Goal: Information Seeking & Learning: Learn about a topic

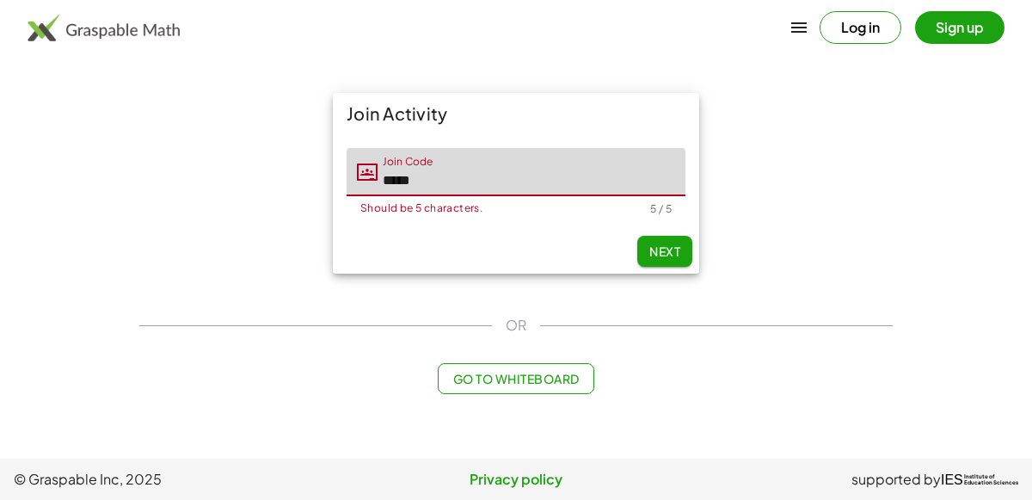
click at [657, 239] on button "Next" at bounding box center [664, 251] width 55 height 31
type input "*****"
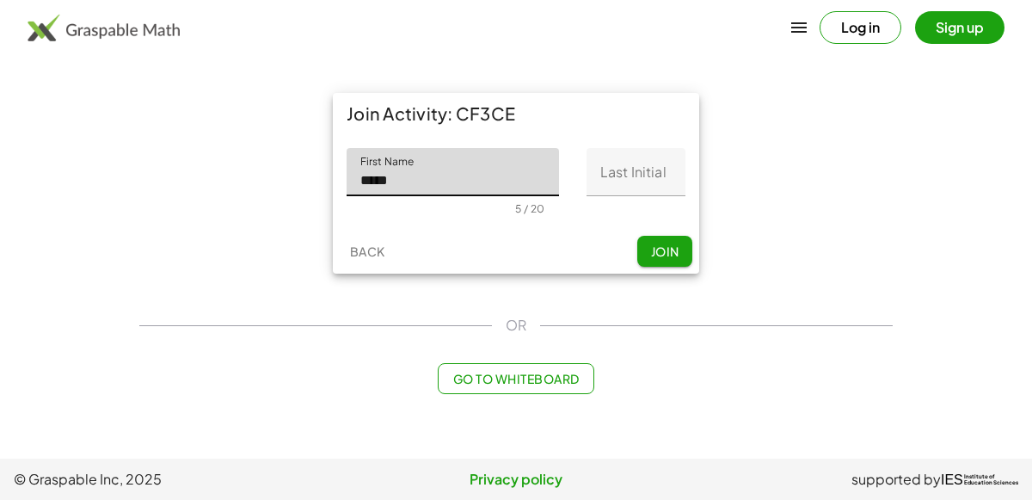
type input "*****"
click at [602, 173] on input "Last Initial" at bounding box center [635, 172] width 99 height 48
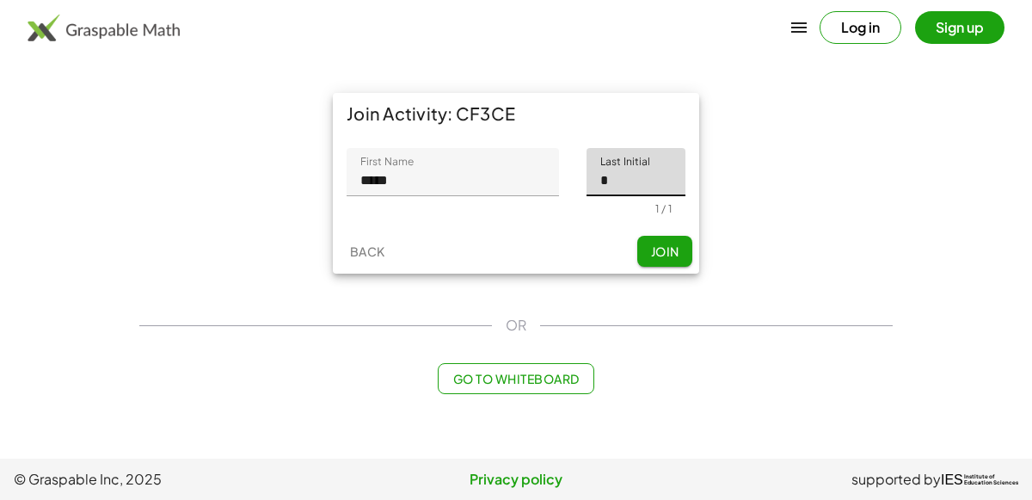
type input "*"
click at [647, 254] on button "Join" at bounding box center [664, 251] width 55 height 31
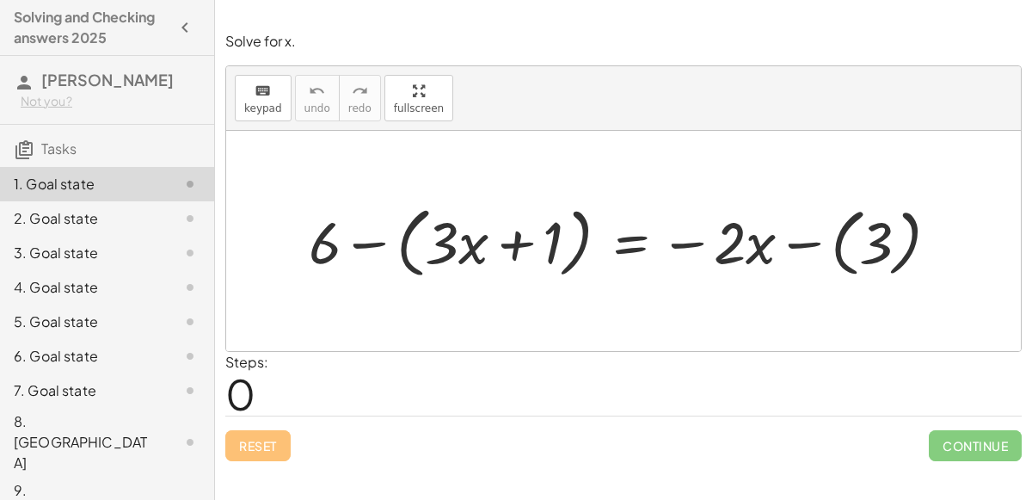
scroll to position [16, 0]
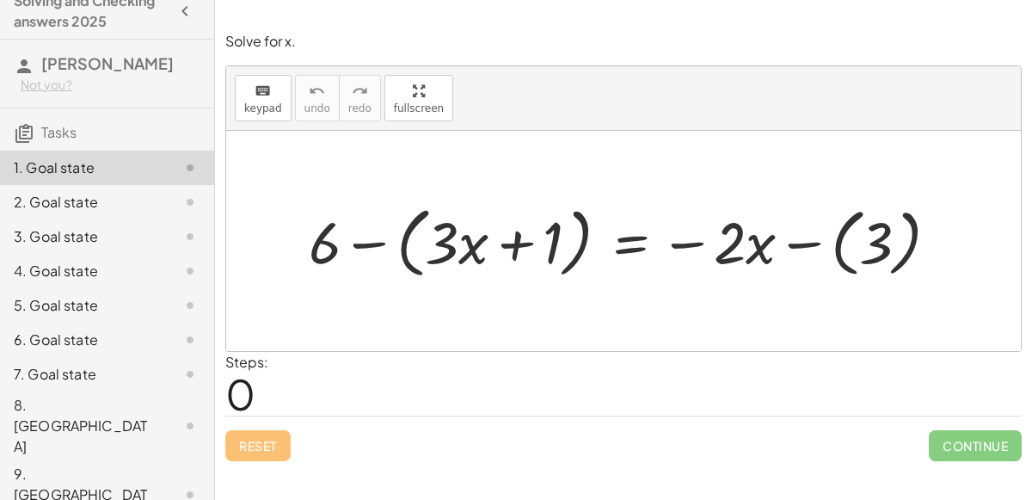
click at [362, 244] on div at bounding box center [630, 240] width 660 height 85
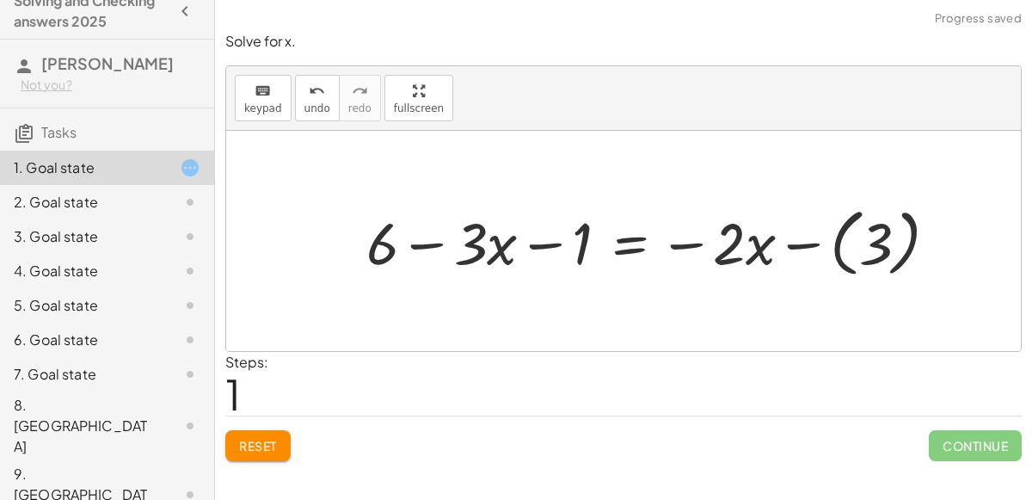
click at [435, 242] on div at bounding box center [659, 240] width 603 height 83
click at [543, 245] on div at bounding box center [659, 240] width 603 height 83
drag, startPoint x: 578, startPoint y: 239, endPoint x: 420, endPoint y: 237, distance: 157.4
click at [420, 237] on div at bounding box center [659, 240] width 603 height 83
click at [425, 243] on div at bounding box center [659, 240] width 603 height 83
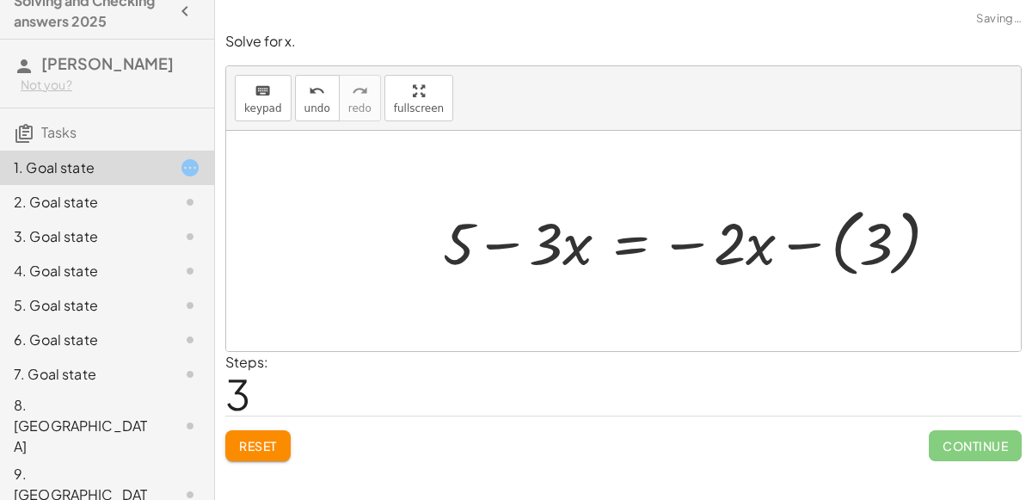
click at [494, 246] on div at bounding box center [697, 240] width 526 height 83
click at [695, 245] on div at bounding box center [697, 240] width 526 height 83
click at [705, 245] on div at bounding box center [697, 240] width 526 height 83
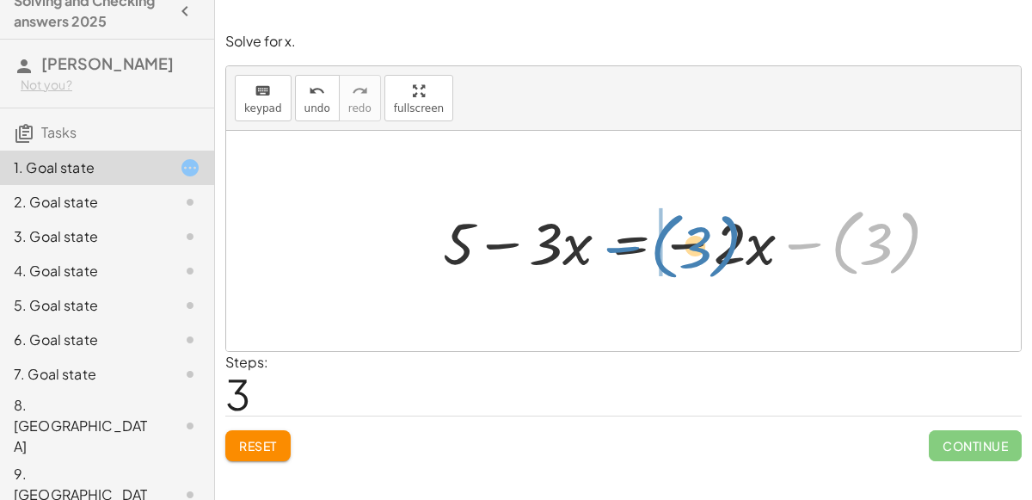
drag, startPoint x: 892, startPoint y: 237, endPoint x: 709, endPoint y: 237, distance: 183.1
click at [709, 237] on div at bounding box center [697, 240] width 526 height 83
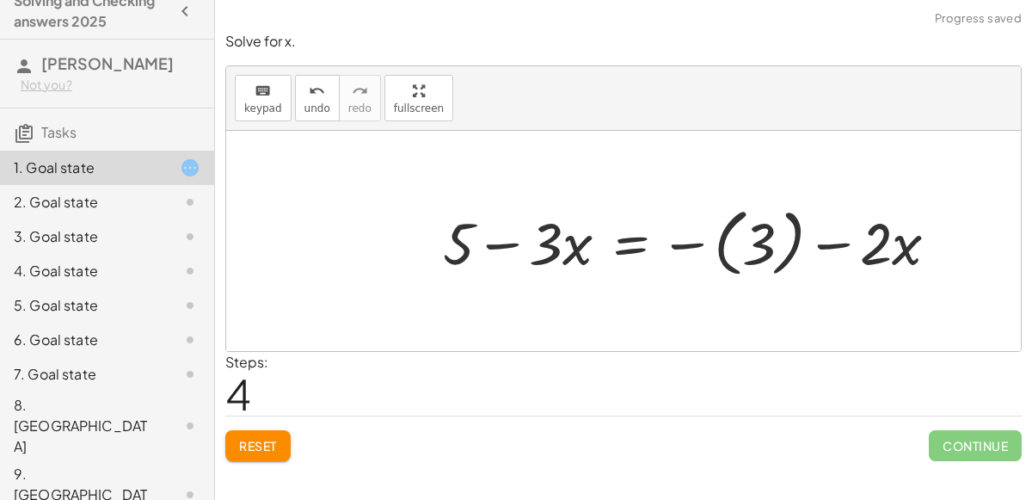
click at [816, 242] on div at bounding box center [697, 240] width 526 height 83
click at [740, 254] on div at bounding box center [697, 240] width 526 height 83
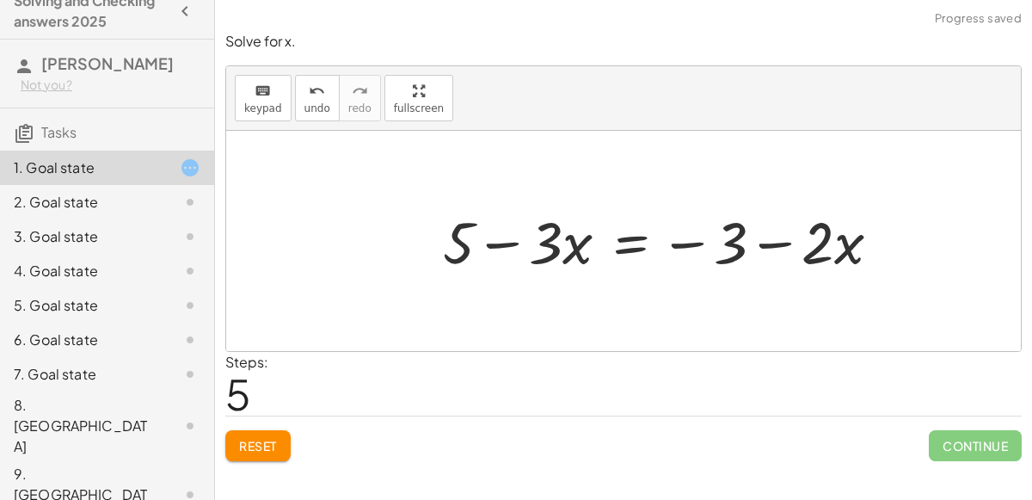
click at [691, 239] on div at bounding box center [668, 240] width 469 height 77
click at [757, 244] on div at bounding box center [668, 240] width 469 height 77
click at [637, 246] on div at bounding box center [668, 240] width 469 height 77
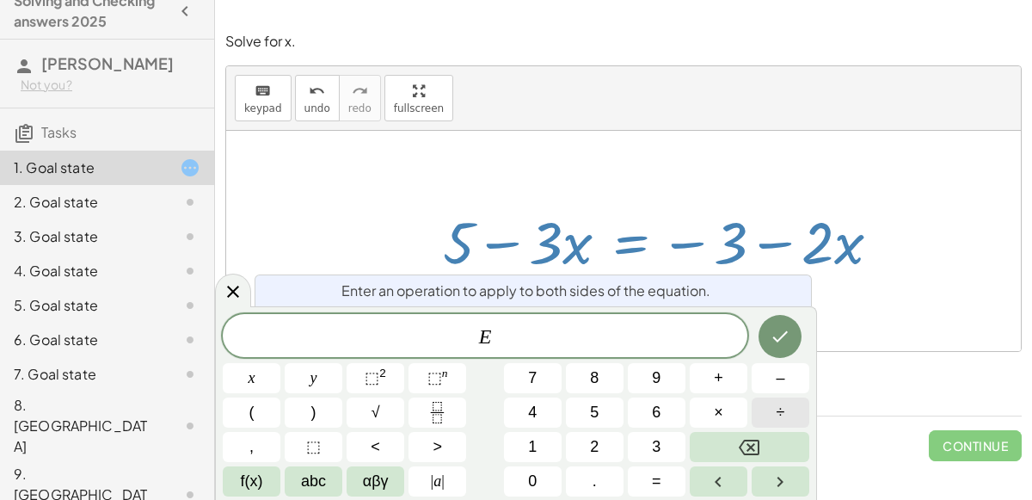
click at [784, 406] on button "÷" at bounding box center [780, 412] width 58 height 30
click at [658, 451] on span "3" at bounding box center [656, 446] width 9 height 23
click at [781, 337] on icon "Done" at bounding box center [780, 336] width 21 height 21
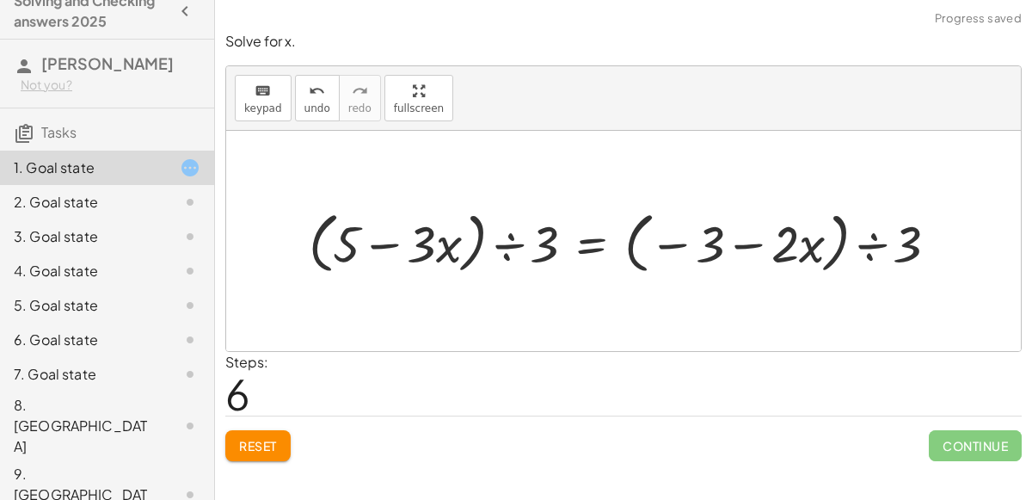
click at [500, 244] on div at bounding box center [630, 241] width 660 height 75
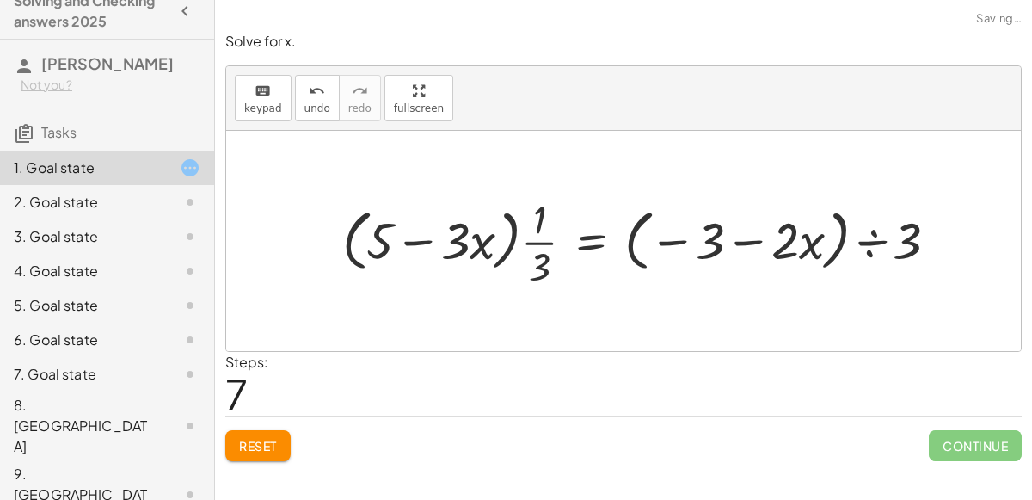
click at [483, 241] on div at bounding box center [647, 241] width 627 height 100
click at [516, 244] on div at bounding box center [647, 241] width 627 height 100
click at [864, 246] on div at bounding box center [647, 241] width 627 height 100
click at [838, 243] on div at bounding box center [630, 241] width 593 height 100
click at [752, 242] on div at bounding box center [630, 241] width 593 height 100
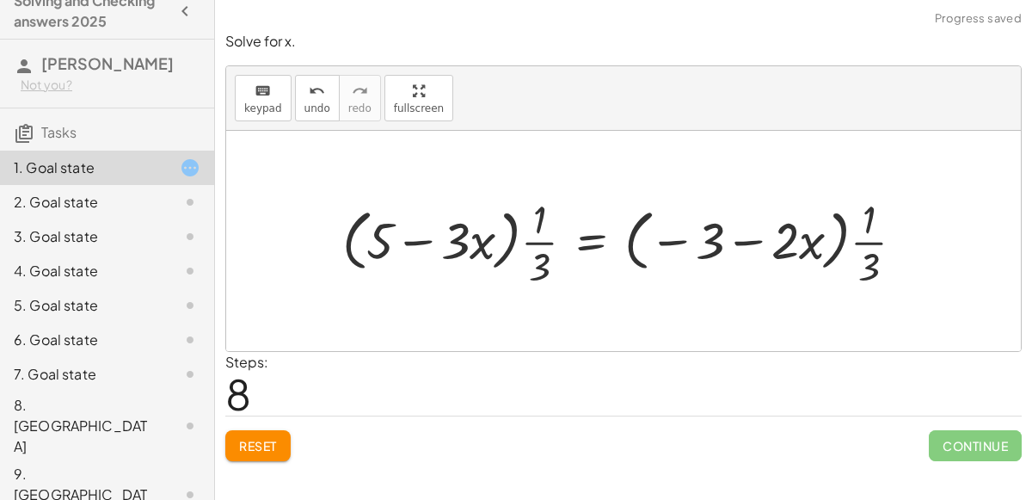
click at [674, 239] on div at bounding box center [630, 241] width 593 height 100
click at [312, 115] on button "undo undo" at bounding box center [317, 98] width 45 height 46
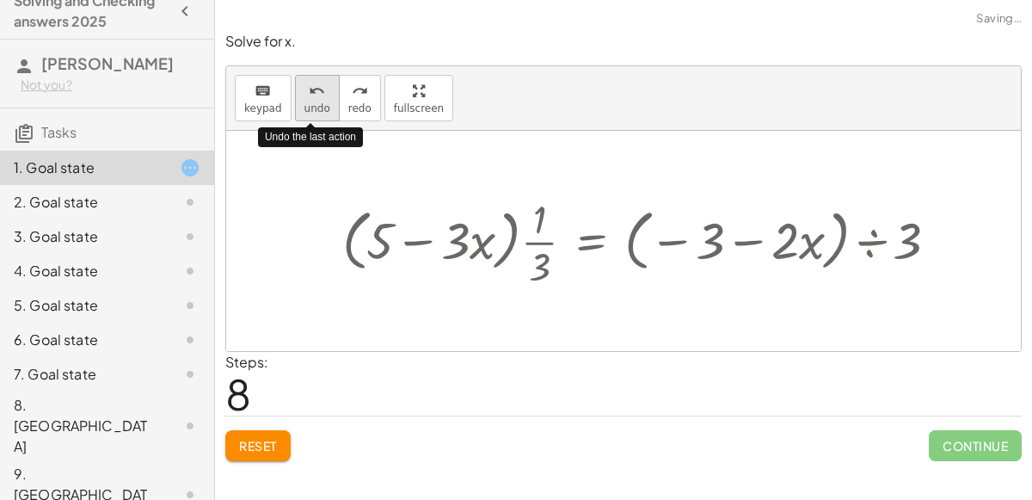
click at [312, 115] on button "undo undo" at bounding box center [317, 98] width 45 height 46
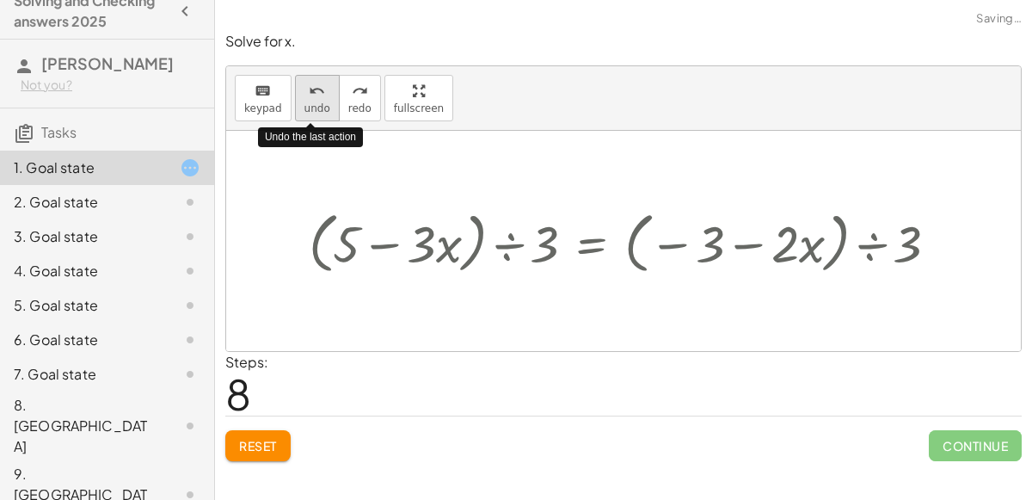
click at [312, 115] on button "undo undo" at bounding box center [317, 98] width 45 height 46
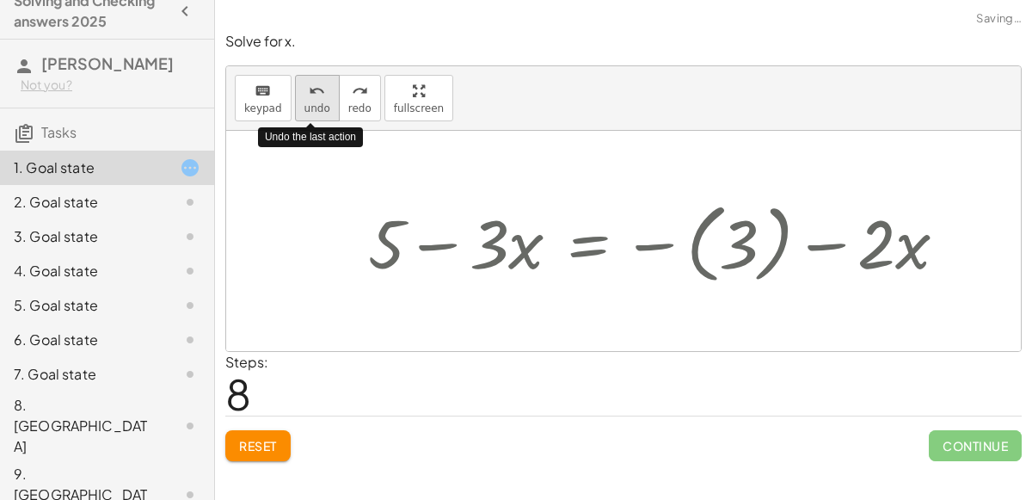
click at [312, 115] on button "undo undo" at bounding box center [317, 98] width 45 height 46
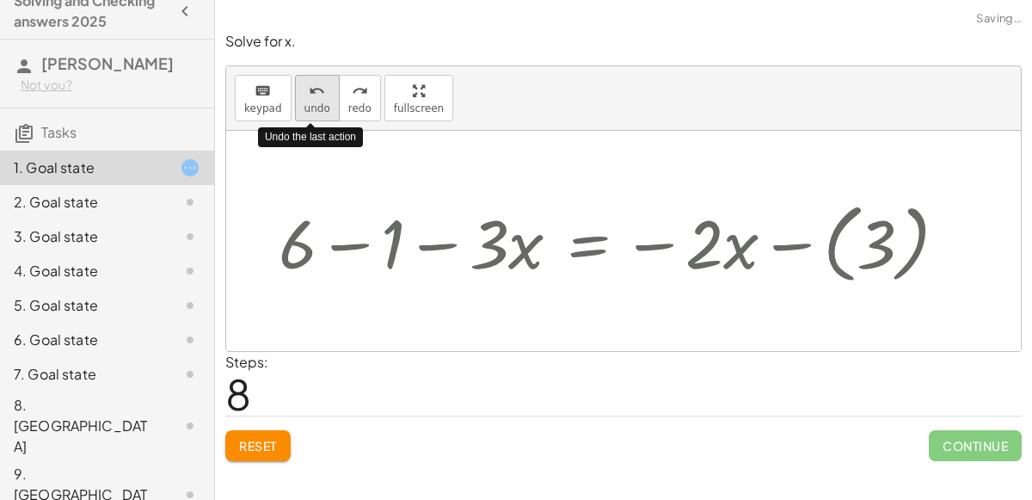
click at [312, 115] on button "undo undo" at bounding box center [317, 98] width 45 height 46
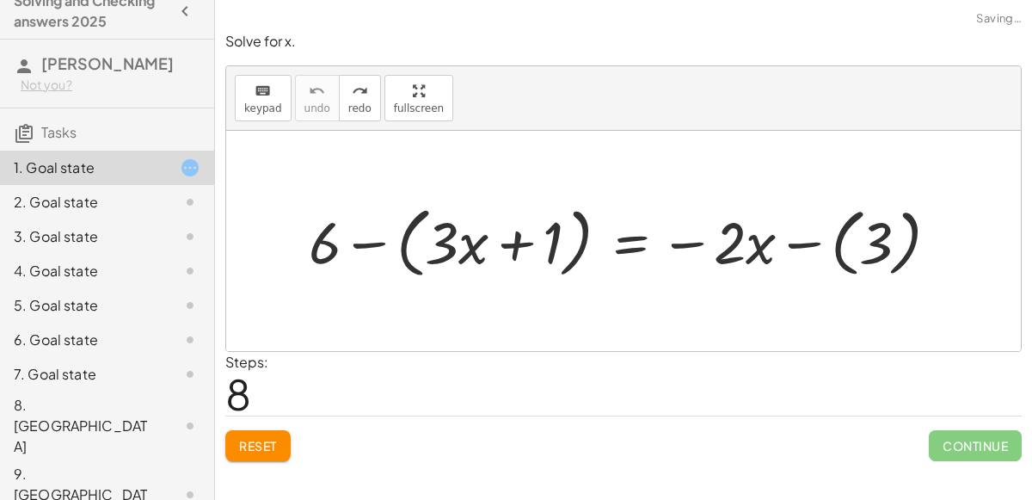
click at [371, 296] on div at bounding box center [623, 241] width 794 height 220
click at [267, 438] on span "Reset" at bounding box center [258, 445] width 38 height 15
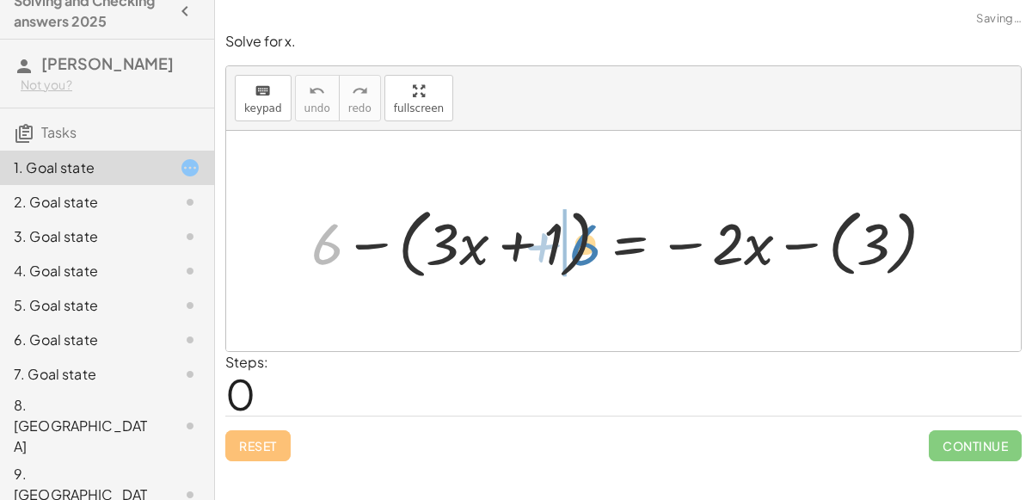
drag, startPoint x: 324, startPoint y: 242, endPoint x: 580, endPoint y: 242, distance: 256.2
click at [580, 242] on div at bounding box center [630, 241] width 654 height 84
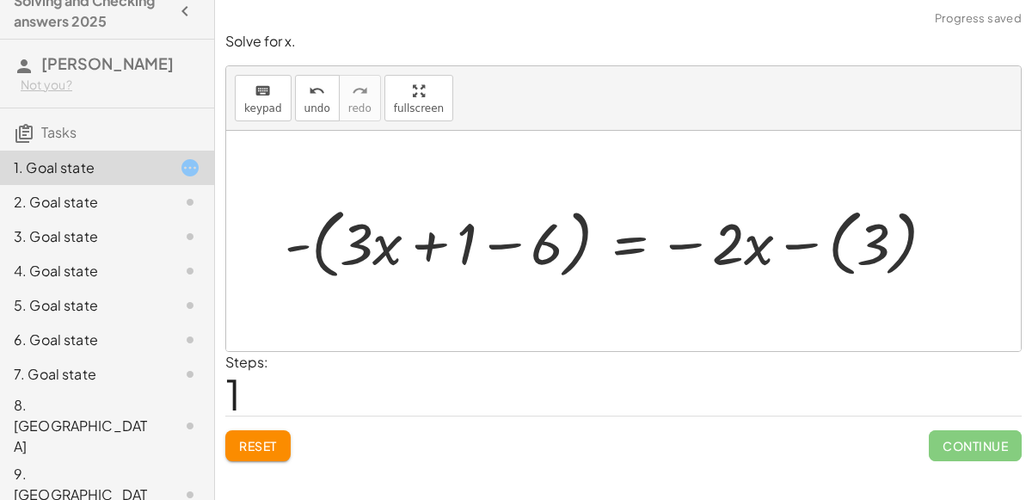
click at [501, 242] on div at bounding box center [616, 241] width 681 height 84
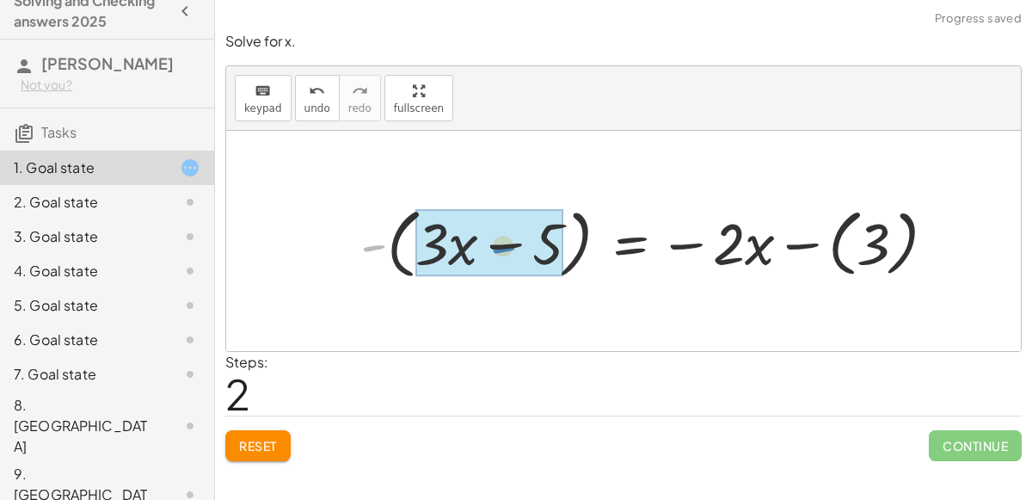
drag, startPoint x: 377, startPoint y: 246, endPoint x: 505, endPoint y: 248, distance: 128.1
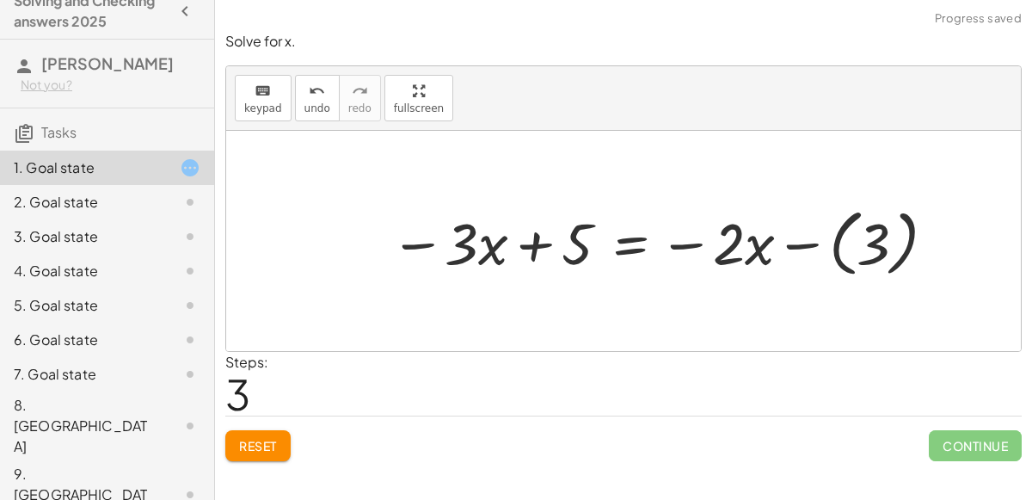
click at [398, 239] on div at bounding box center [665, 240] width 567 height 82
click at [687, 249] on div at bounding box center [665, 240] width 567 height 82
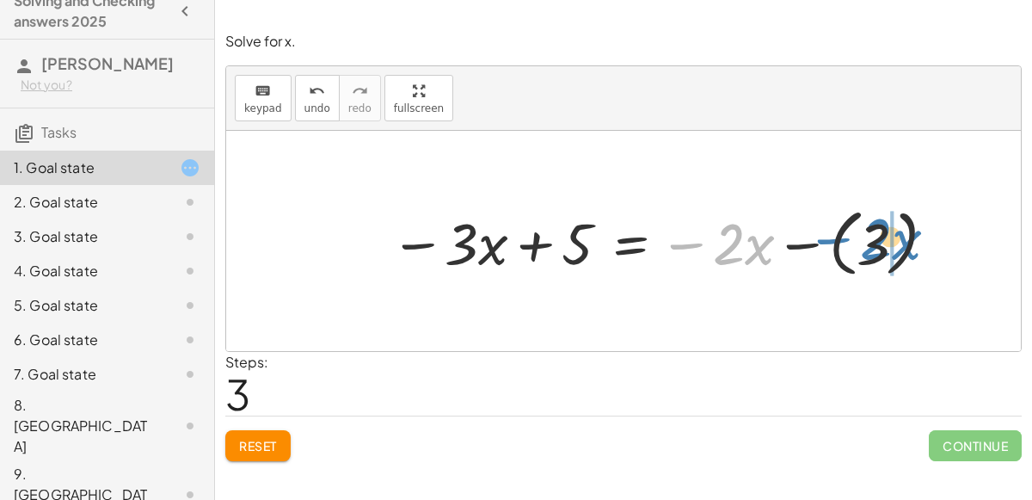
drag, startPoint x: 710, startPoint y: 242, endPoint x: 857, endPoint y: 237, distance: 147.1
click at [857, 237] on div at bounding box center [665, 240] width 567 height 82
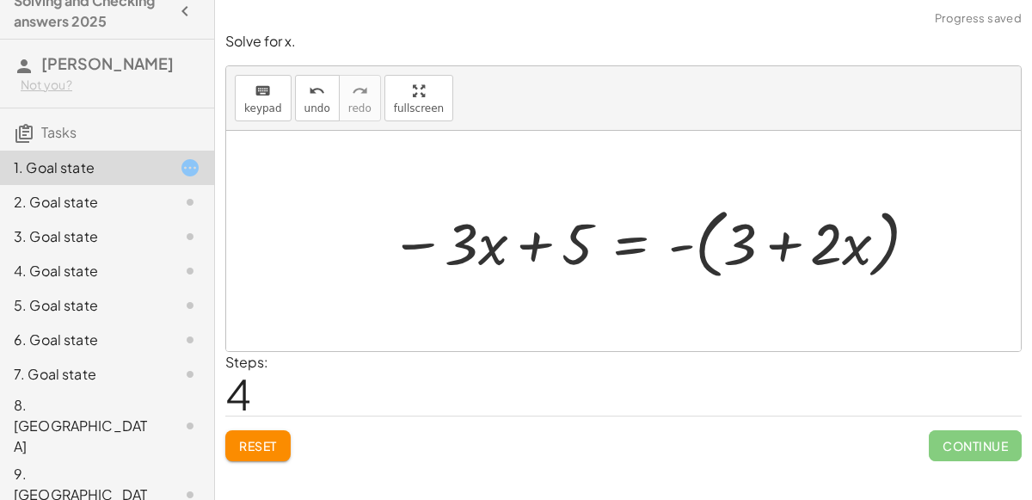
click at [786, 243] on div at bounding box center [656, 241] width 549 height 84
click at [684, 246] on div at bounding box center [656, 241] width 549 height 84
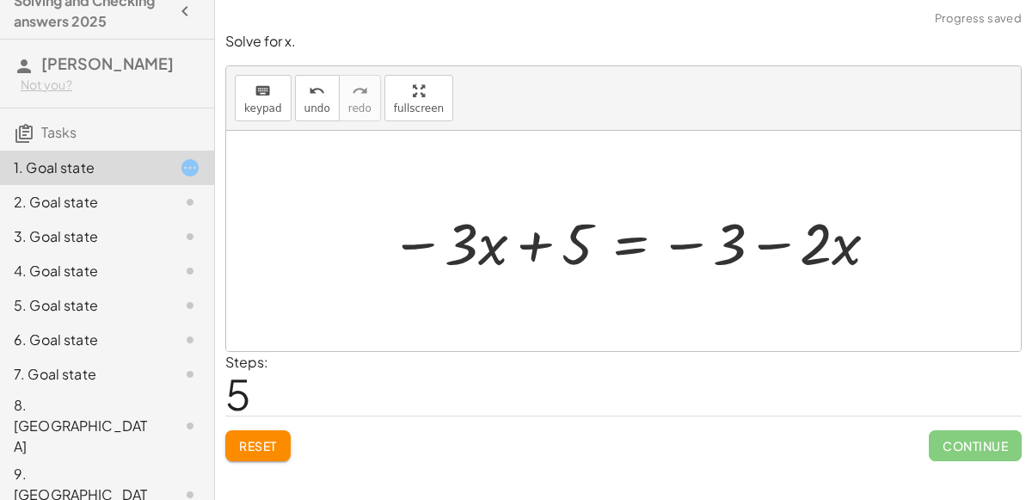
click at [679, 243] on div at bounding box center [636, 241] width 509 height 76
click at [672, 245] on div at bounding box center [636, 241] width 509 height 76
drag, startPoint x: 729, startPoint y: 239, endPoint x: 898, endPoint y: 243, distance: 168.6
click at [748, 252] on div at bounding box center [636, 241] width 509 height 76
click at [268, 430] on button "Reset" at bounding box center [257, 445] width 65 height 31
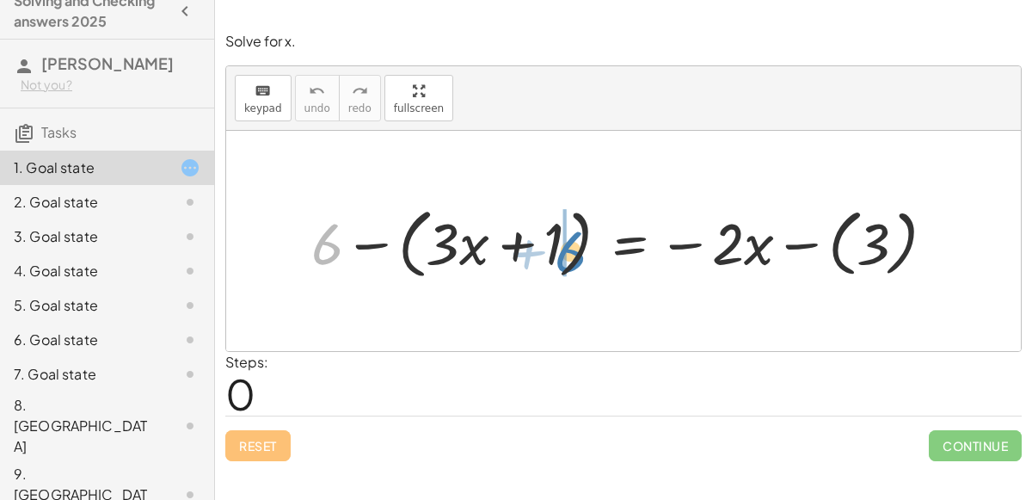
drag, startPoint x: 311, startPoint y: 236, endPoint x: 555, endPoint y: 242, distance: 243.4
click at [555, 242] on div at bounding box center [630, 241] width 654 height 84
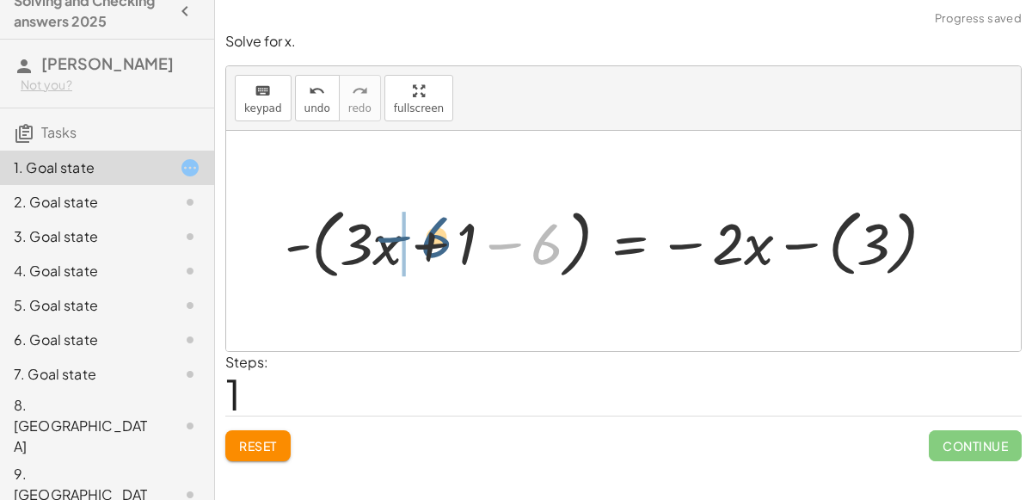
drag, startPoint x: 557, startPoint y: 245, endPoint x: 445, endPoint y: 237, distance: 112.9
click at [445, 237] on div at bounding box center [616, 241] width 681 height 84
click at [512, 245] on div at bounding box center [616, 241] width 681 height 84
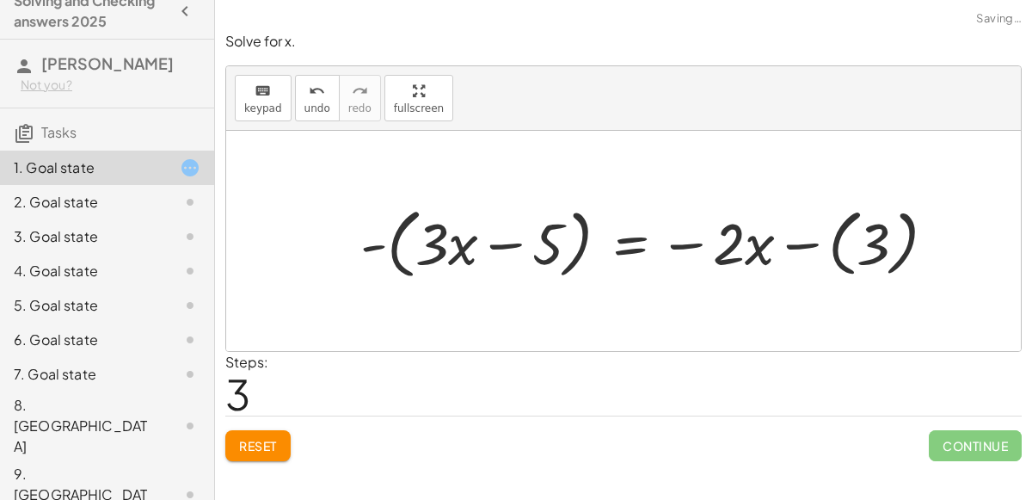
click at [502, 246] on div at bounding box center [655, 241] width 606 height 84
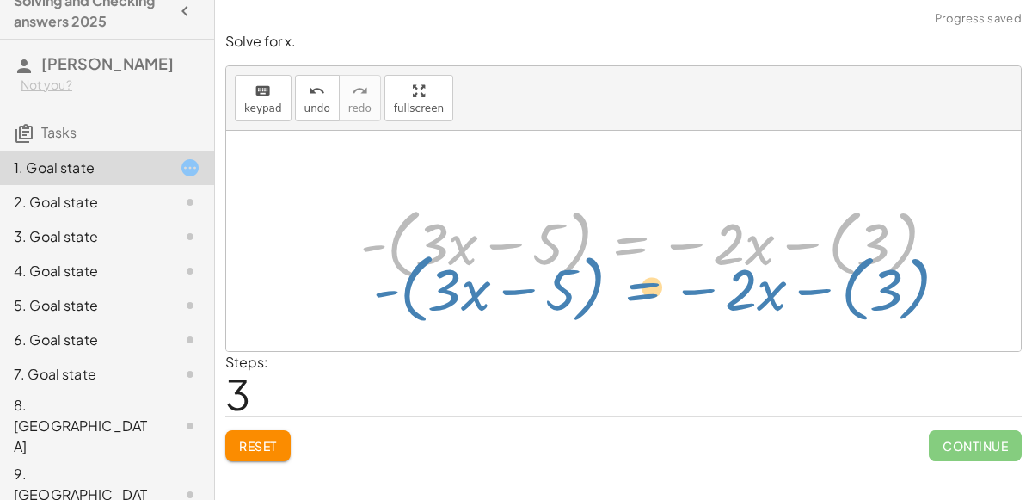
drag, startPoint x: 640, startPoint y: 242, endPoint x: 648, endPoint y: 282, distance: 41.3
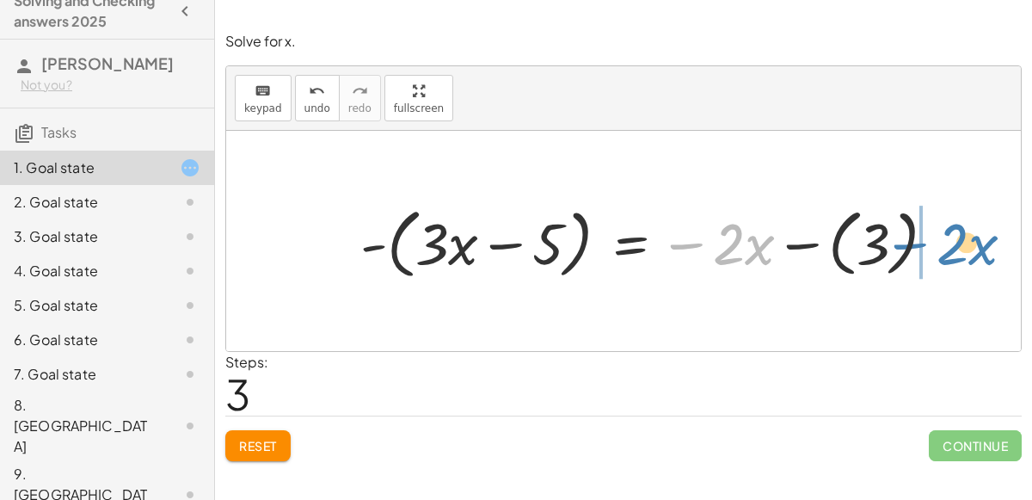
drag, startPoint x: 684, startPoint y: 246, endPoint x: 907, endPoint y: 248, distance: 223.6
click at [907, 248] on div at bounding box center [655, 241] width 606 height 84
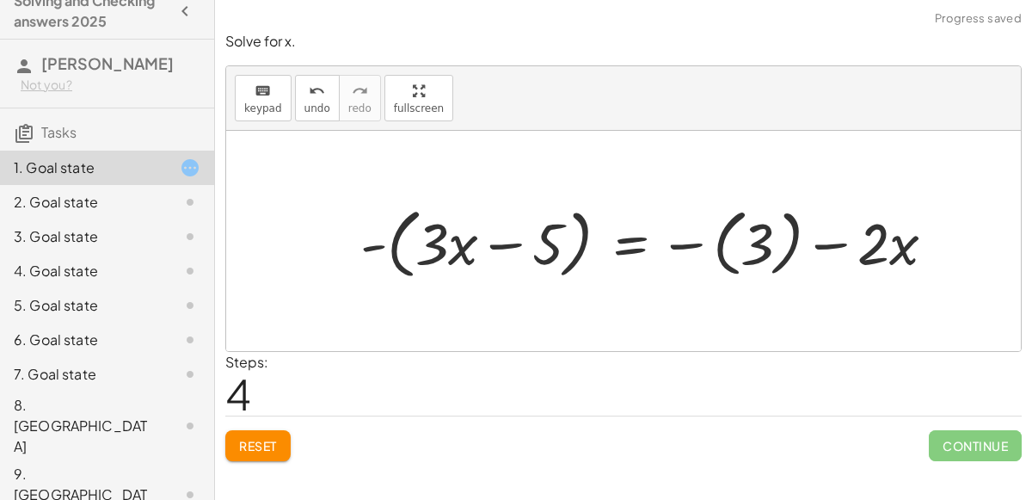
click at [827, 243] on div at bounding box center [655, 241] width 606 height 84
click at [754, 247] on div at bounding box center [655, 241] width 606 height 84
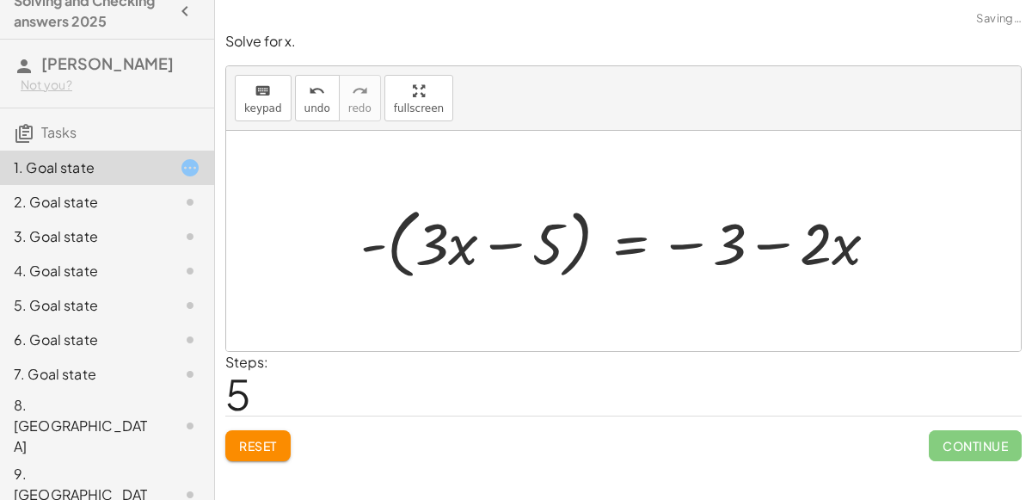
click at [714, 245] on div at bounding box center [626, 241] width 549 height 84
click at [539, 252] on div at bounding box center [626, 241] width 549 height 84
click at [462, 242] on div at bounding box center [626, 241] width 549 height 84
click at [372, 246] on div at bounding box center [626, 241] width 549 height 84
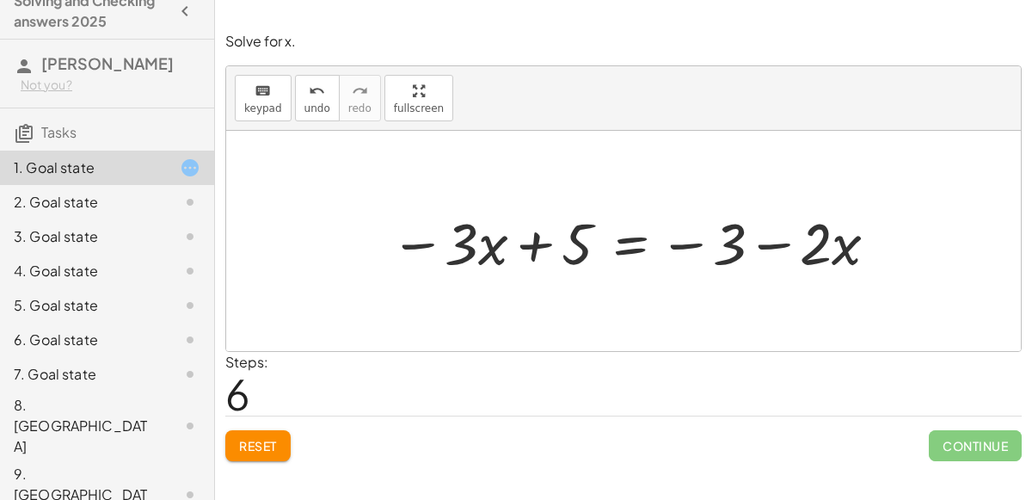
click at [257, 432] on button "Reset" at bounding box center [257, 445] width 65 height 31
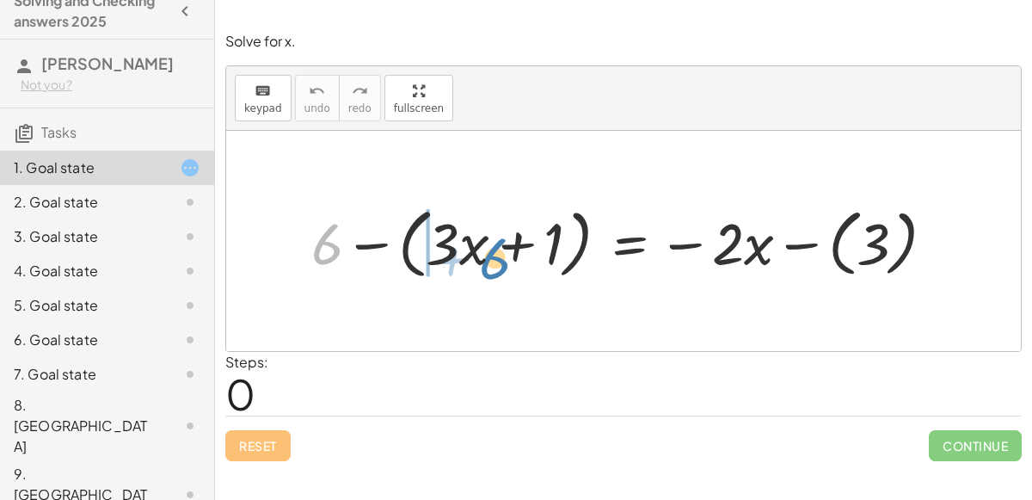
drag, startPoint x: 336, startPoint y: 236, endPoint x: 385, endPoint y: 207, distance: 56.6
click at [385, 207] on div at bounding box center [630, 241] width 654 height 84
drag, startPoint x: 333, startPoint y: 235, endPoint x: 435, endPoint y: 241, distance: 102.5
click at [435, 241] on div at bounding box center [630, 241] width 654 height 84
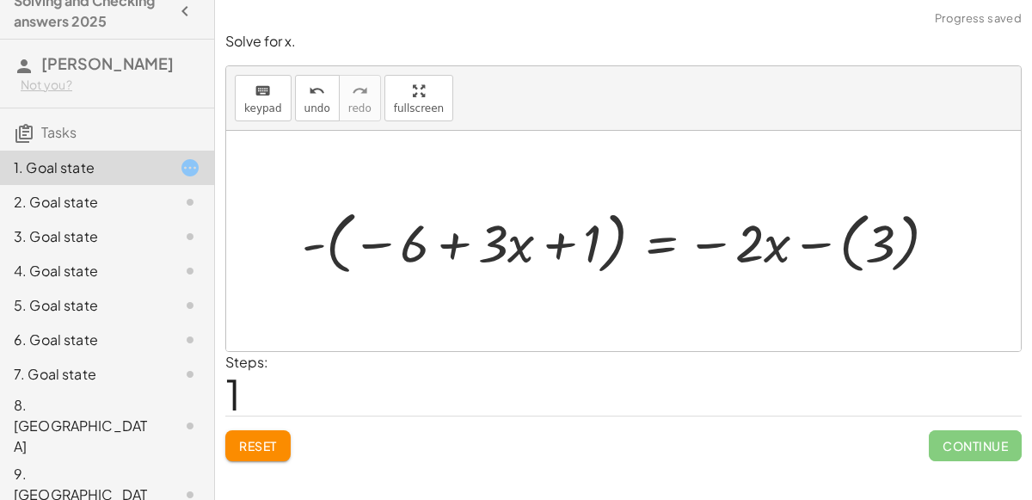
click at [397, 243] on div at bounding box center [626, 241] width 659 height 77
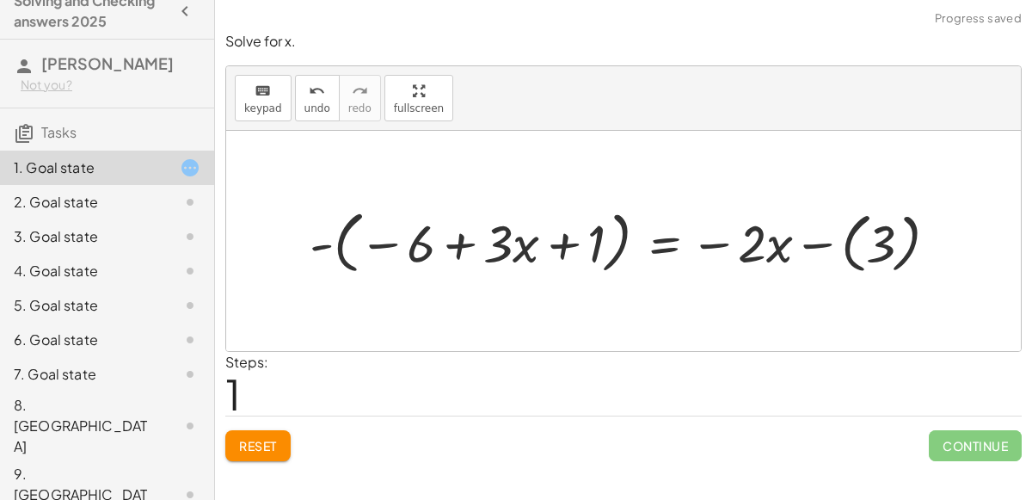
click at [457, 242] on div at bounding box center [630, 241] width 659 height 77
click at [324, 248] on div at bounding box center [630, 241] width 659 height 77
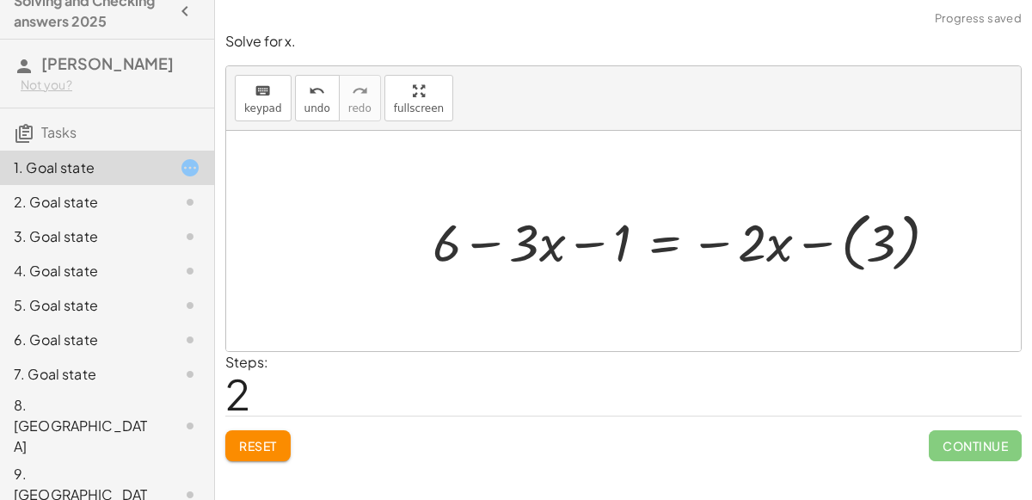
click at [477, 243] on div at bounding box center [692, 241] width 537 height 74
drag, startPoint x: 612, startPoint y: 246, endPoint x: 463, endPoint y: 249, distance: 149.6
click at [486, 240] on div at bounding box center [692, 241] width 537 height 74
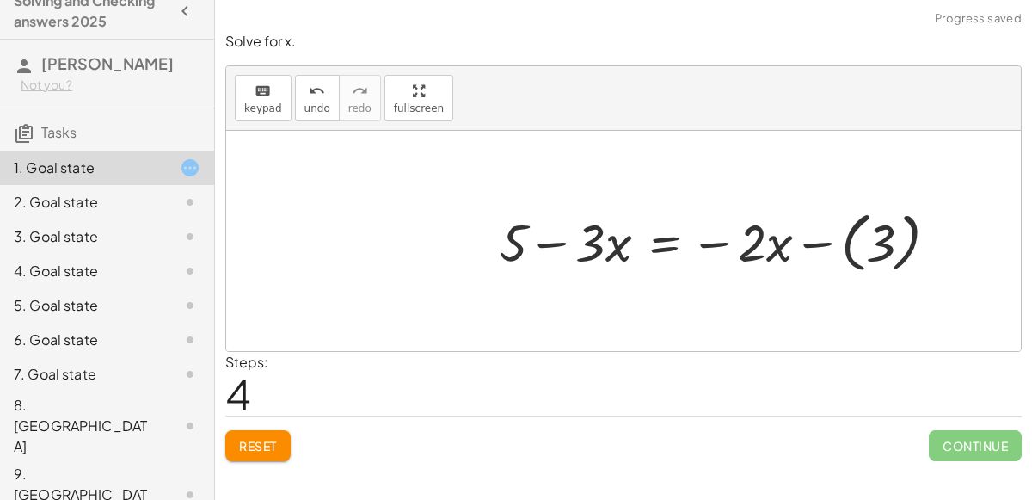
click at [543, 245] on div at bounding box center [725, 241] width 469 height 74
drag, startPoint x: 706, startPoint y: 237, endPoint x: 829, endPoint y: 242, distance: 123.0
click at [829, 242] on div at bounding box center [725, 241] width 469 height 74
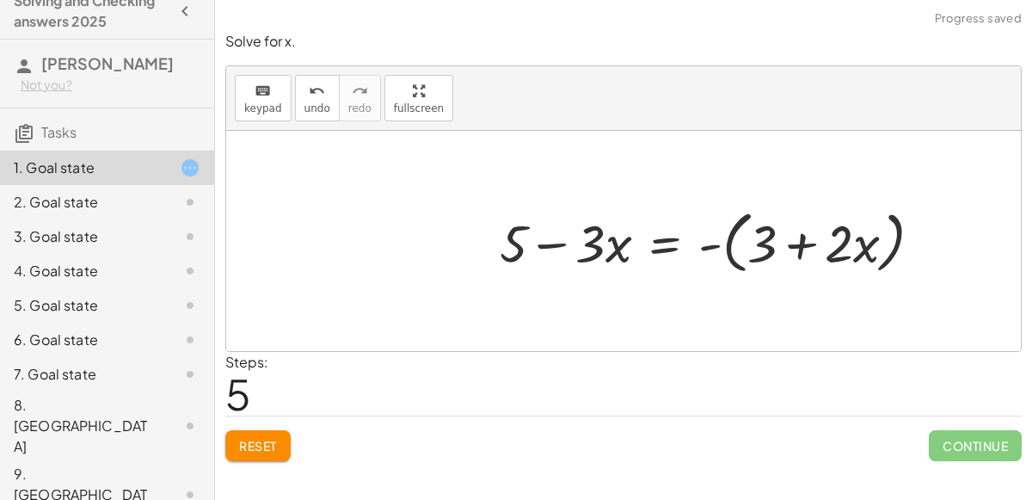
click at [804, 246] on div at bounding box center [717, 241] width 453 height 77
click at [717, 248] on div at bounding box center [717, 241] width 453 height 77
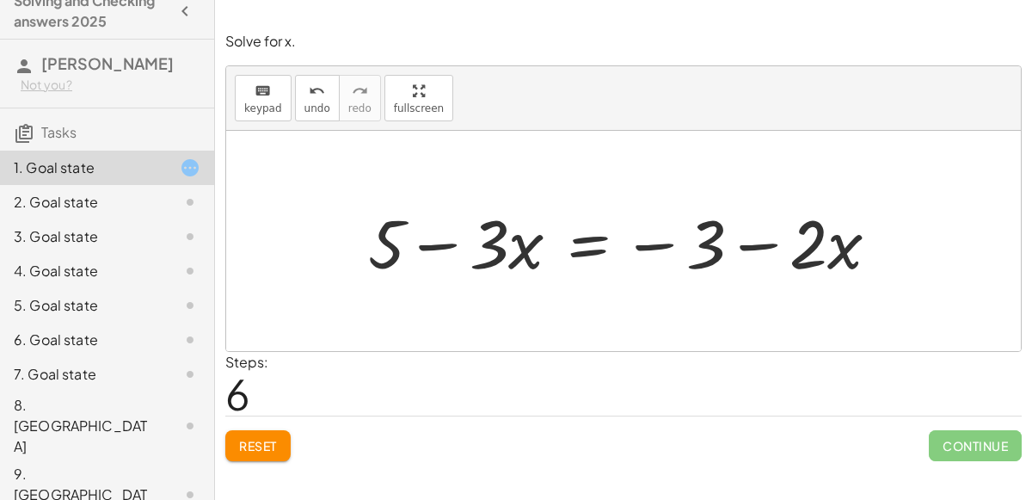
click at [261, 444] on span "Reset" at bounding box center [258, 445] width 38 height 15
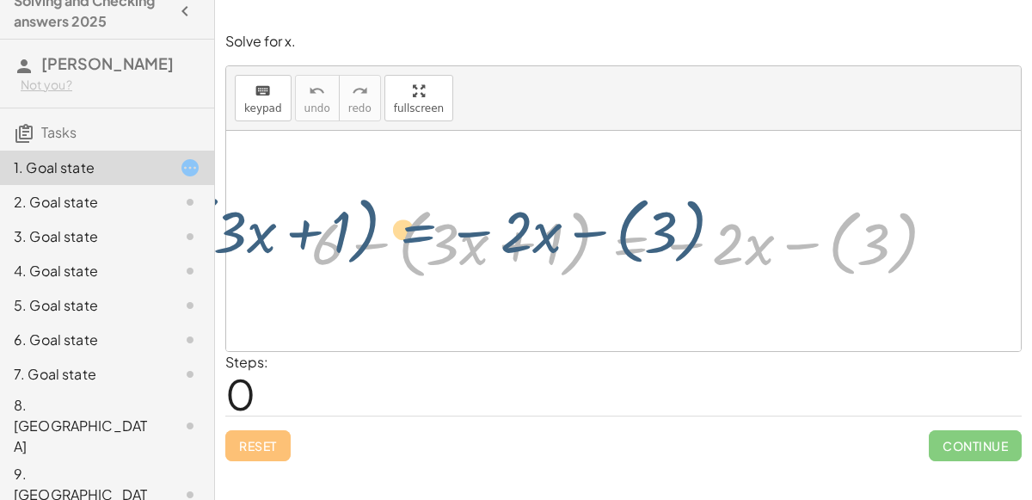
drag, startPoint x: 632, startPoint y: 244, endPoint x: 422, endPoint y: 230, distance: 210.2
click at [422, 230] on div at bounding box center [630, 241] width 655 height 84
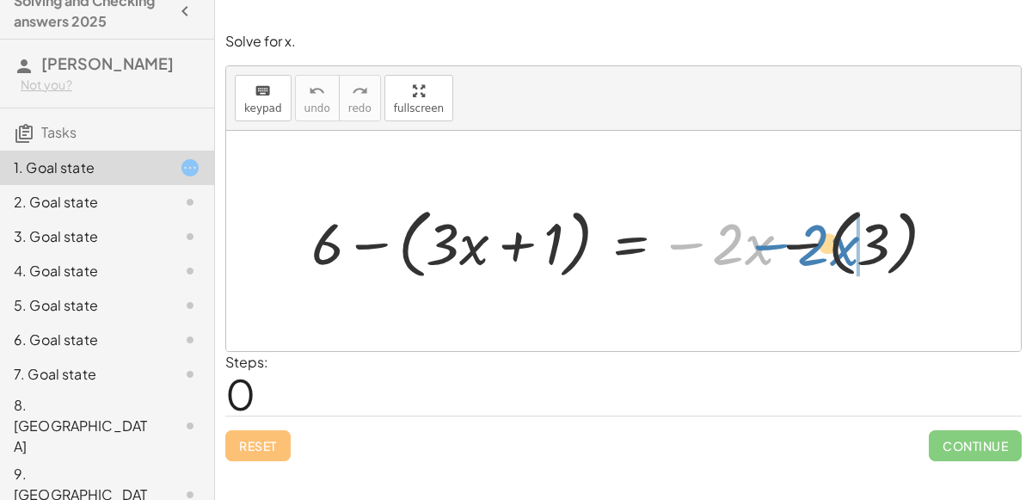
drag, startPoint x: 684, startPoint y: 244, endPoint x: 775, endPoint y: 245, distance: 91.1
click at [775, 245] on div at bounding box center [630, 241] width 655 height 84
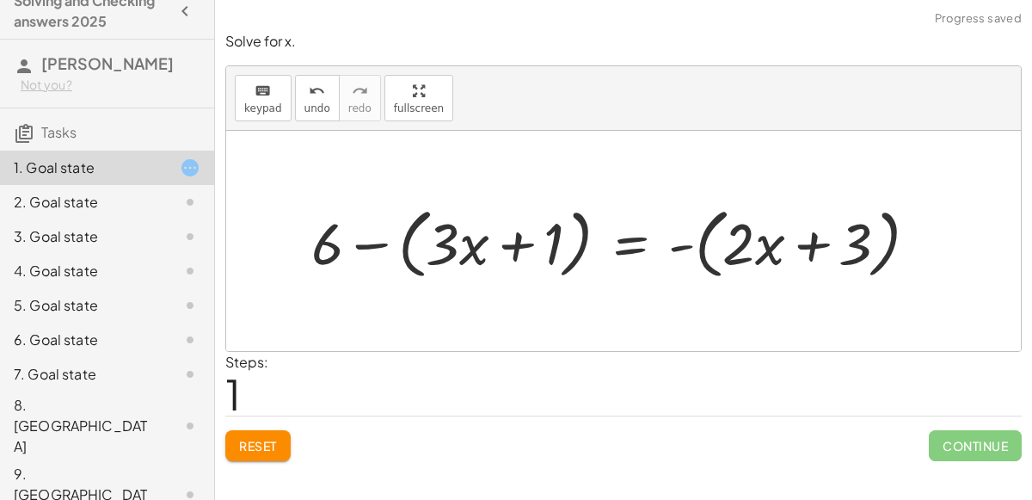
click at [684, 247] on div at bounding box center [621, 241] width 637 height 84
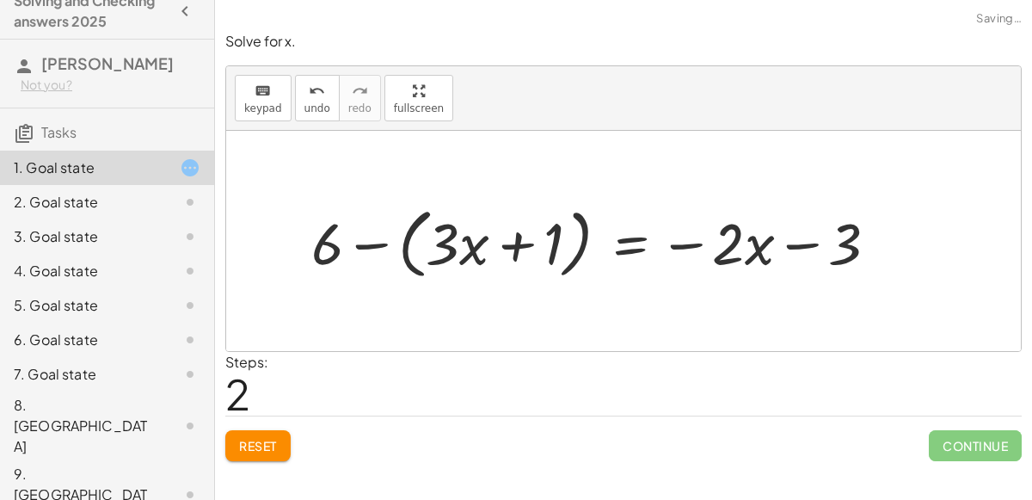
click at [806, 248] on div at bounding box center [602, 241] width 598 height 84
click at [805, 248] on div at bounding box center [602, 241] width 598 height 84
drag, startPoint x: 829, startPoint y: 246, endPoint x: 647, endPoint y: 241, distance: 182.3
click at [647, 241] on div at bounding box center [602, 241] width 598 height 84
click at [549, 261] on div at bounding box center [602, 241] width 598 height 84
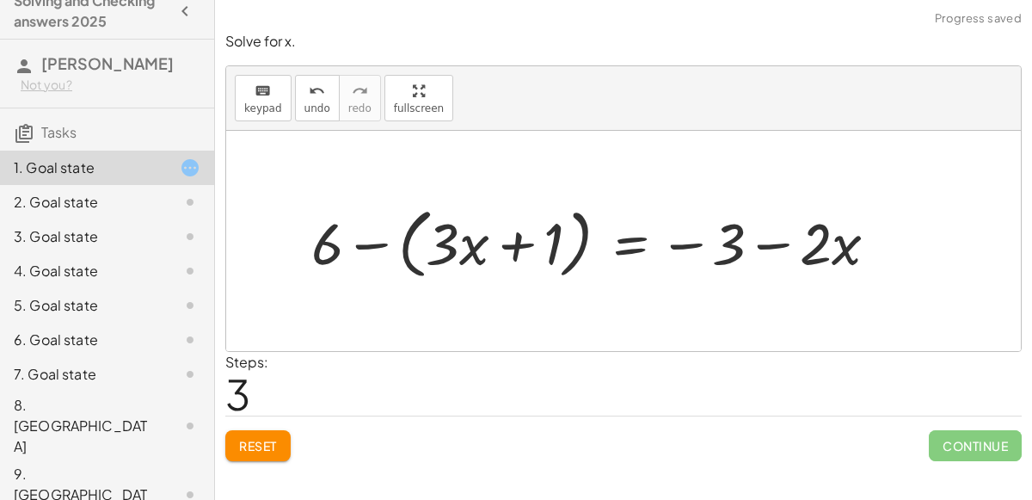
click at [473, 248] on div at bounding box center [602, 241] width 598 height 84
click at [378, 240] on div at bounding box center [602, 241] width 598 height 84
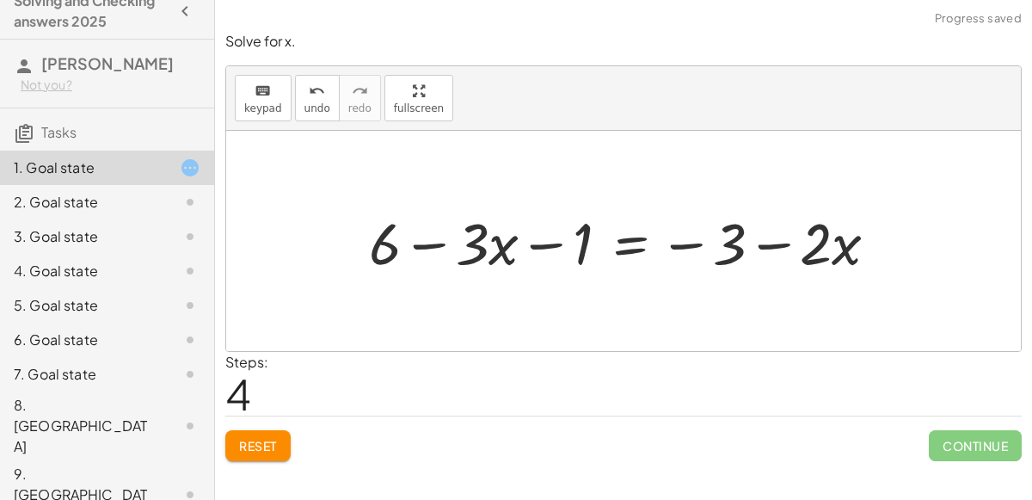
click at [415, 241] on div at bounding box center [630, 241] width 540 height 76
click at [544, 245] on div at bounding box center [630, 241] width 540 height 76
click at [243, 445] on span "Reset" at bounding box center [258, 445] width 38 height 15
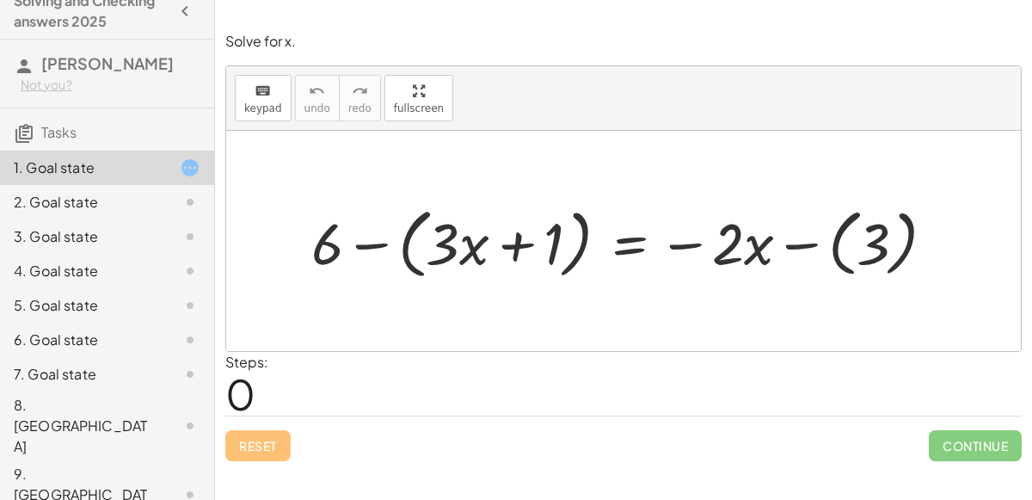
click at [365, 240] on div at bounding box center [630, 241] width 654 height 84
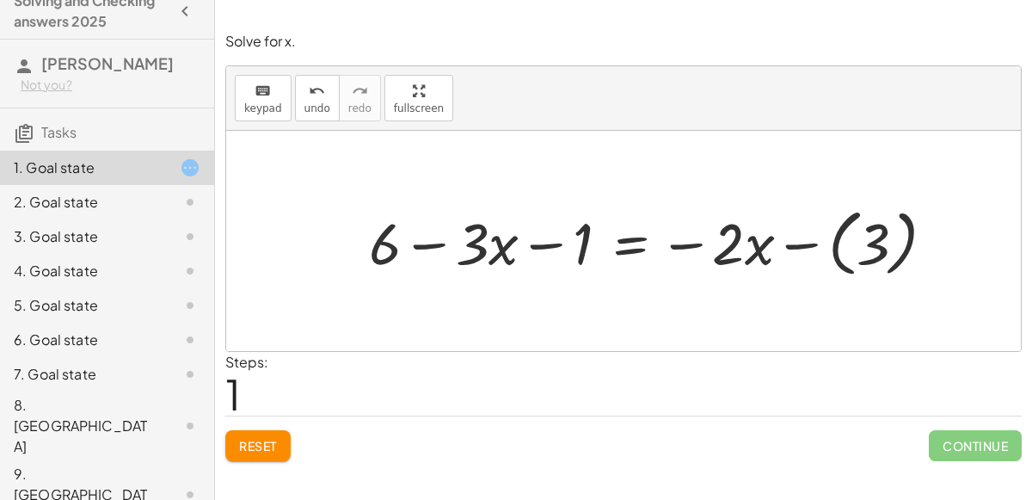
click at [794, 243] on div at bounding box center [658, 240] width 597 height 82
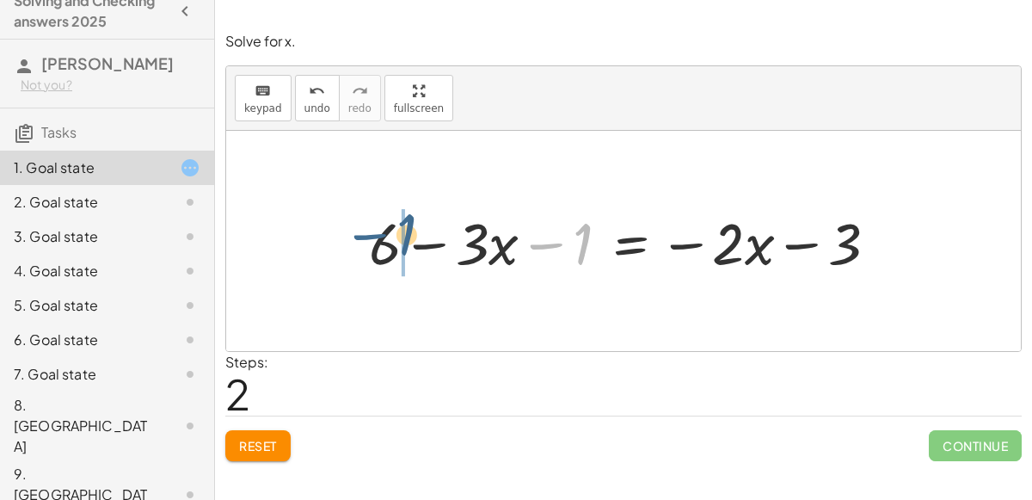
drag, startPoint x: 567, startPoint y: 250, endPoint x: 385, endPoint y: 245, distance: 182.3
click at [385, 245] on div at bounding box center [630, 241] width 540 height 76
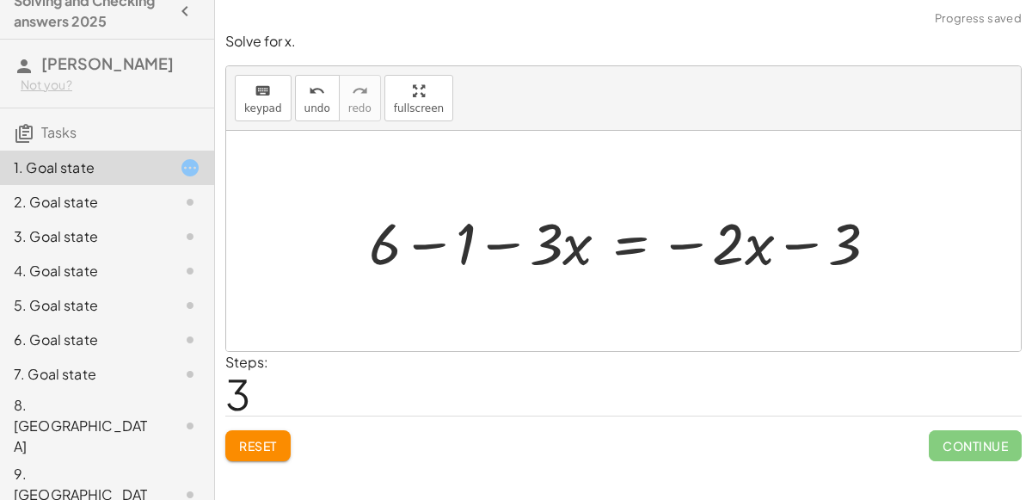
click at [433, 244] on div at bounding box center [630, 241] width 540 height 76
click at [806, 243] on div at bounding box center [668, 241] width 464 height 76
click at [695, 242] on div at bounding box center [668, 241] width 464 height 76
click at [641, 247] on div at bounding box center [668, 241] width 464 height 76
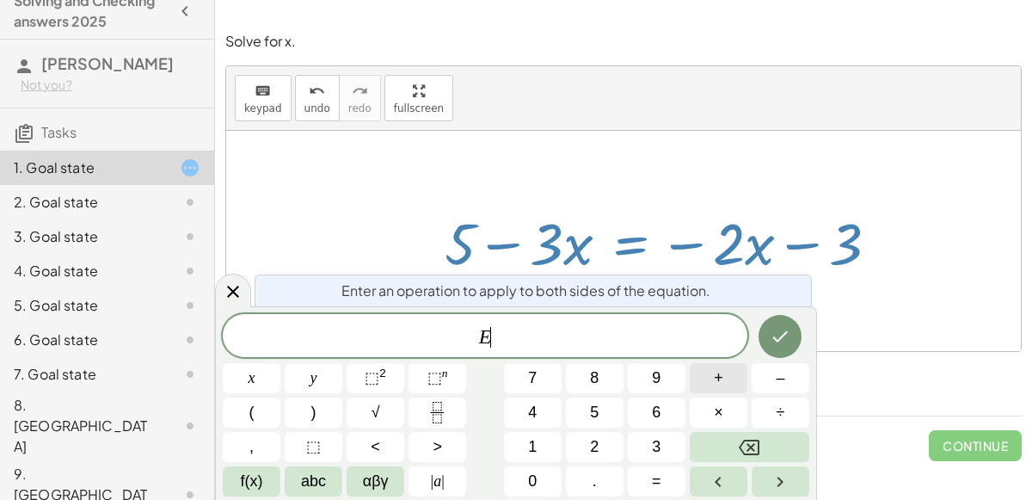
click at [724, 378] on button "+" at bounding box center [719, 378] width 58 height 30
click at [640, 430] on div "E + ​ x y ⬚ 2 ⬚ n 7 8 9 + – ( ) √ 4 5 6 × ÷ , ⬚ < > 1 2 3 f(x) abc αβγ | a | 0 …" at bounding box center [516, 405] width 586 height 182
click at [647, 437] on button "3" at bounding box center [657, 447] width 58 height 30
click at [265, 371] on button "x" at bounding box center [252, 378] width 58 height 30
click at [794, 344] on button "Done" at bounding box center [779, 336] width 43 height 43
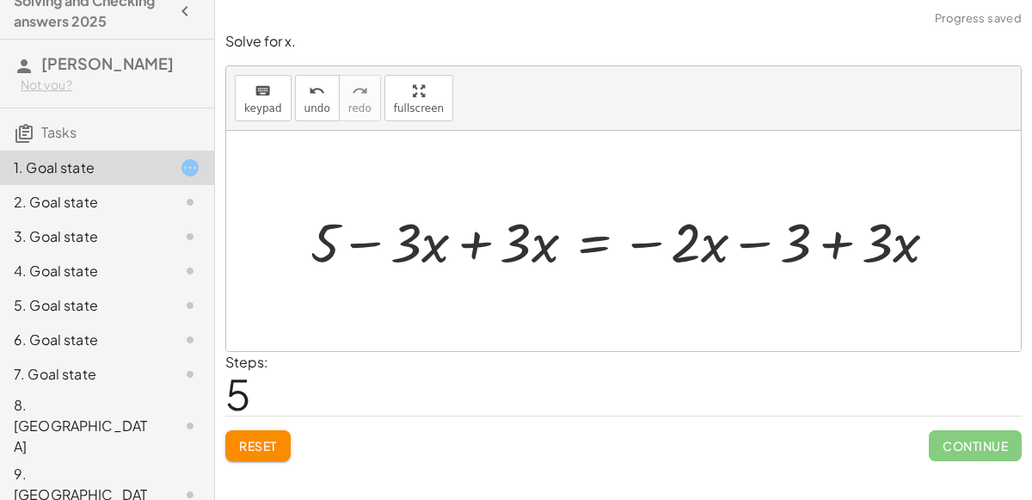
click at [473, 243] on div at bounding box center [630, 240] width 657 height 71
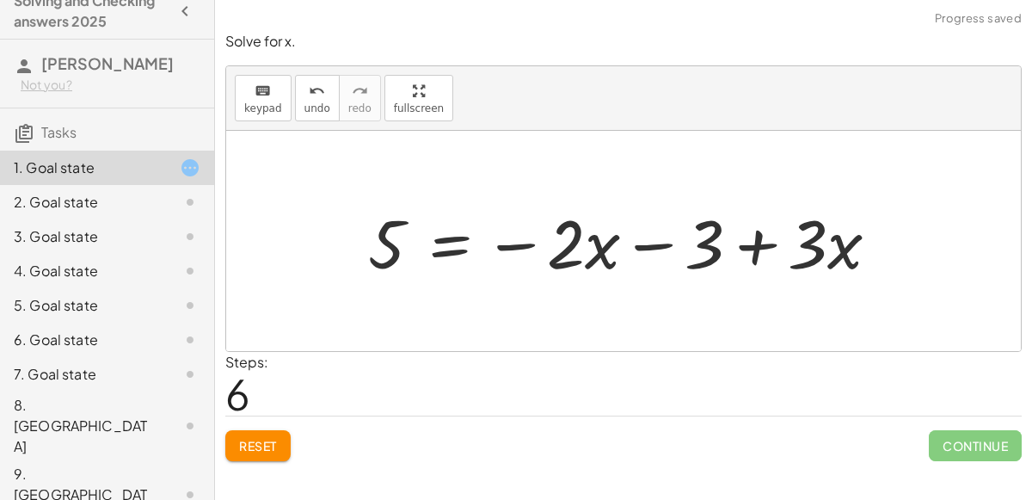
click at [755, 246] on div at bounding box center [630, 241] width 542 height 89
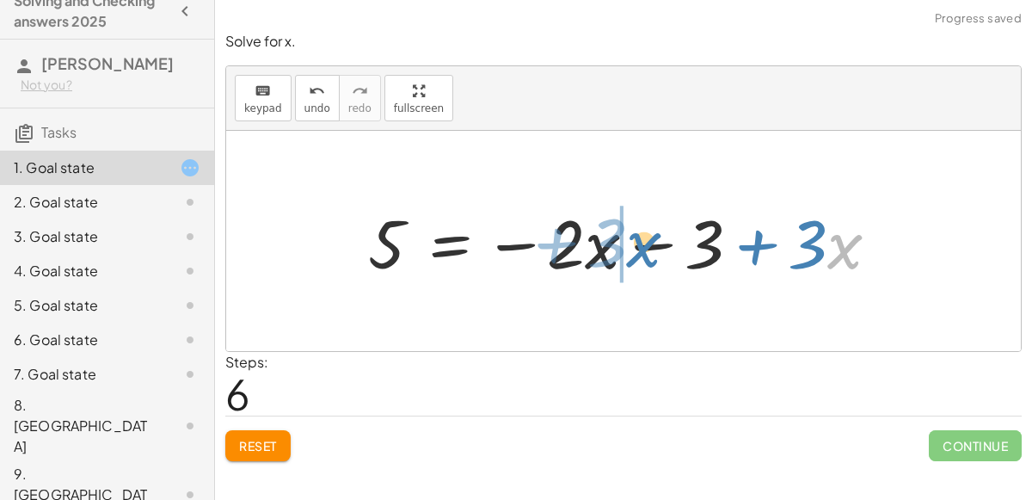
drag, startPoint x: 842, startPoint y: 248, endPoint x: 640, endPoint y: 247, distance: 202.1
click at [640, 247] on div at bounding box center [630, 241] width 542 height 89
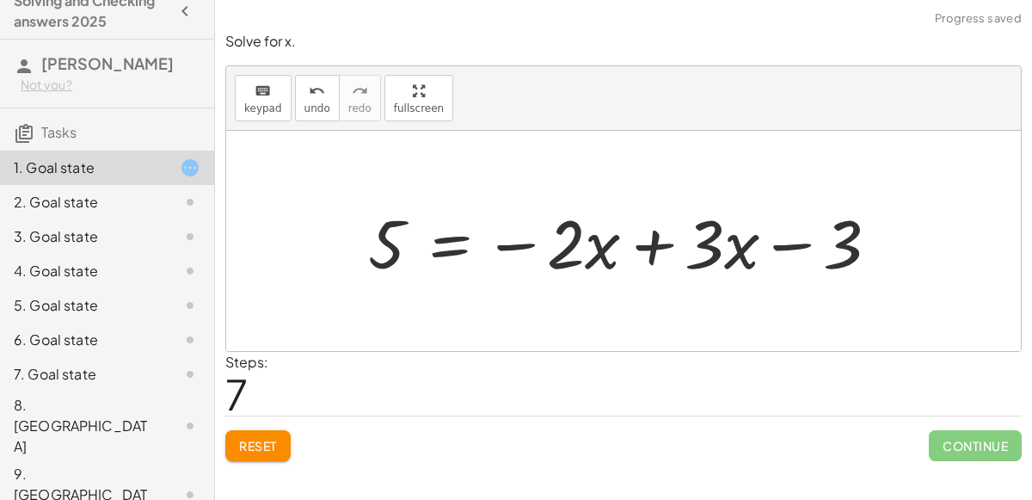
click at [652, 236] on div at bounding box center [630, 241] width 542 height 89
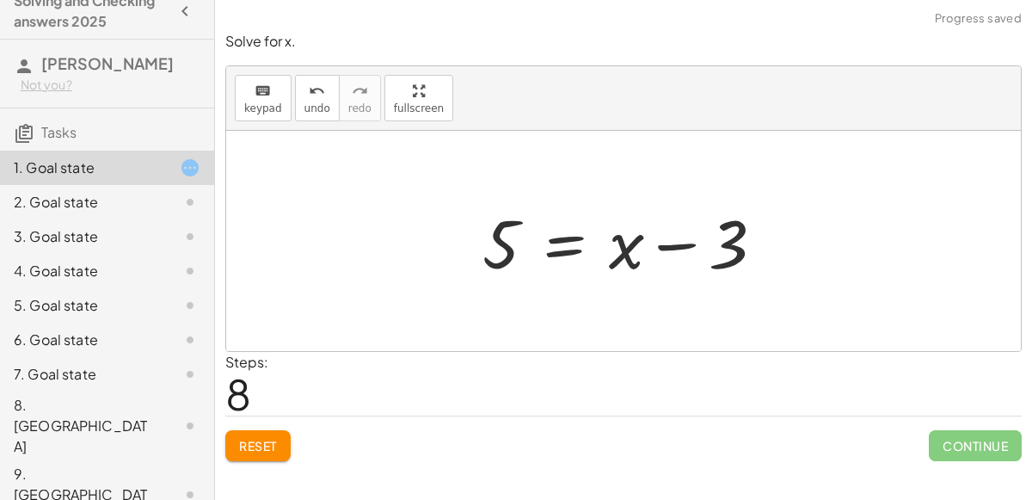
click at [670, 248] on div at bounding box center [630, 241] width 312 height 89
click at [265, 89] on icon "keyboard" at bounding box center [262, 91] width 16 height 21
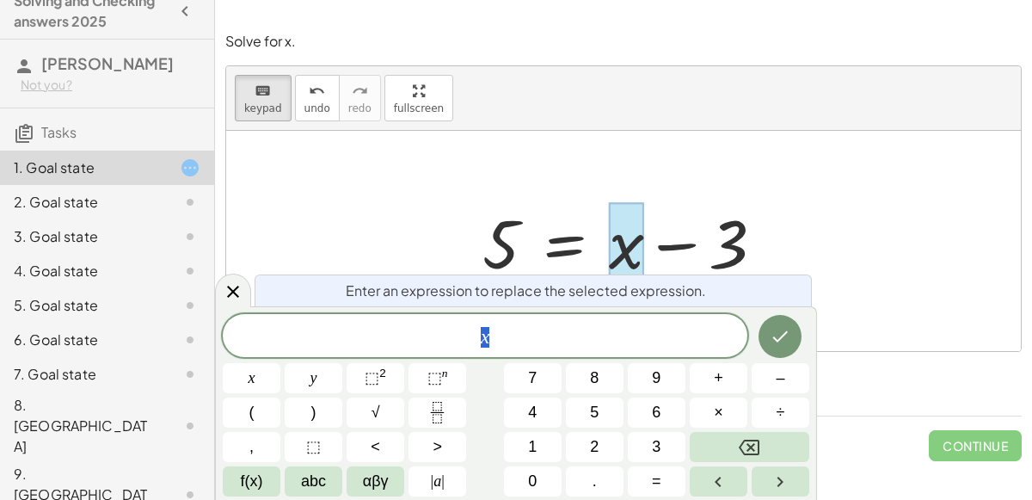
click at [891, 255] on div at bounding box center [623, 241] width 794 height 220
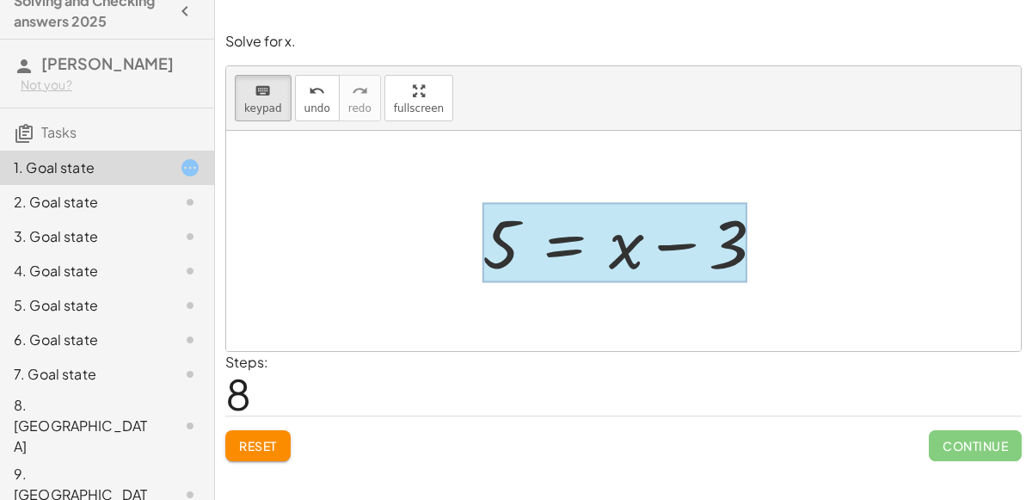
click at [601, 243] on div at bounding box center [614, 243] width 265 height 80
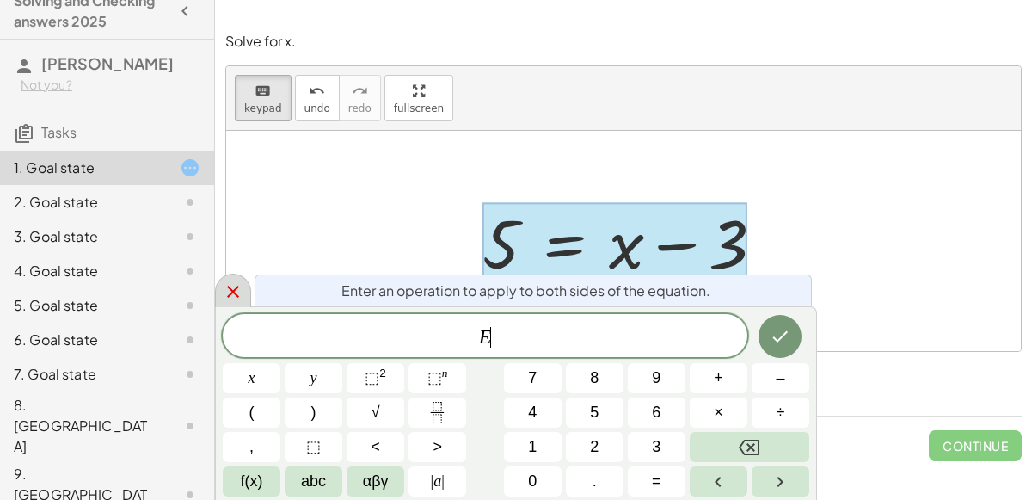
click at [234, 277] on div at bounding box center [233, 290] width 36 height 34
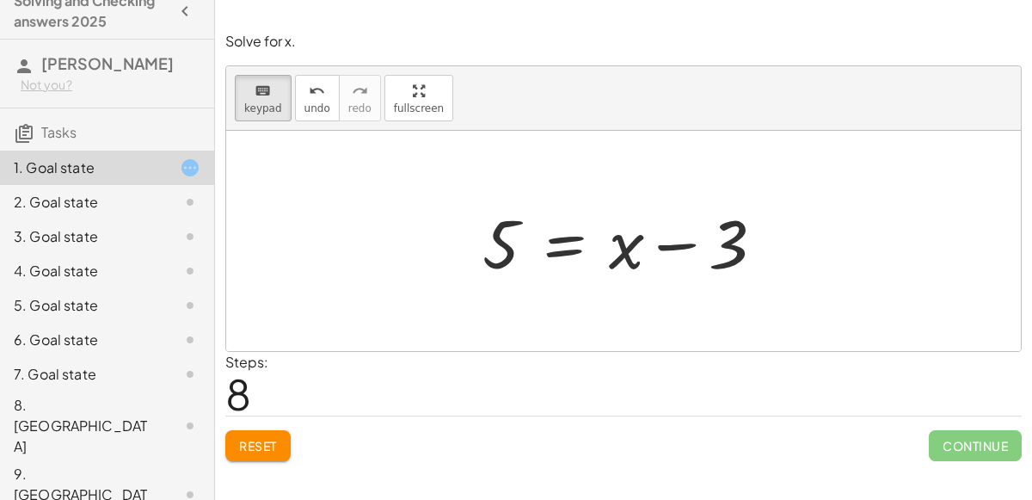
click at [289, 270] on div at bounding box center [623, 241] width 794 height 220
click at [279, 87] on button "keyboard keypad" at bounding box center [263, 98] width 57 height 46
click at [555, 257] on div at bounding box center [630, 241] width 312 height 89
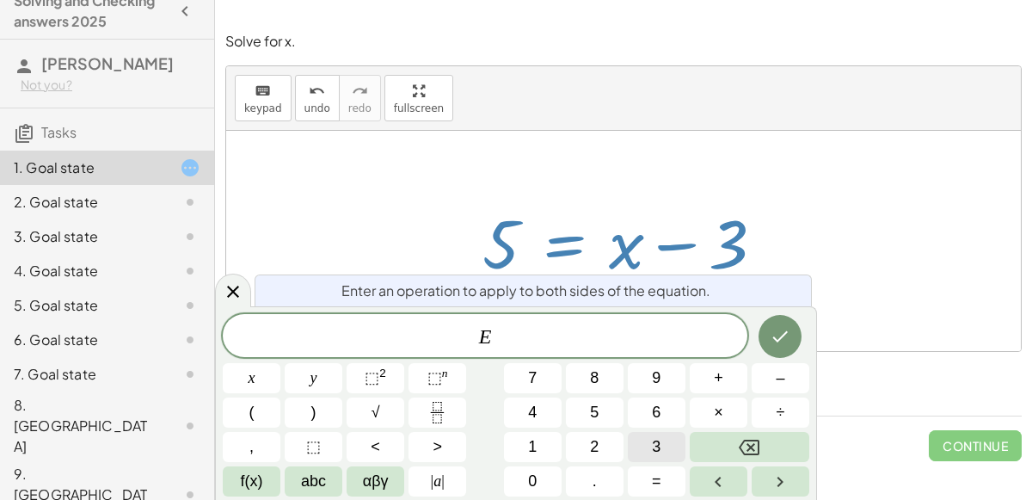
click at [646, 438] on button "3" at bounding box center [657, 447] width 58 height 30
click at [777, 338] on icon "Done" at bounding box center [780, 336] width 21 height 21
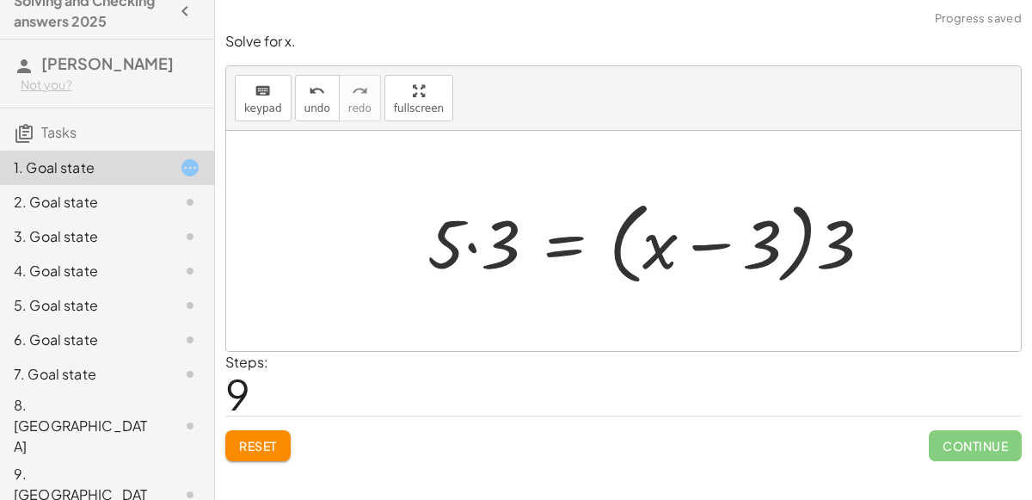
click at [710, 245] on div at bounding box center [656, 241] width 475 height 99
drag, startPoint x: 817, startPoint y: 240, endPoint x: 752, endPoint y: 233, distance: 64.8
click at [752, 233] on div at bounding box center [656, 241] width 475 height 99
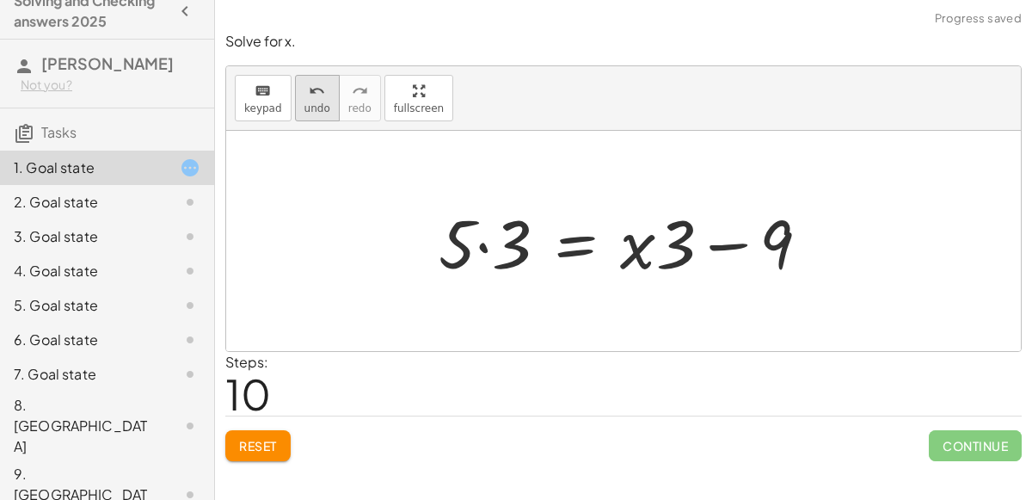
click at [297, 92] on button "undo undo" at bounding box center [317, 98] width 45 height 46
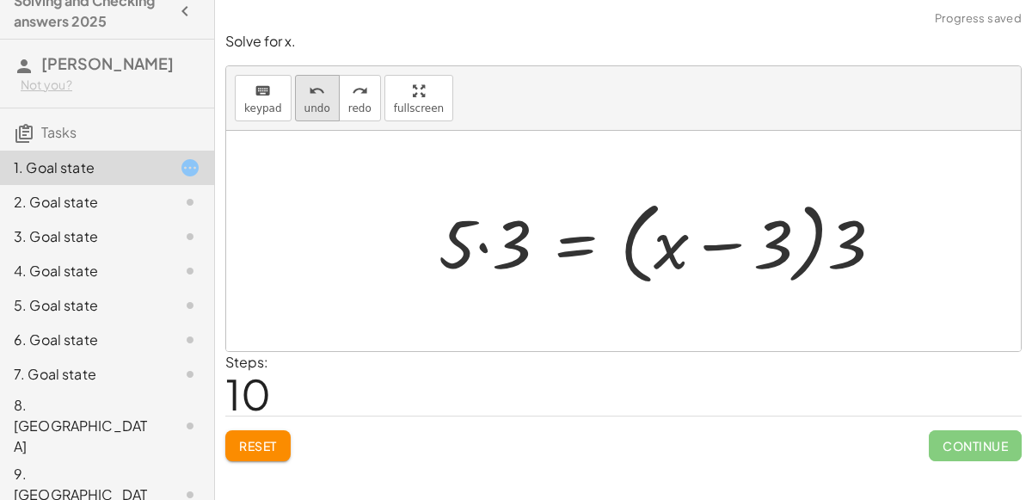
click at [313, 91] on icon "undo" at bounding box center [317, 91] width 16 height 21
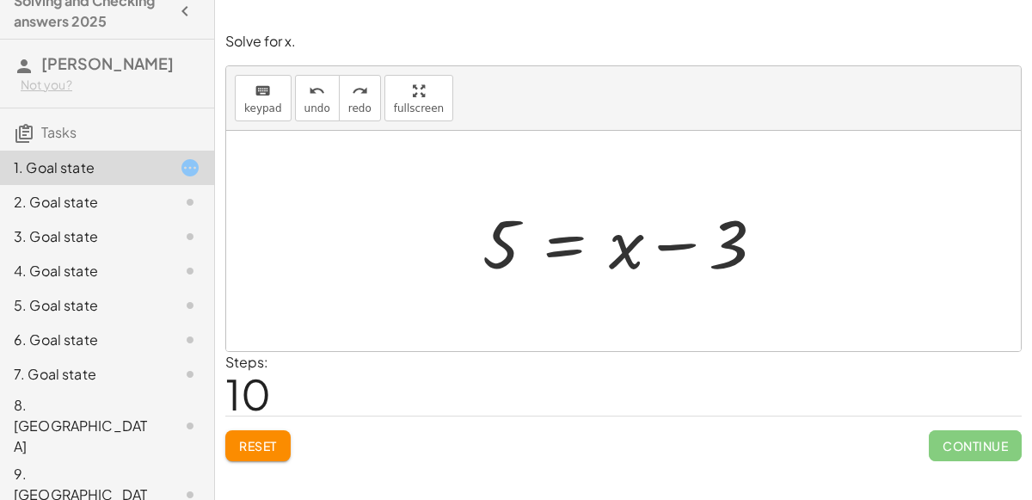
click at [549, 236] on div at bounding box center [630, 241] width 312 height 89
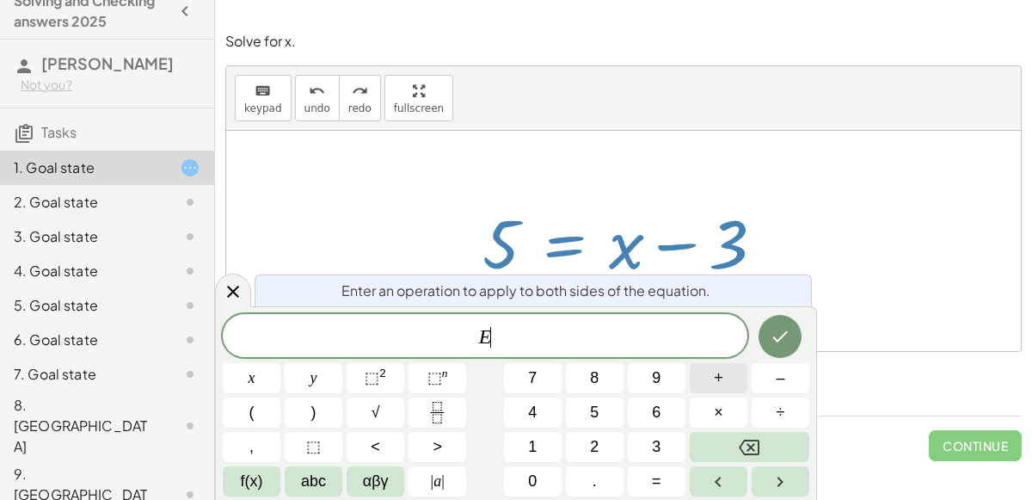
click at [713, 380] on button "+" at bounding box center [719, 378] width 58 height 30
click at [660, 439] on span "3" at bounding box center [656, 446] width 9 height 23
click at [779, 338] on icon "Done" at bounding box center [780, 336] width 15 height 11
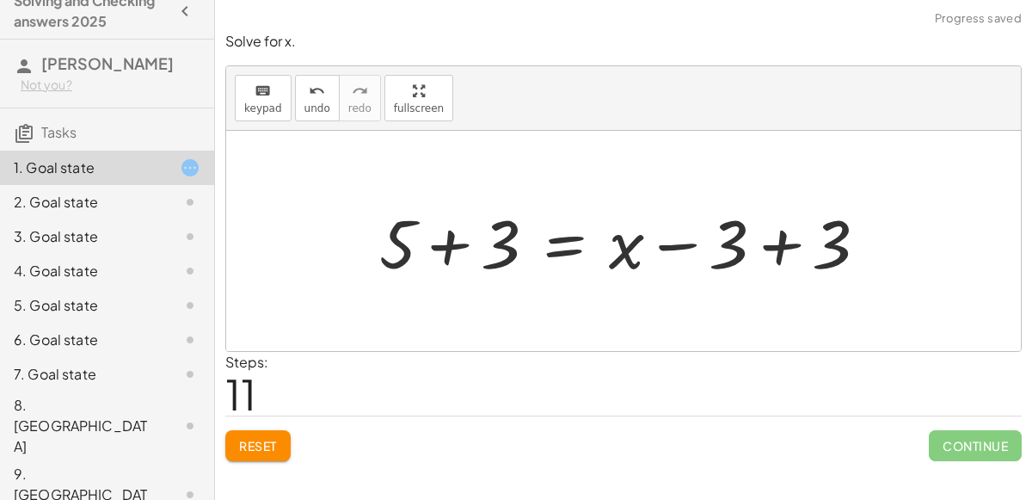
click at [773, 246] on div at bounding box center [630, 241] width 519 height 89
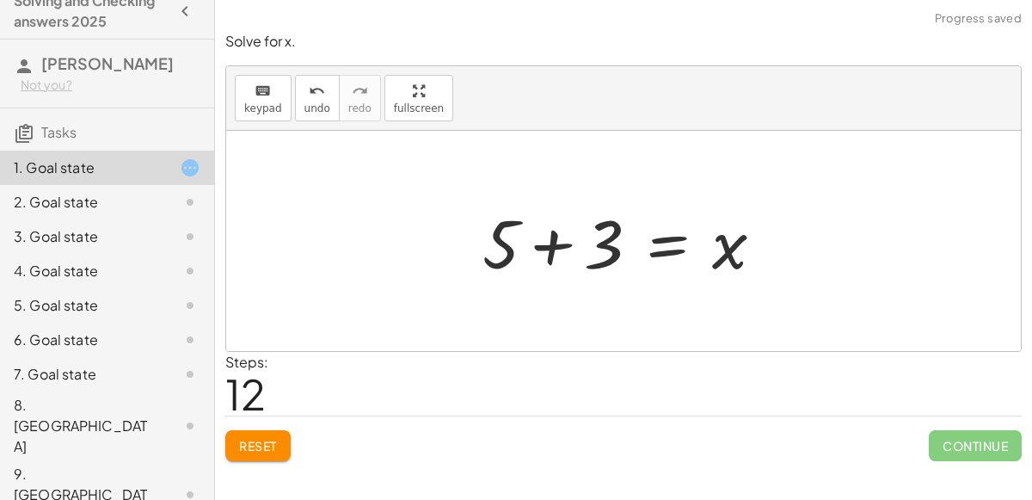
click at [557, 247] on div at bounding box center [630, 241] width 312 height 89
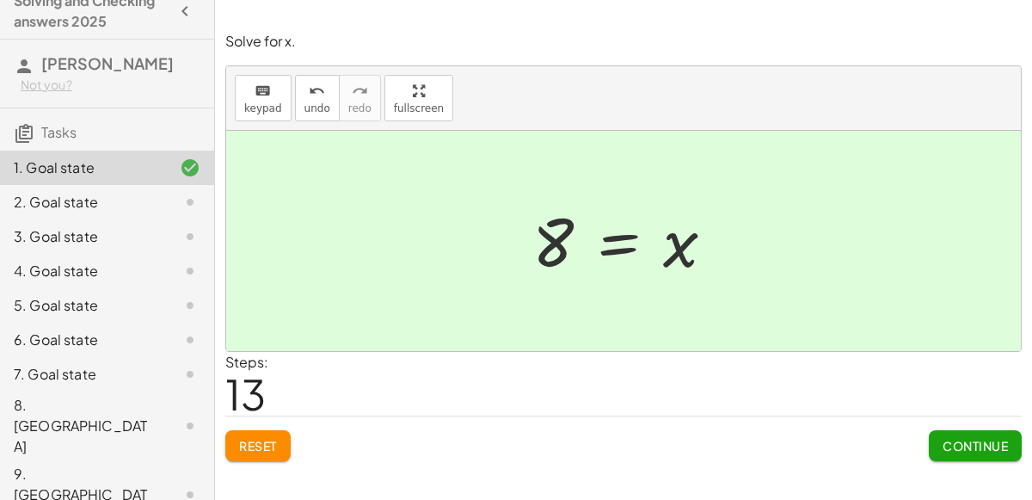
click at [968, 444] on span "Continue" at bounding box center [974, 445] width 65 height 15
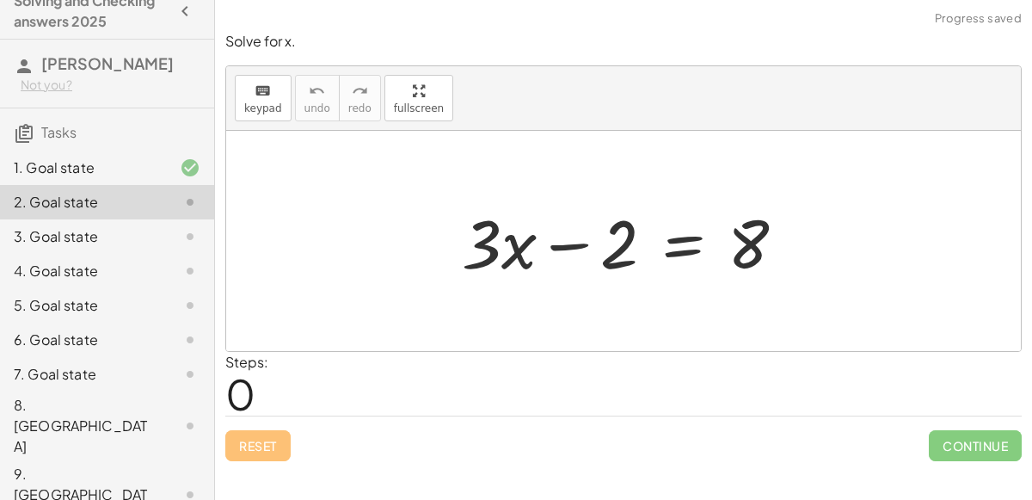
click at [582, 245] on div at bounding box center [630, 241] width 354 height 89
click at [663, 230] on div at bounding box center [630, 241] width 354 height 89
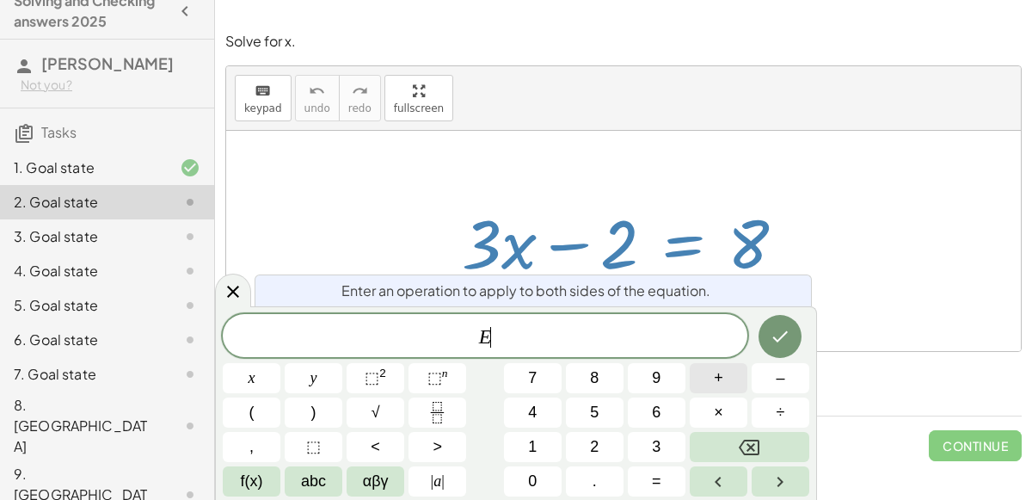
click at [701, 373] on button "+" at bounding box center [719, 378] width 58 height 30
click at [577, 445] on button "2" at bounding box center [595, 447] width 58 height 30
click at [769, 342] on button "Done" at bounding box center [779, 336] width 43 height 43
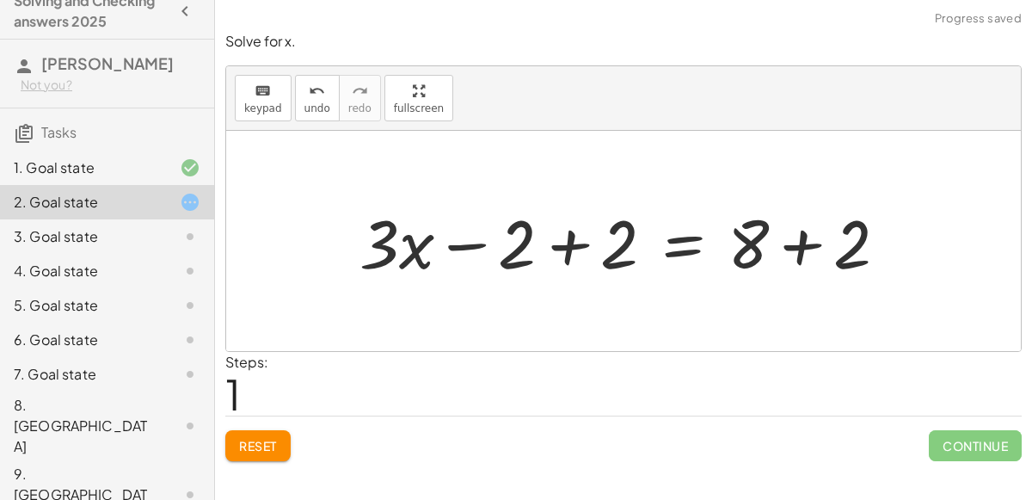
click at [575, 245] on div at bounding box center [630, 241] width 559 height 89
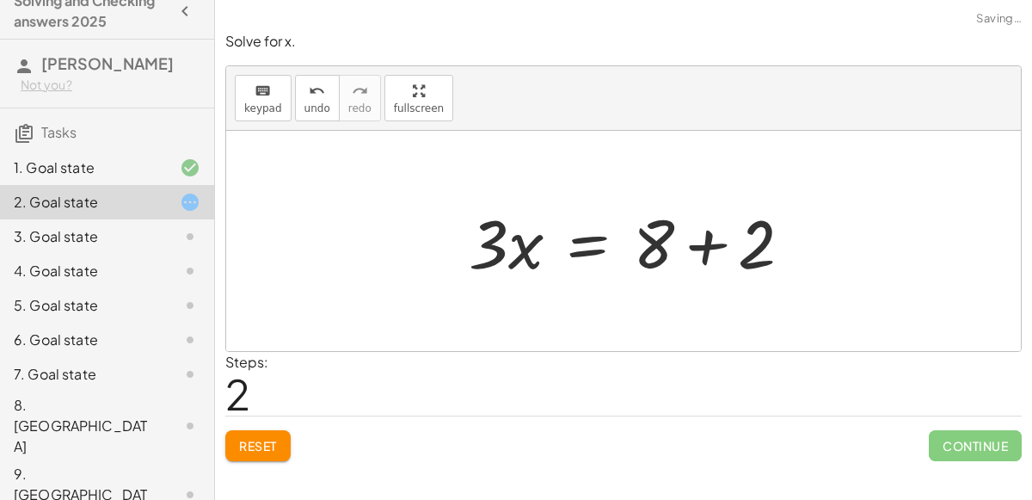
click at [789, 240] on div at bounding box center [637, 241] width 354 height 89
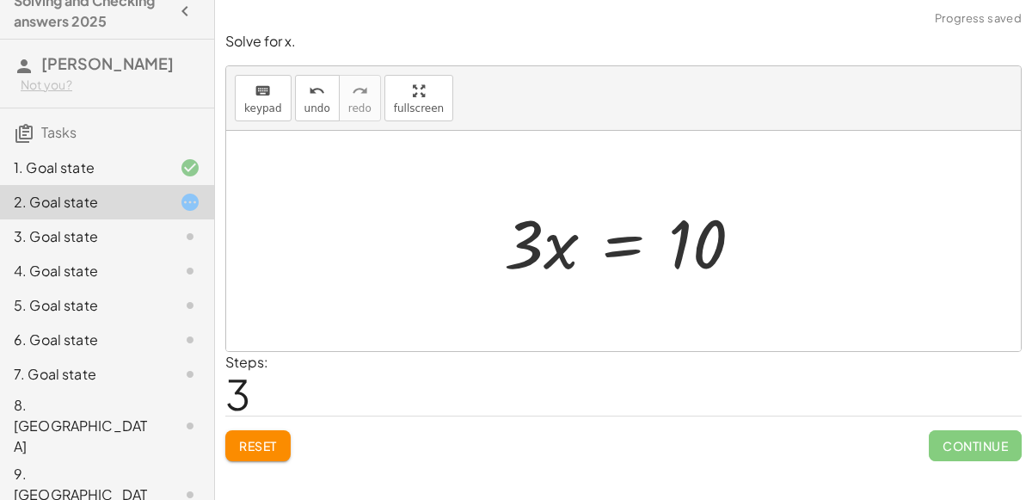
click at [616, 248] on div at bounding box center [629, 241] width 269 height 89
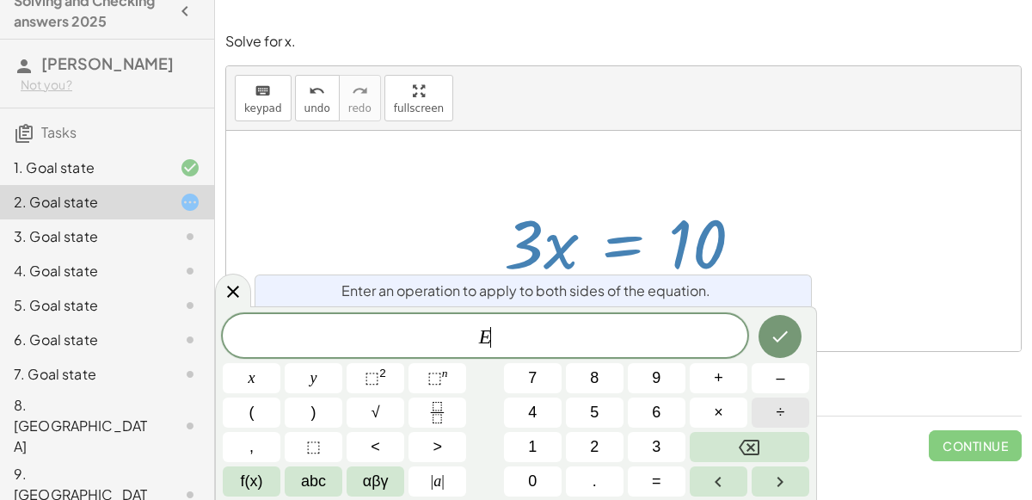
click at [770, 408] on button "÷" at bounding box center [780, 412] width 58 height 30
click at [663, 445] on button "3" at bounding box center [657, 447] width 58 height 30
click at [776, 346] on icon "Done" at bounding box center [780, 336] width 21 height 21
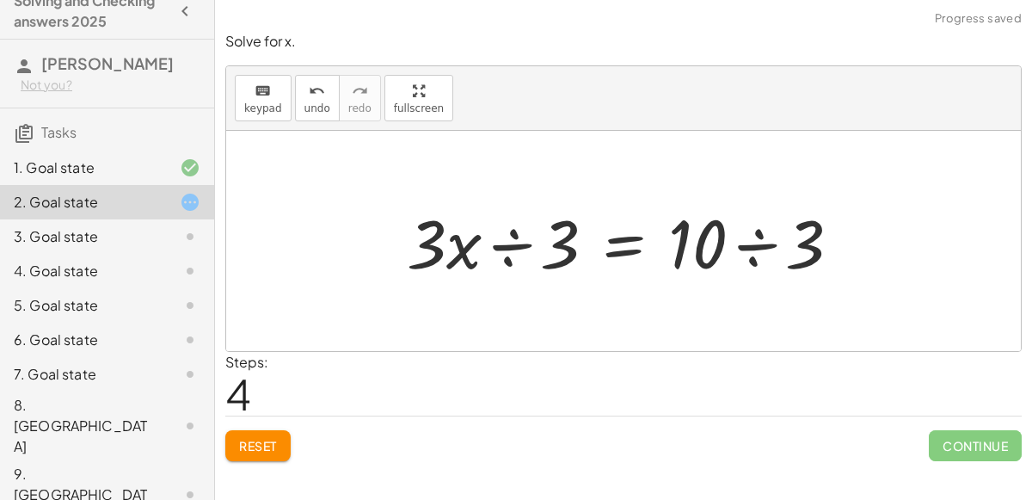
click at [495, 254] on div at bounding box center [630, 241] width 465 height 89
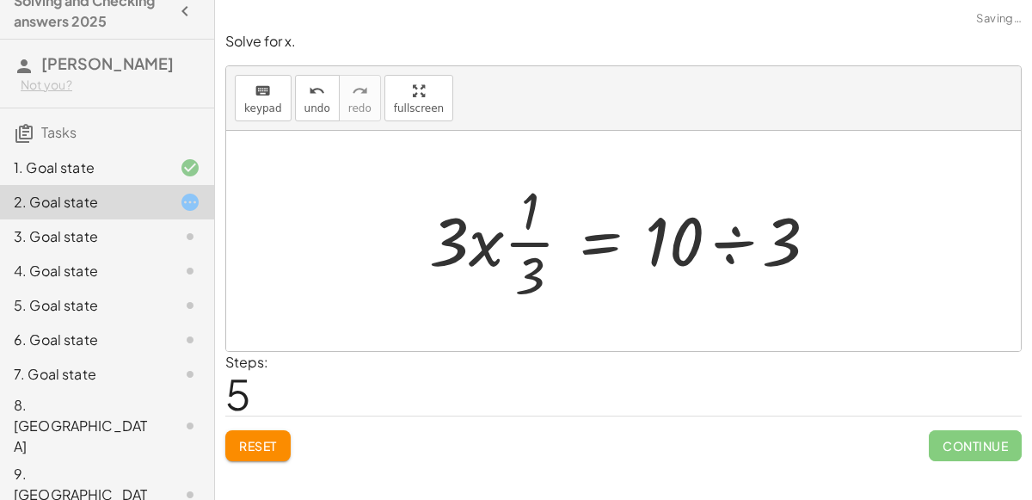
click at [496, 238] on div at bounding box center [629, 241] width 419 height 132
click at [500, 238] on div at bounding box center [629, 241] width 419 height 132
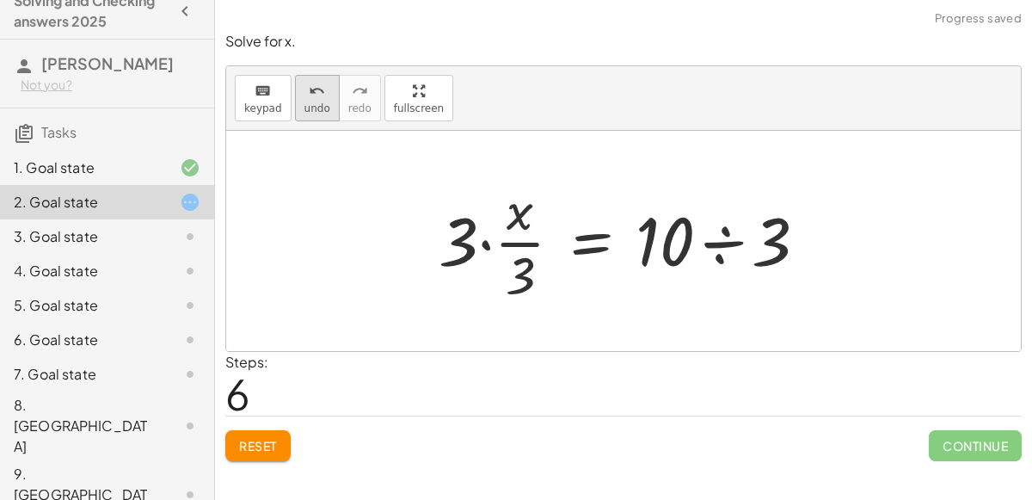
click at [304, 99] on button "undo undo" at bounding box center [317, 98] width 45 height 46
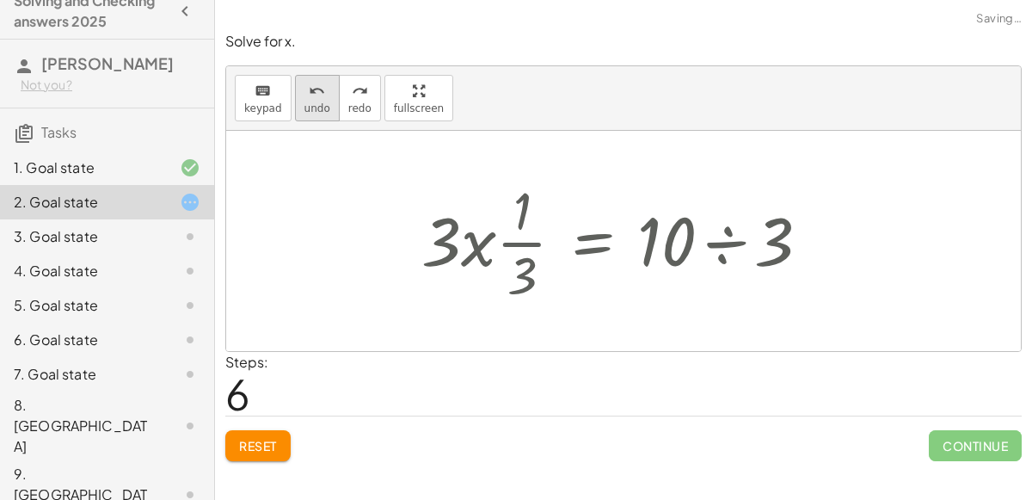
click at [304, 99] on button "undo undo" at bounding box center [317, 98] width 45 height 46
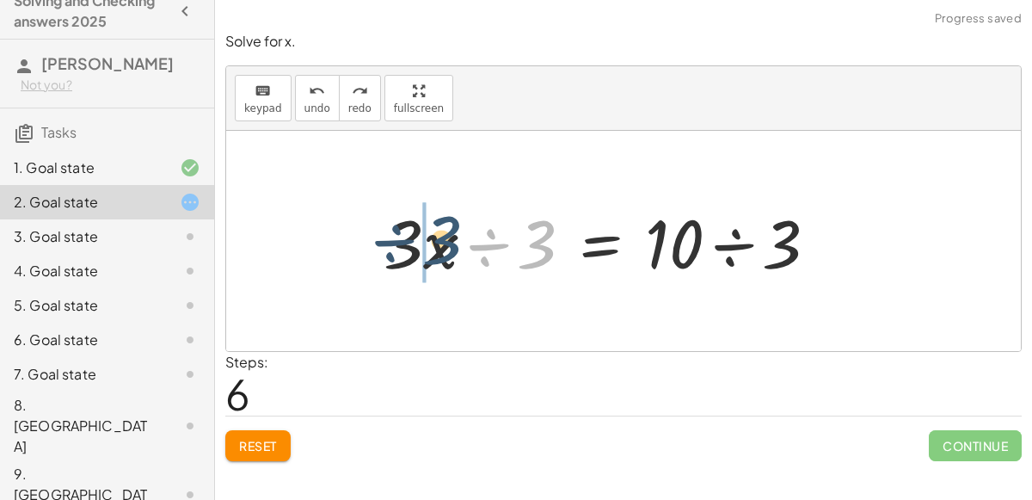
drag, startPoint x: 534, startPoint y: 236, endPoint x: 438, endPoint y: 231, distance: 96.4
click at [438, 231] on div at bounding box center [607, 241] width 465 height 89
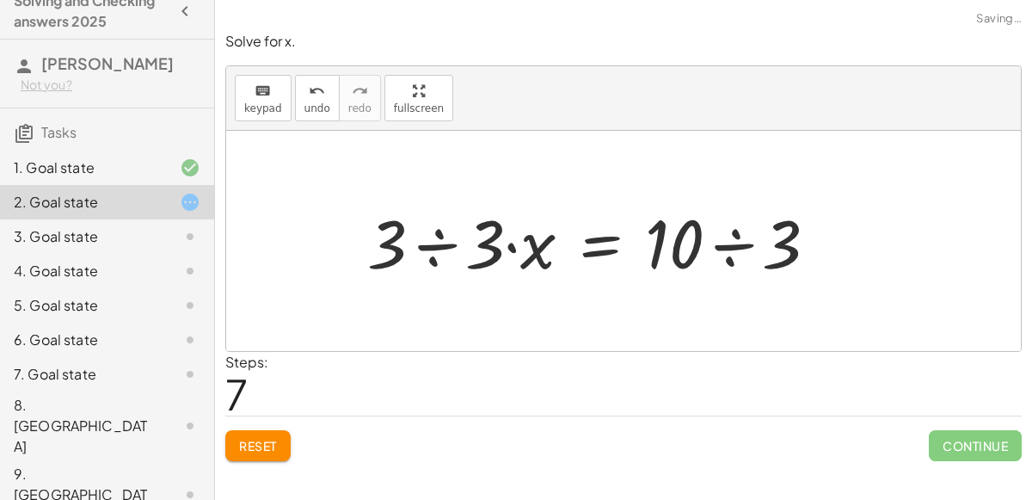
click at [445, 244] on div at bounding box center [599, 241] width 481 height 89
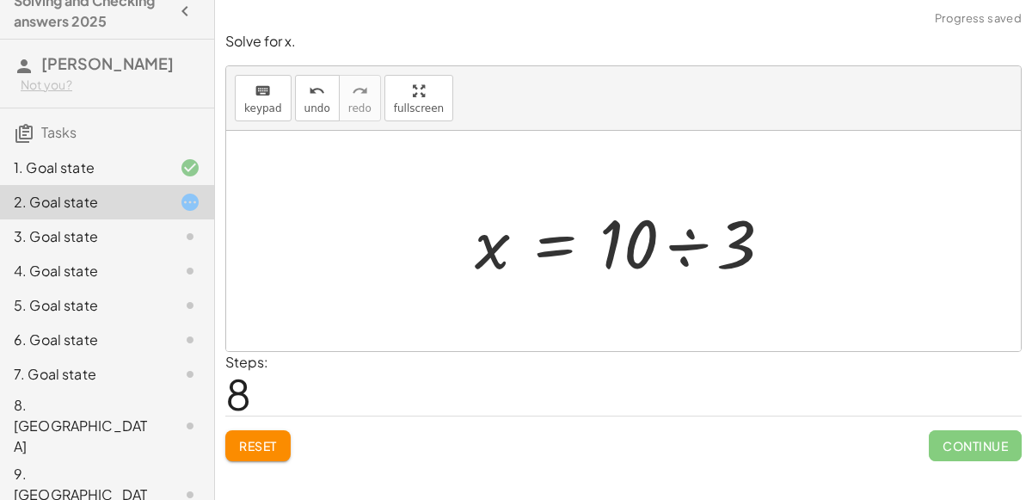
click at [672, 243] on div at bounding box center [630, 241] width 328 height 89
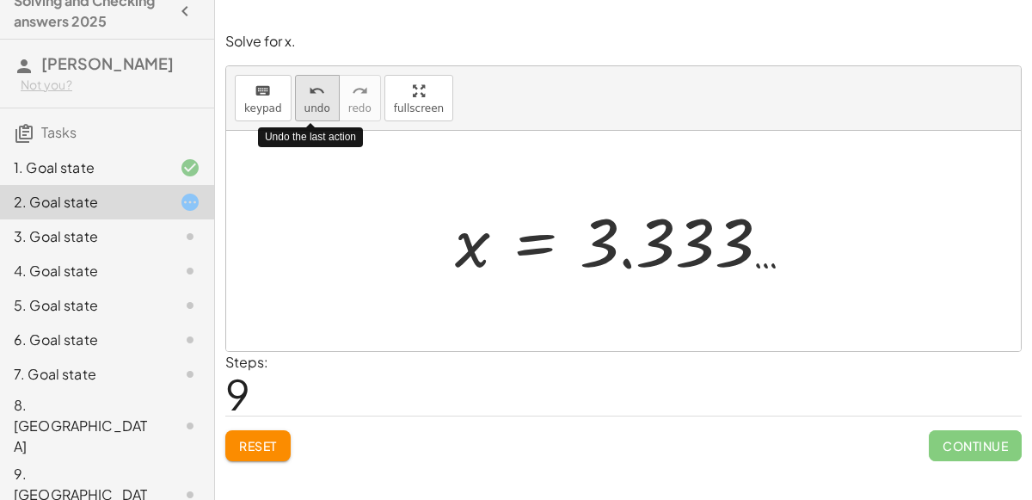
click at [316, 87] on icon "undo" at bounding box center [317, 91] width 16 height 21
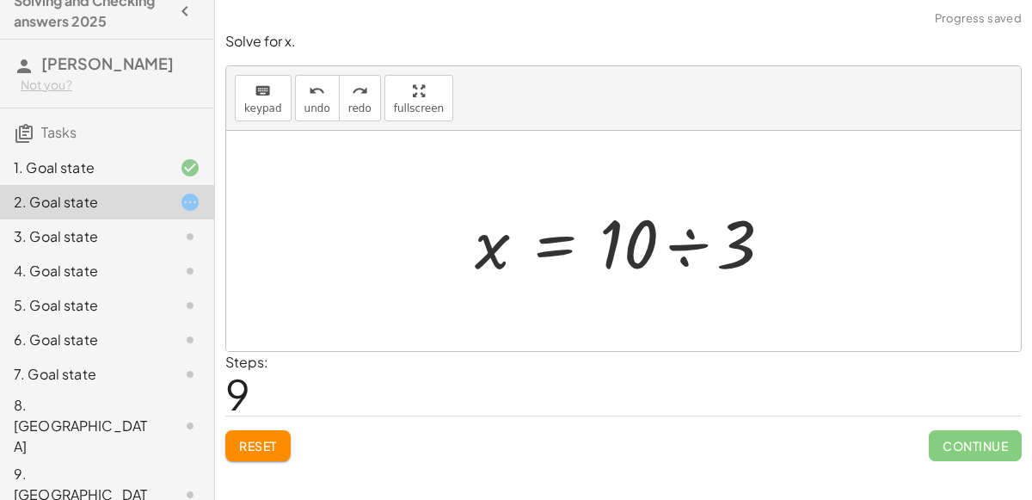
click at [254, 443] on span "Reset" at bounding box center [258, 445] width 38 height 15
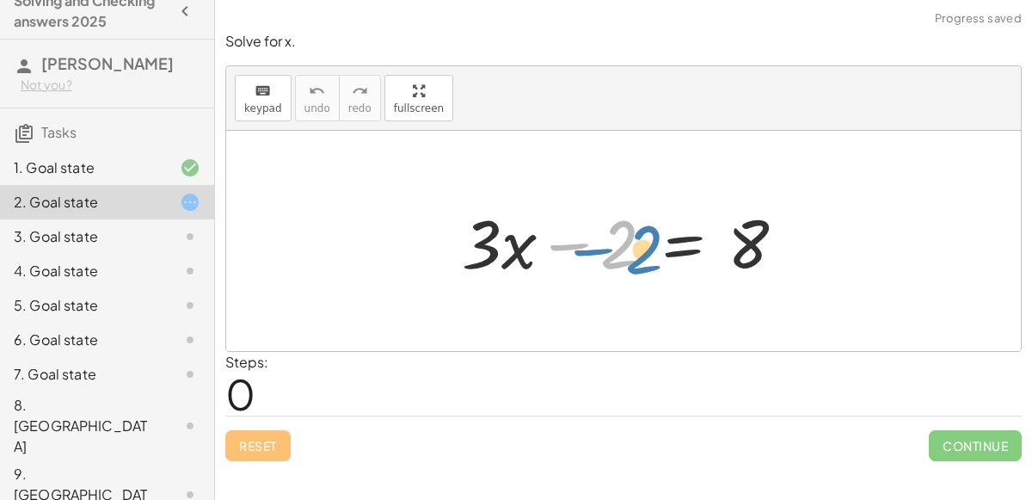
drag, startPoint x: 571, startPoint y: 245, endPoint x: 525, endPoint y: 254, distance: 46.4
click at [525, 254] on div at bounding box center [630, 241] width 354 height 89
click at [669, 251] on div at bounding box center [630, 241] width 354 height 89
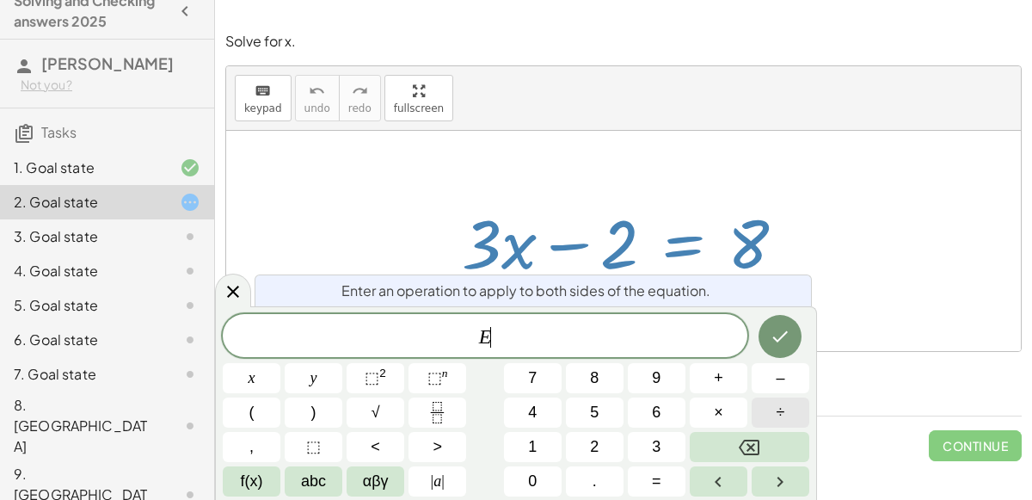
click at [767, 406] on button "÷" at bounding box center [780, 412] width 58 height 30
click at [647, 438] on button "3" at bounding box center [657, 447] width 58 height 30
click at [800, 332] on button "Done" at bounding box center [779, 336] width 43 height 43
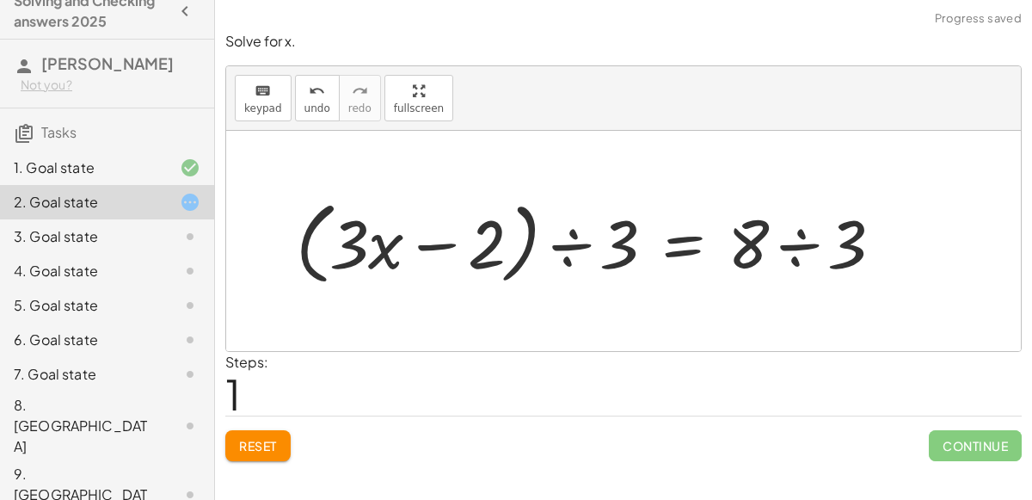
click at [583, 239] on div at bounding box center [596, 241] width 618 height 99
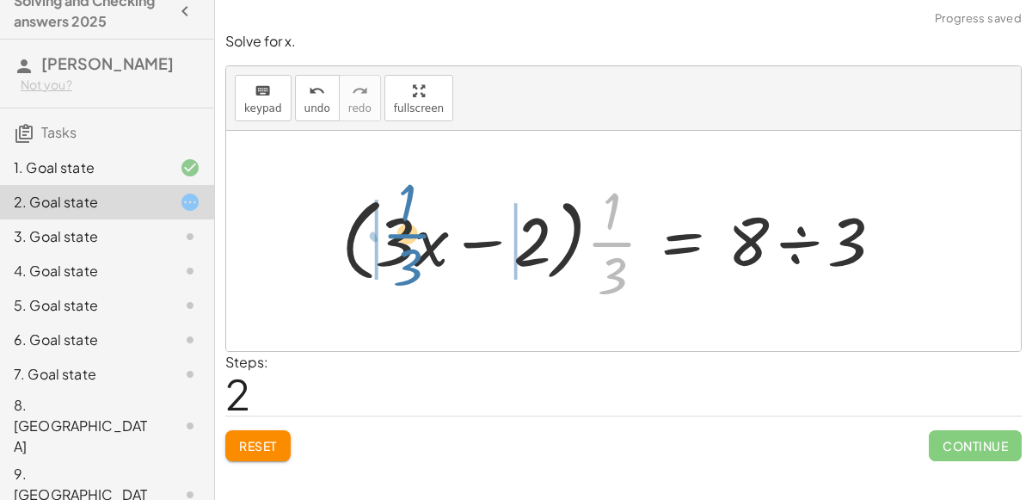
drag, startPoint x: 603, startPoint y: 247, endPoint x: 397, endPoint y: 236, distance: 205.7
click at [397, 236] on div at bounding box center [619, 241] width 572 height 132
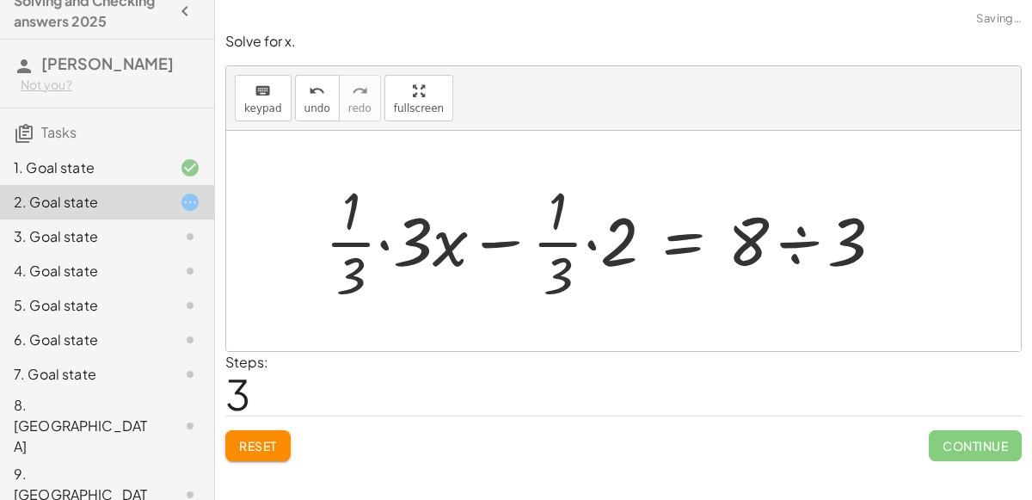
click at [384, 241] on div at bounding box center [610, 241] width 589 height 132
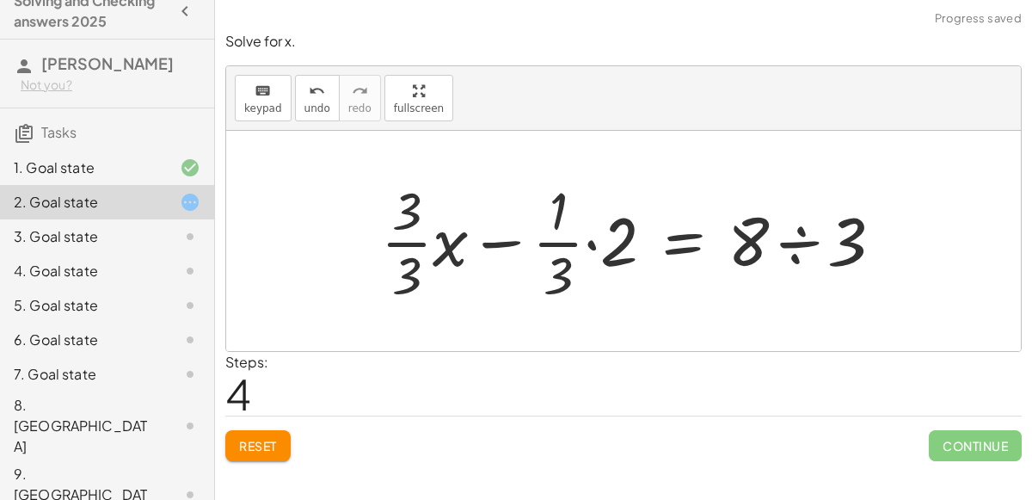
click at [591, 244] on div at bounding box center [638, 241] width 533 height 132
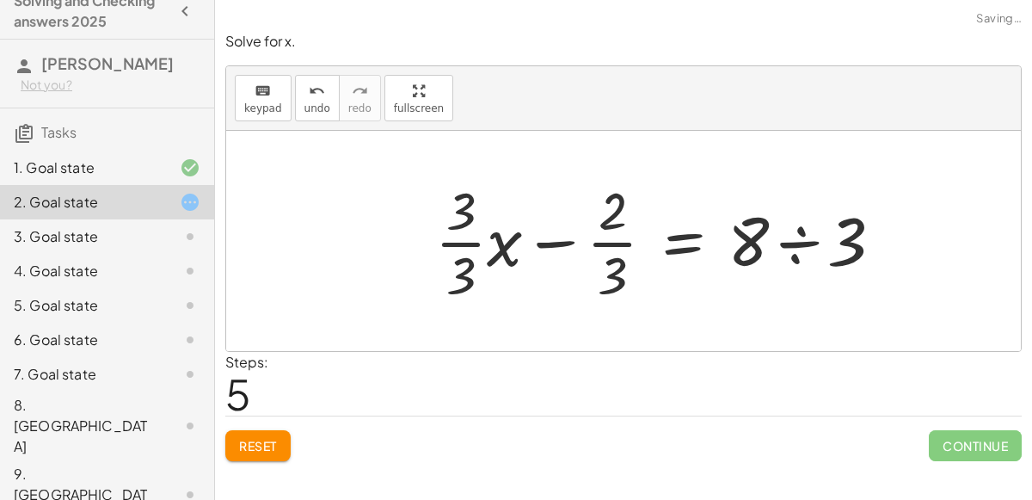
click at [544, 239] on div at bounding box center [665, 241] width 479 height 132
click at [804, 244] on div at bounding box center [665, 241] width 479 height 132
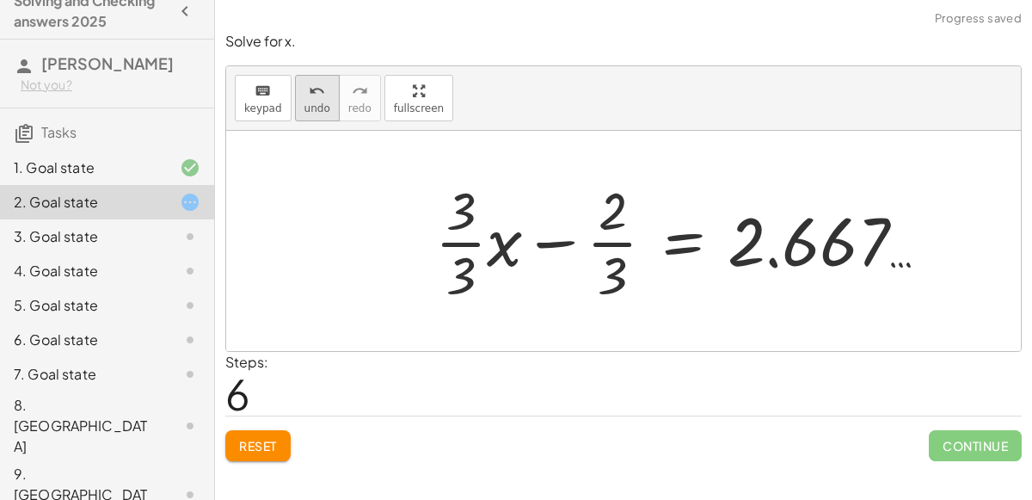
click at [309, 97] on icon "undo" at bounding box center [317, 91] width 16 height 21
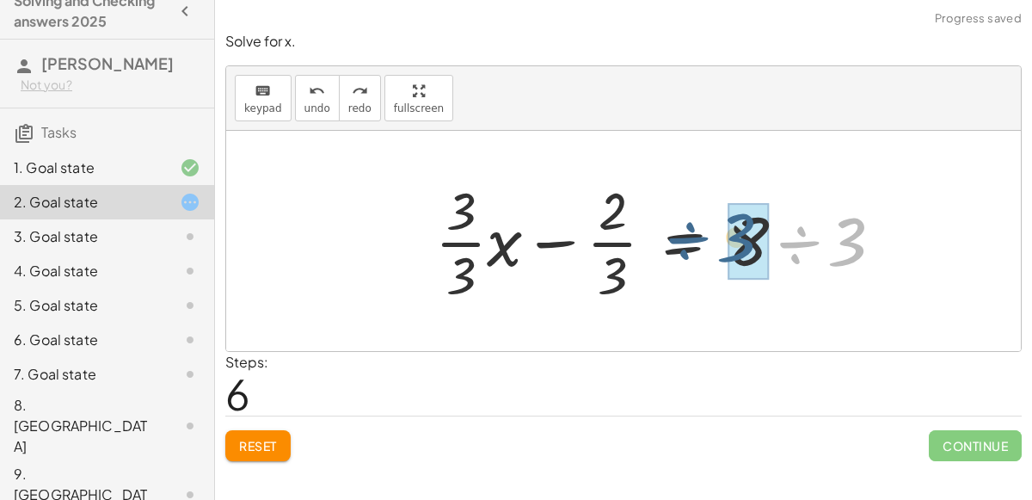
drag, startPoint x: 866, startPoint y: 254, endPoint x: 753, endPoint y: 249, distance: 112.8
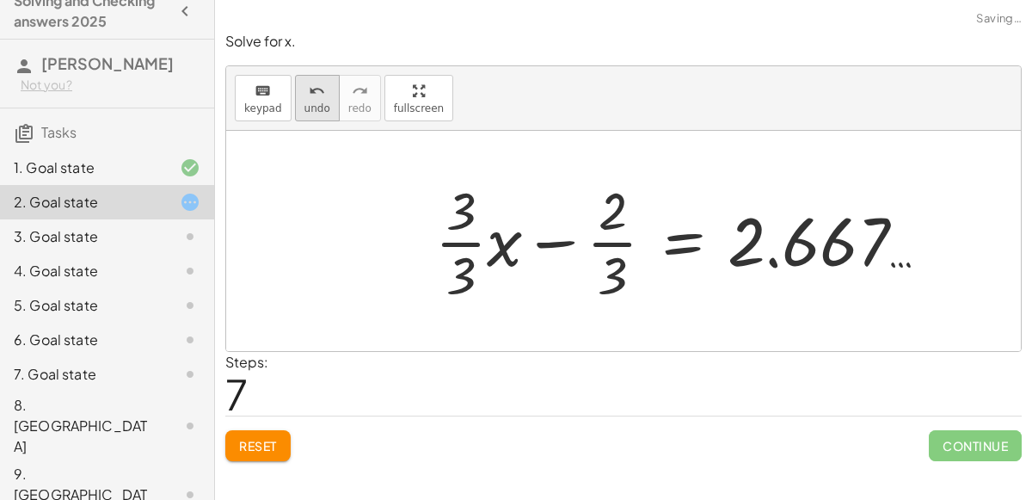
click at [307, 103] on span "undo" at bounding box center [317, 108] width 26 height 12
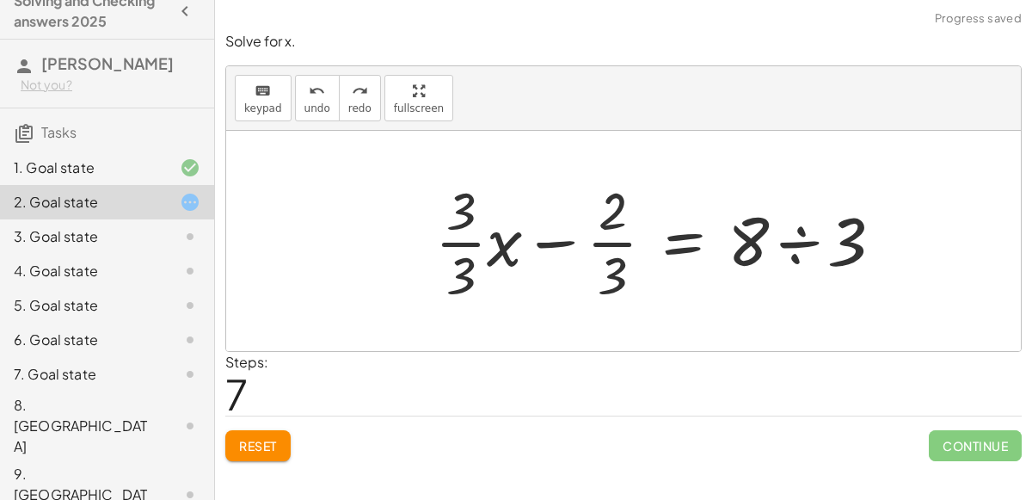
click at [501, 232] on div at bounding box center [665, 241] width 479 height 132
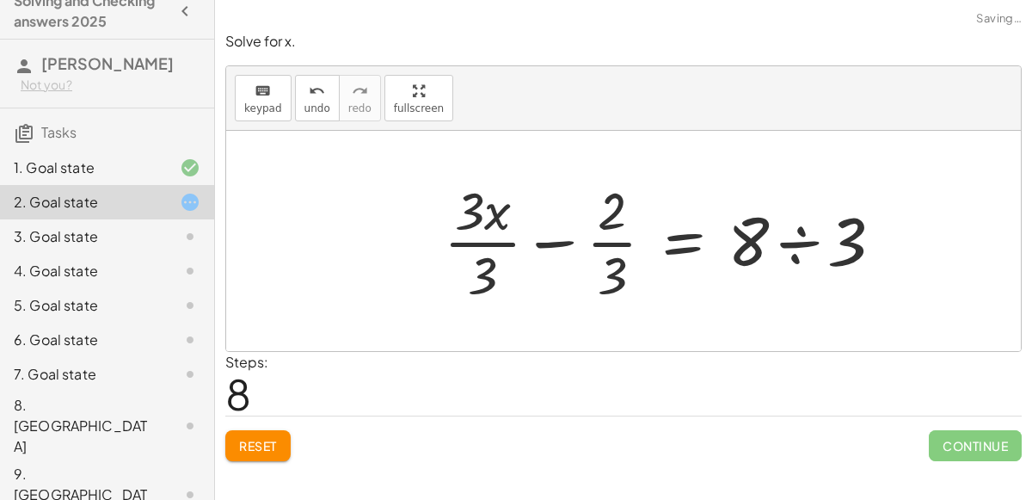
click at [564, 241] on div at bounding box center [670, 241] width 470 height 132
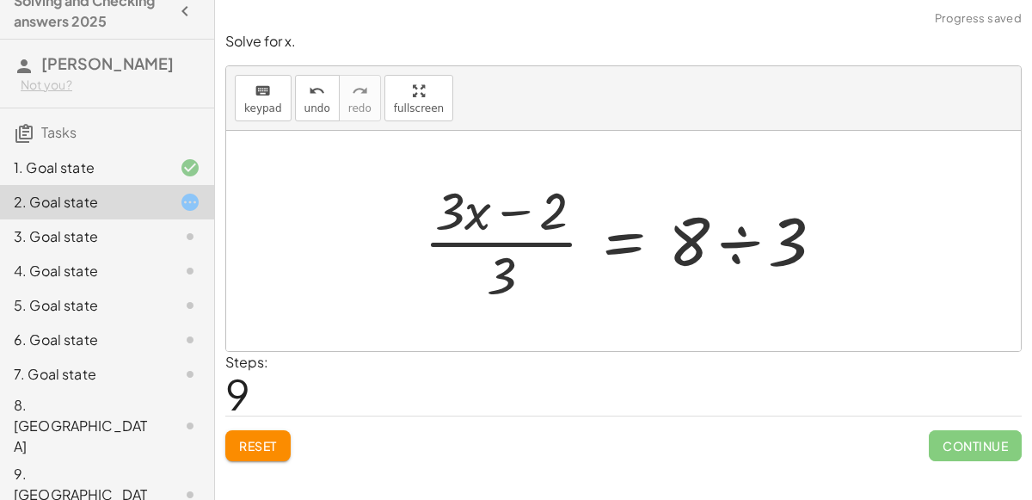
click at [521, 212] on div at bounding box center [630, 241] width 431 height 132
click at [739, 247] on div at bounding box center [630, 241] width 431 height 132
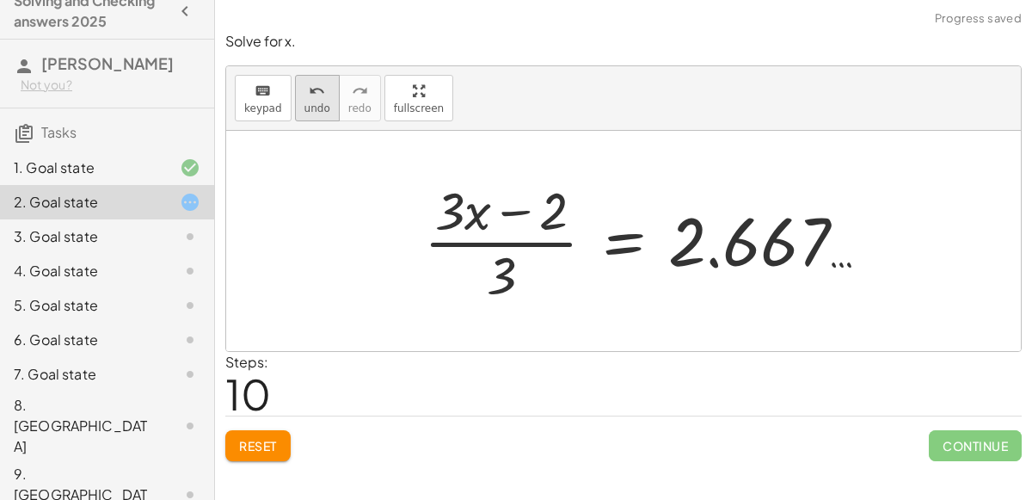
click at [304, 80] on div "undo" at bounding box center [317, 90] width 26 height 21
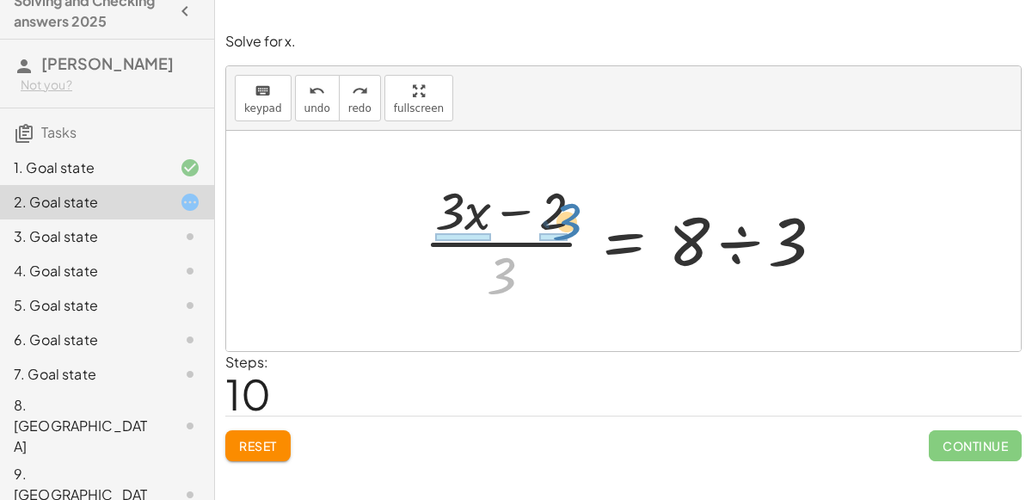
drag, startPoint x: 509, startPoint y: 258, endPoint x: 573, endPoint y: 205, distance: 83.0
click at [573, 205] on div at bounding box center [630, 241] width 431 height 132
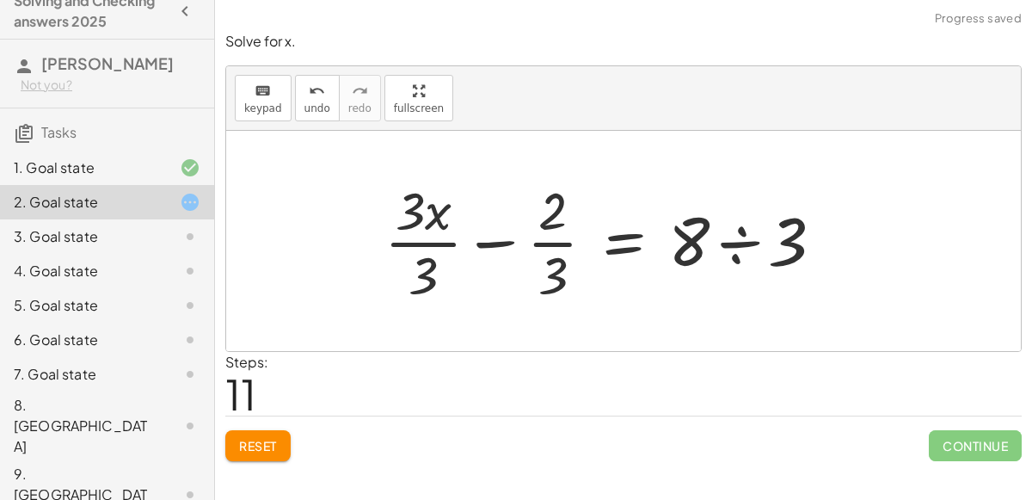
click at [506, 235] on div at bounding box center [611, 241] width 470 height 132
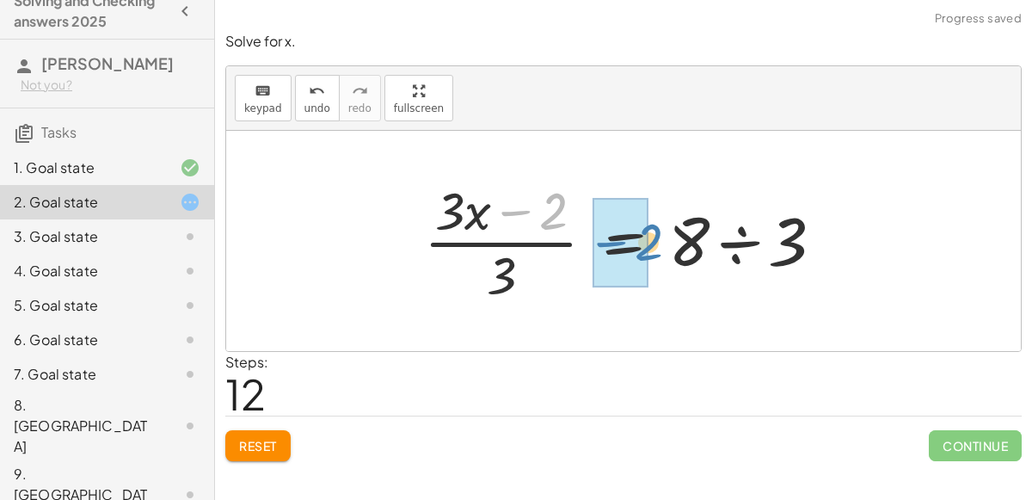
drag, startPoint x: 545, startPoint y: 208, endPoint x: 635, endPoint y: 242, distance: 96.6
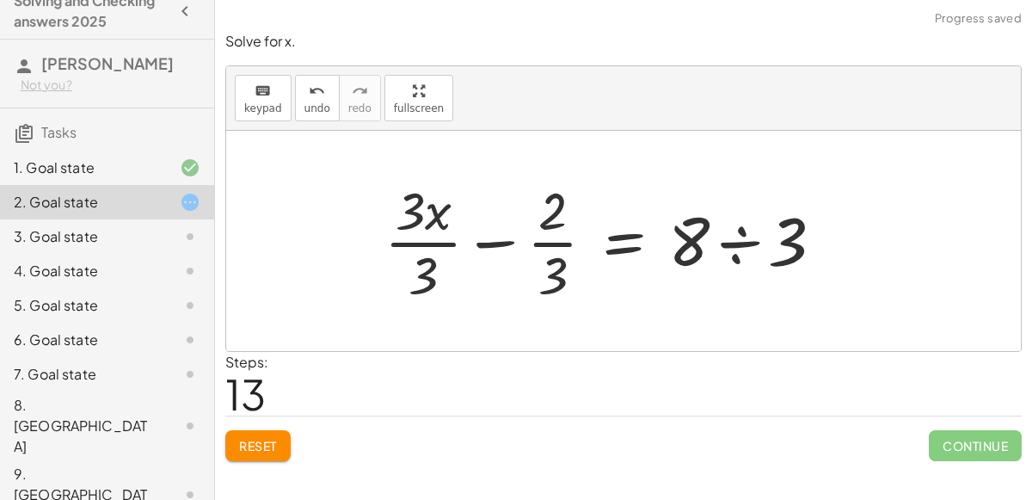
click at [484, 233] on div at bounding box center [611, 241] width 470 height 132
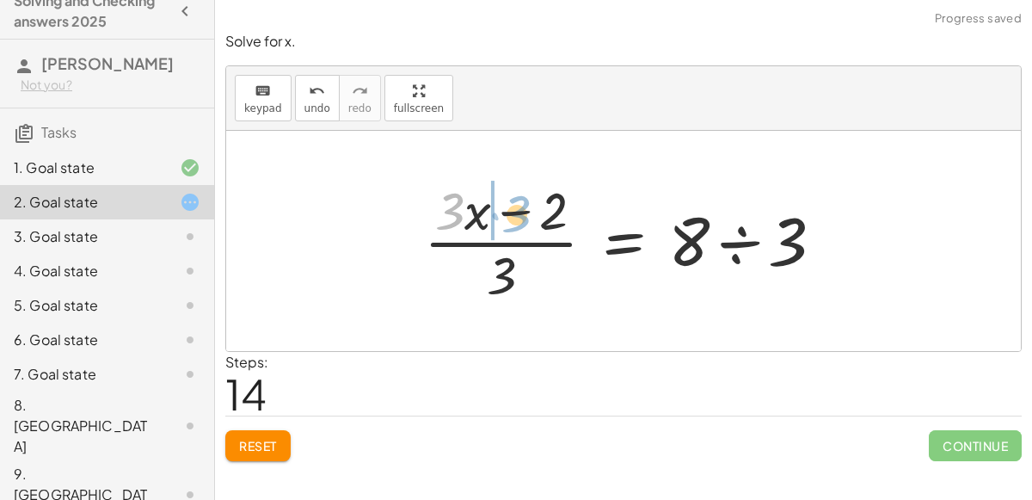
drag, startPoint x: 452, startPoint y: 204, endPoint x: 505, endPoint y: 204, distance: 52.4
click at [505, 204] on div at bounding box center [630, 241] width 431 height 132
click at [502, 263] on div at bounding box center [630, 241] width 431 height 132
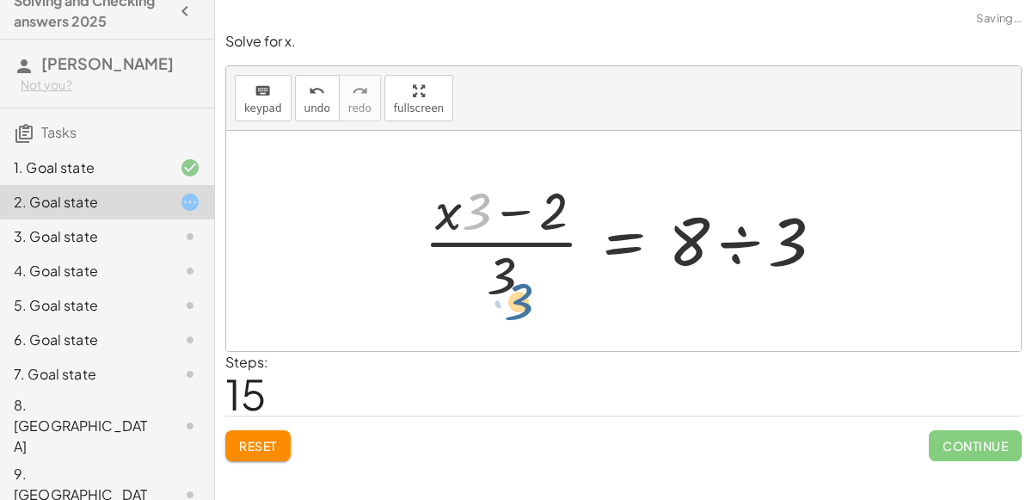
drag, startPoint x: 476, startPoint y: 200, endPoint x: 514, endPoint y: 278, distance: 86.1
click at [514, 278] on div at bounding box center [630, 241] width 431 height 132
click at [452, 212] on div at bounding box center [630, 241] width 431 height 132
drag, startPoint x: 447, startPoint y: 213, endPoint x: 488, endPoint y: 216, distance: 41.4
click at [488, 216] on div at bounding box center [630, 241] width 431 height 132
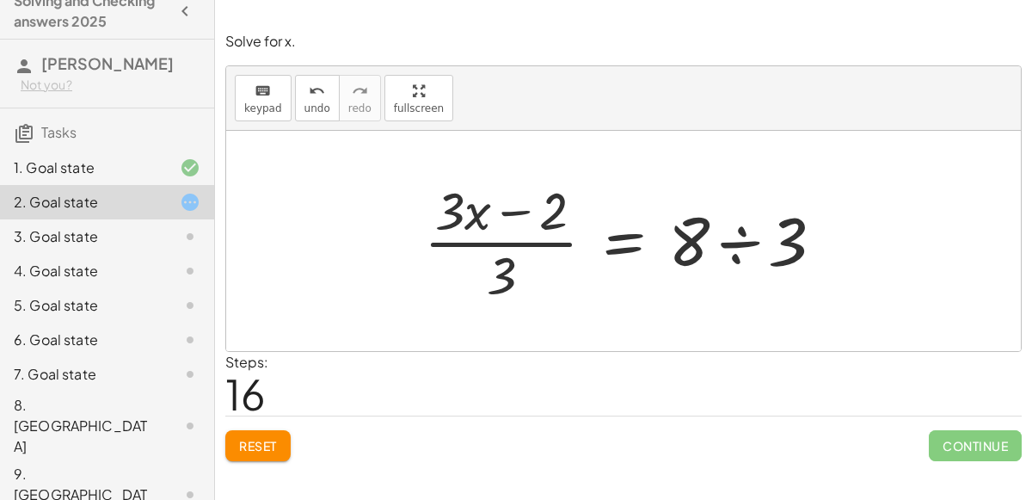
click at [261, 447] on span "Reset" at bounding box center [258, 445] width 38 height 15
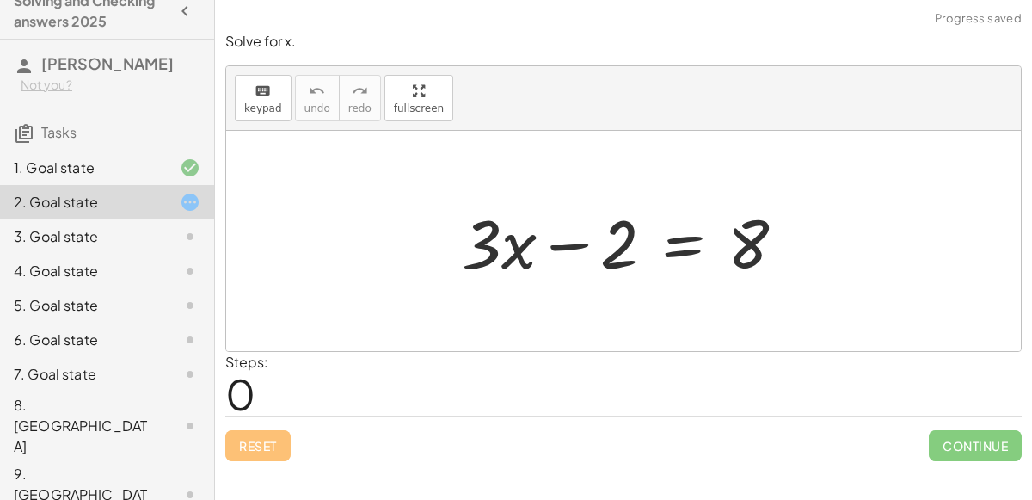
click at [156, 227] on div at bounding box center [176, 236] width 48 height 21
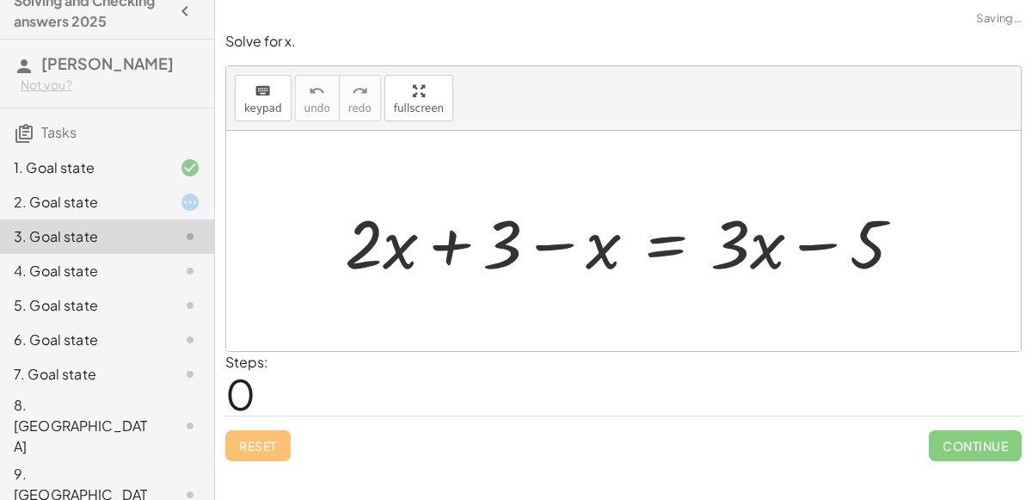
click at [158, 249] on div "3. Goal state" at bounding box center [107, 236] width 214 height 34
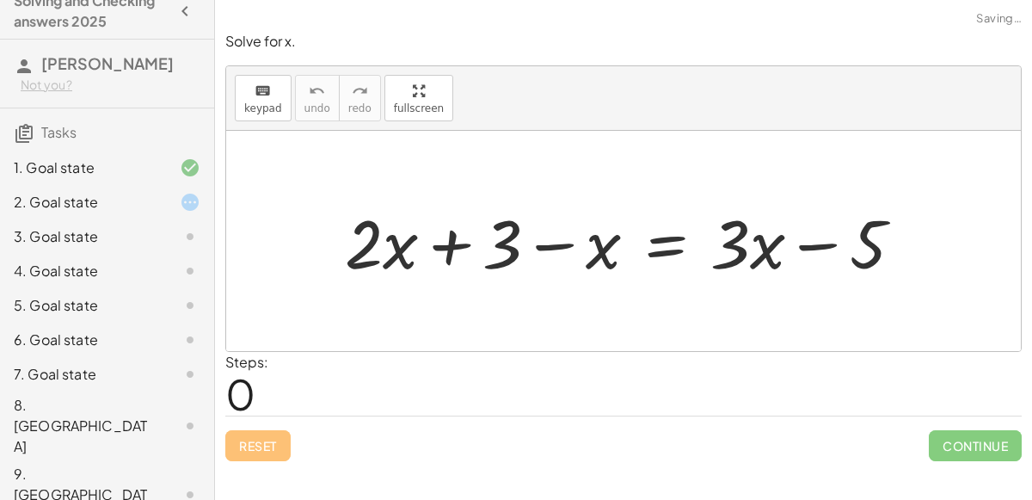
click at [165, 277] on div at bounding box center [176, 271] width 48 height 21
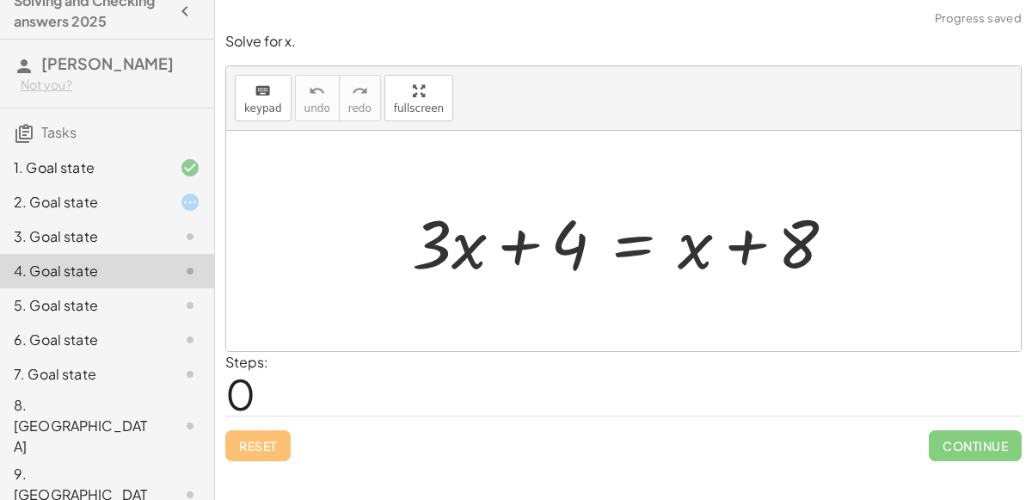
click at [158, 243] on div at bounding box center [176, 236] width 48 height 21
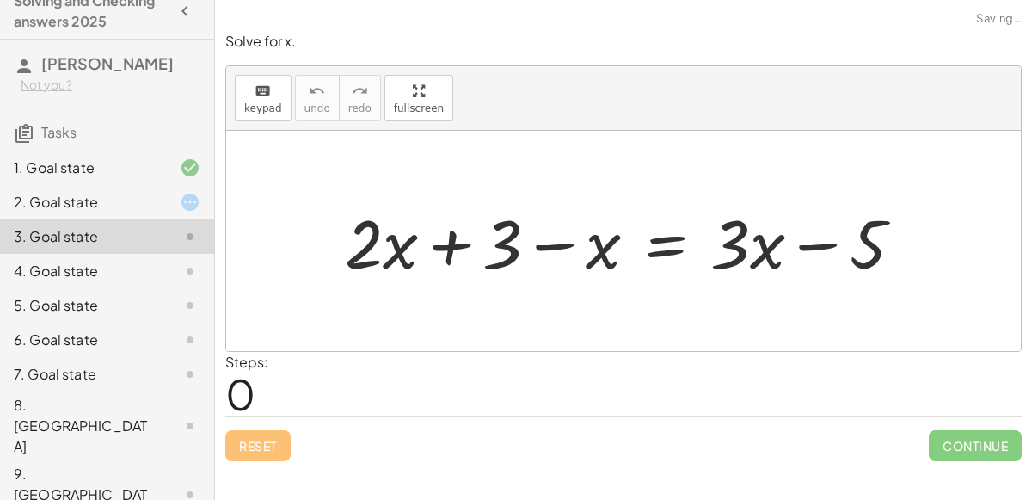
click at [445, 243] on div at bounding box center [630, 241] width 588 height 89
click at [554, 246] on div at bounding box center [630, 241] width 588 height 89
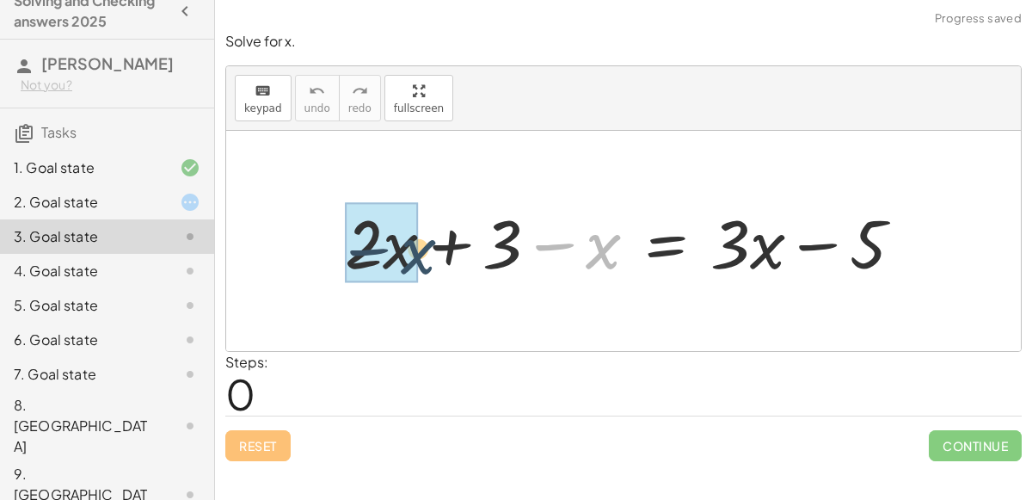
drag, startPoint x: 604, startPoint y: 253, endPoint x: 400, endPoint y: 257, distance: 203.8
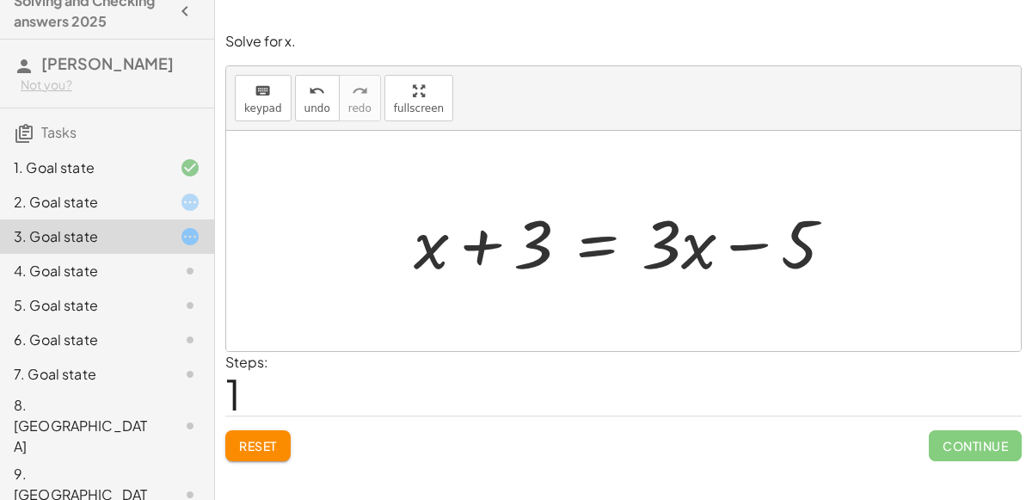
click at [605, 248] on div at bounding box center [630, 241] width 451 height 89
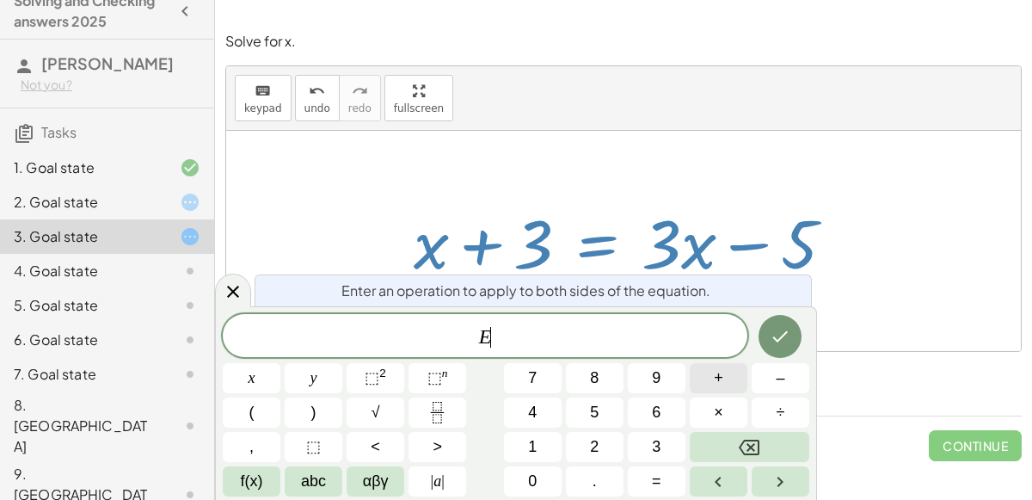
click at [732, 383] on button "+" at bounding box center [719, 378] width 58 height 30
click at [597, 412] on span "5" at bounding box center [594, 412] width 9 height 23
click at [777, 335] on icon "Done" at bounding box center [780, 336] width 21 height 21
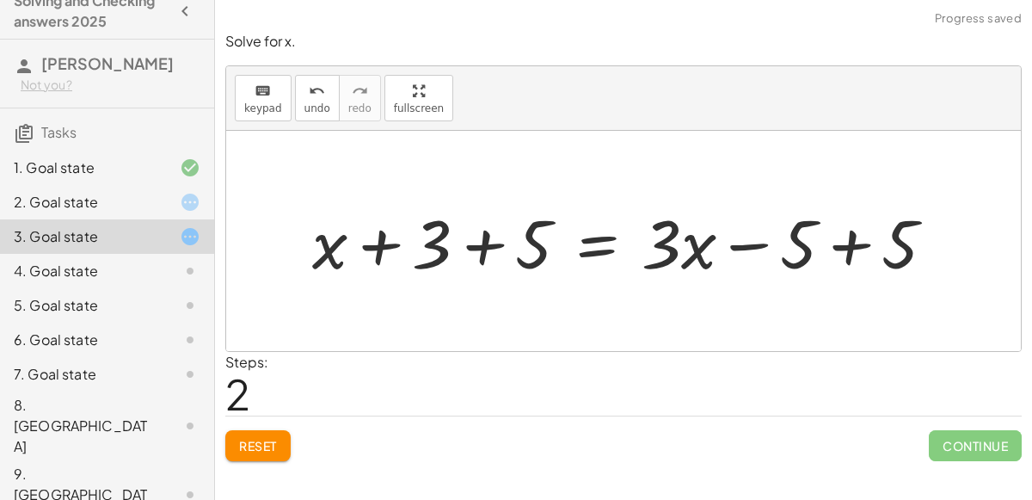
click at [848, 248] on div at bounding box center [630, 241] width 653 height 89
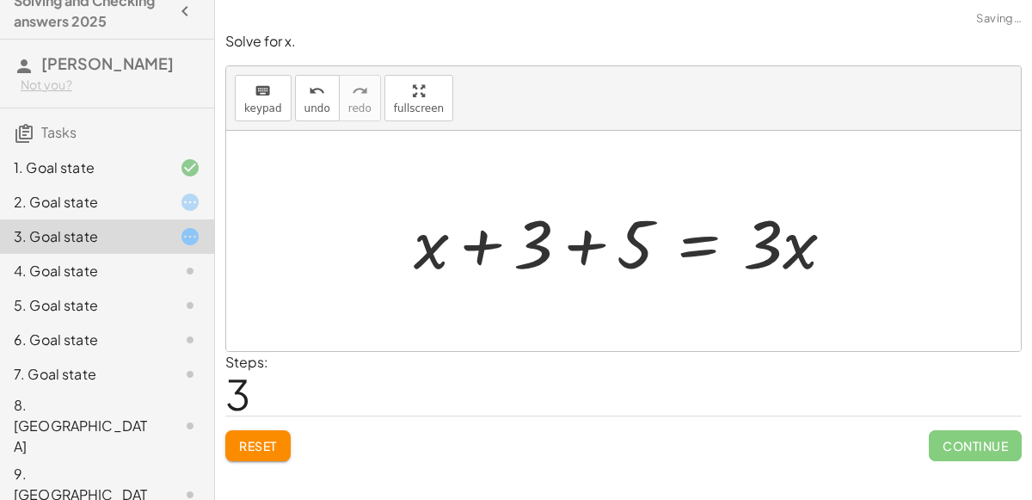
click at [567, 221] on div at bounding box center [630, 241] width 451 height 89
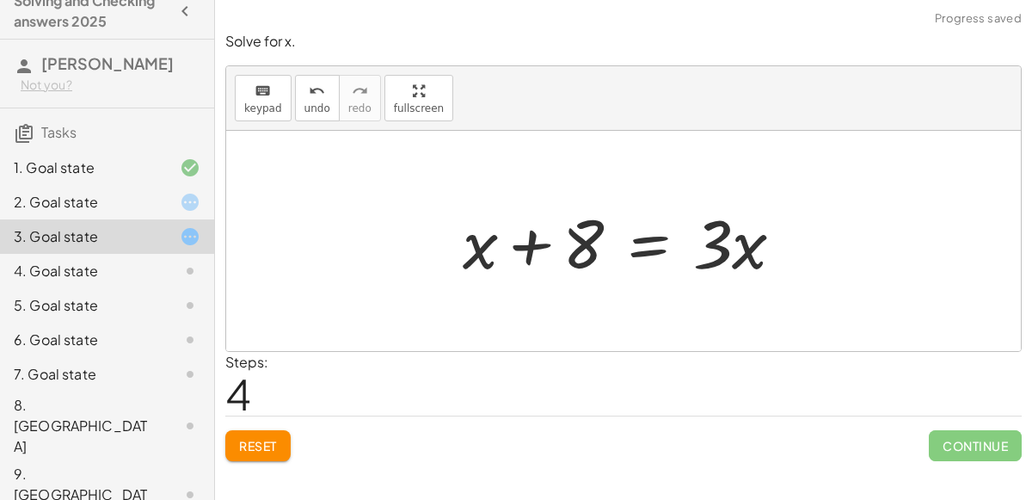
click at [696, 256] on div at bounding box center [630, 241] width 353 height 89
click at [648, 262] on div at bounding box center [630, 241] width 353 height 89
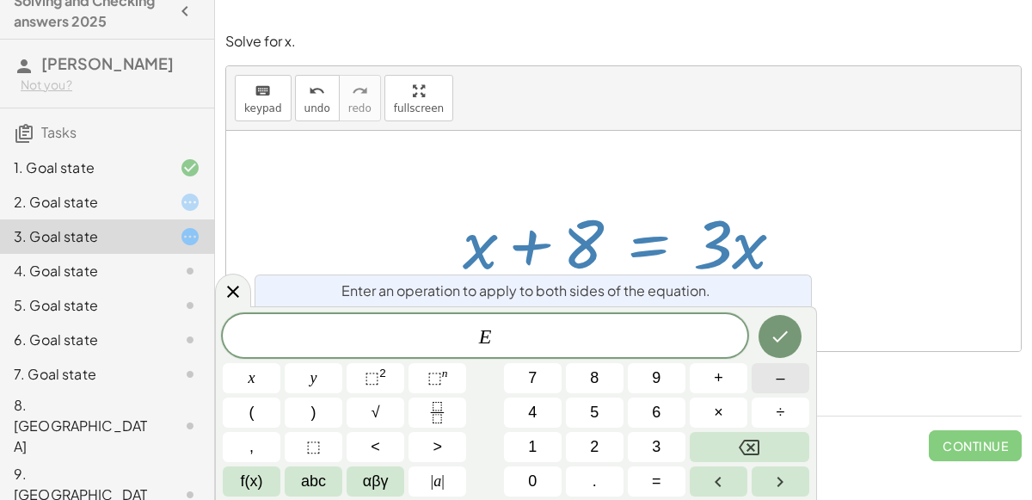
click at [766, 380] on button "–" at bounding box center [780, 378] width 58 height 30
click at [256, 377] on button "x" at bounding box center [252, 378] width 58 height 30
click at [782, 331] on icon "Done" at bounding box center [780, 336] width 21 height 21
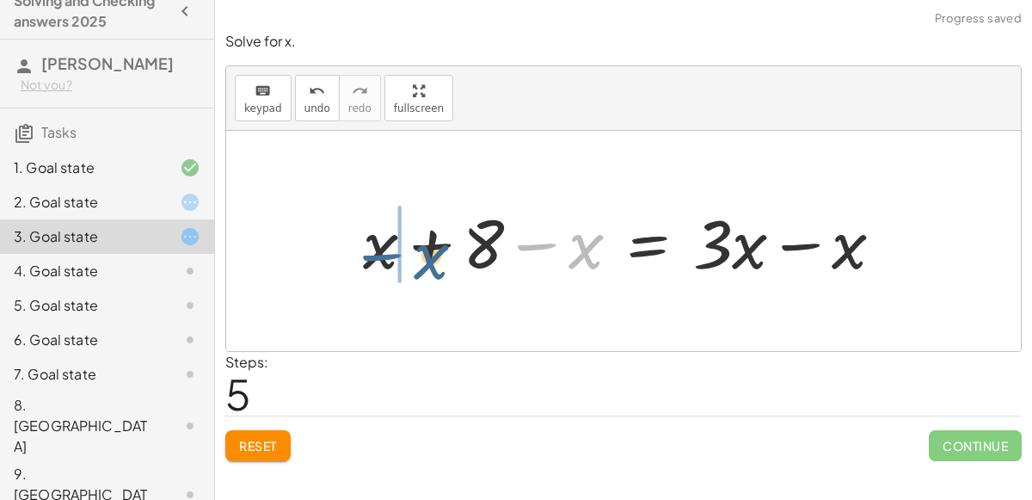
drag, startPoint x: 535, startPoint y: 244, endPoint x: 376, endPoint y: 252, distance: 159.2
click at [376, 252] on div at bounding box center [629, 241] width 551 height 89
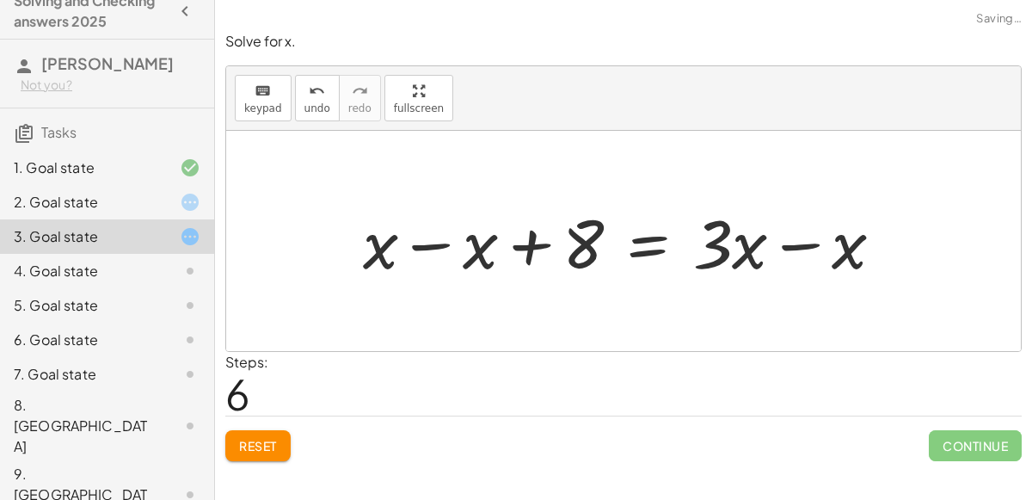
click at [433, 240] on div at bounding box center [629, 241] width 551 height 89
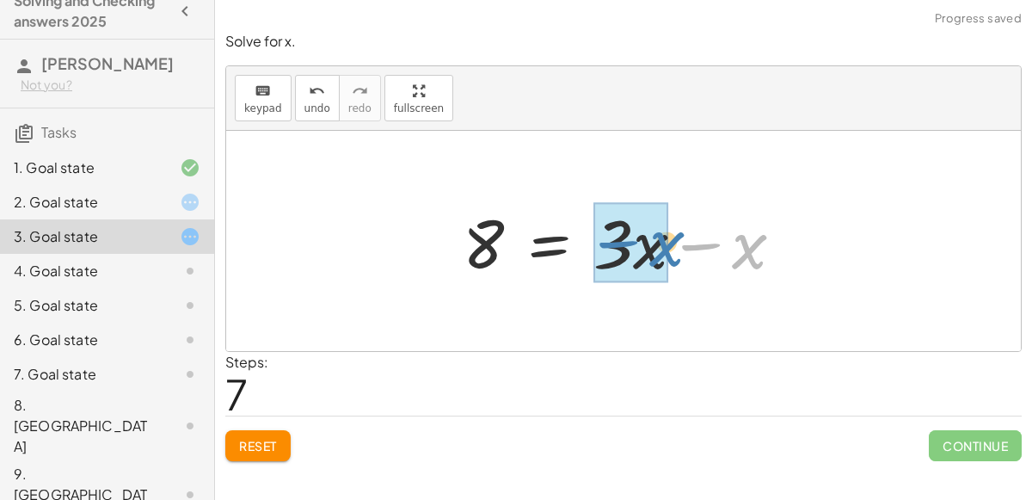
drag, startPoint x: 740, startPoint y: 257, endPoint x: 658, endPoint y: 254, distance: 82.6
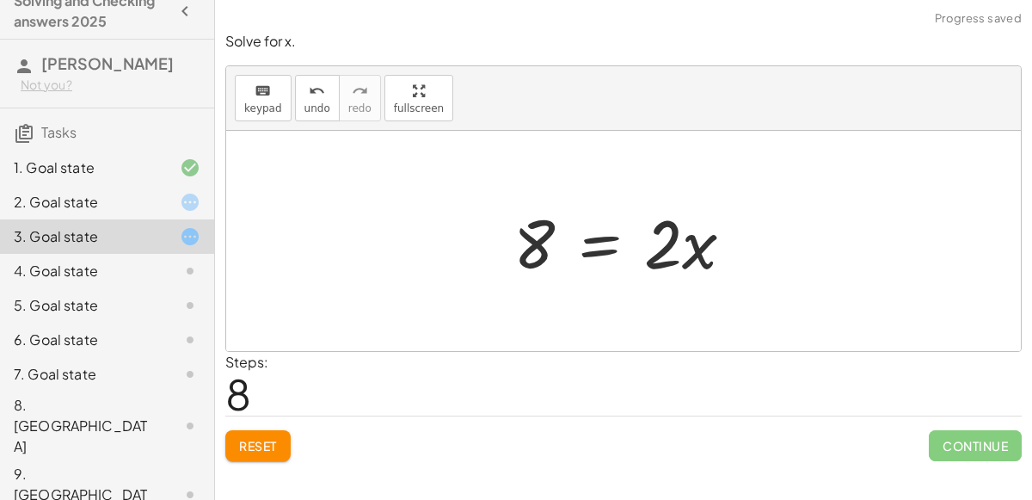
click at [598, 245] on div at bounding box center [630, 241] width 251 height 89
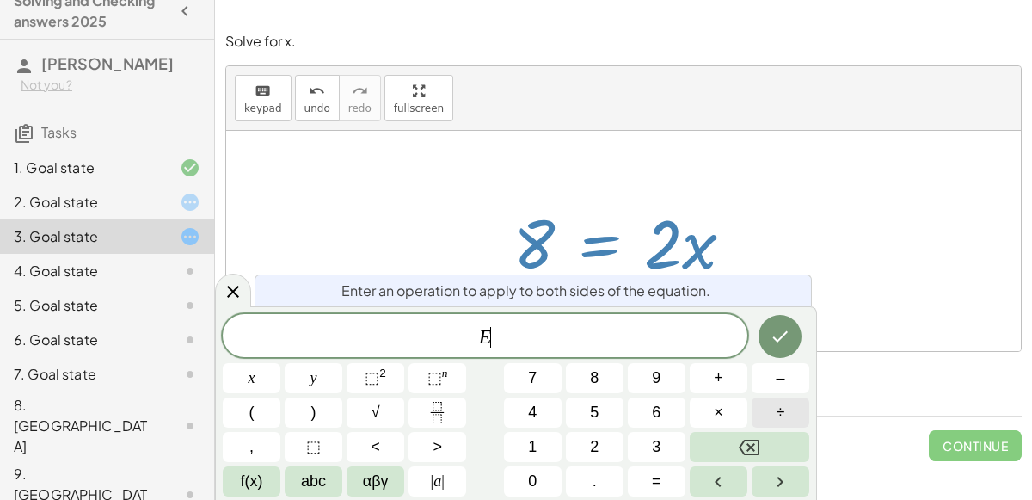
click at [768, 409] on button "÷" at bounding box center [780, 412] width 58 height 30
click at [598, 443] on span "2" at bounding box center [594, 446] width 9 height 23
click at [780, 334] on icon "Done" at bounding box center [780, 336] width 21 height 21
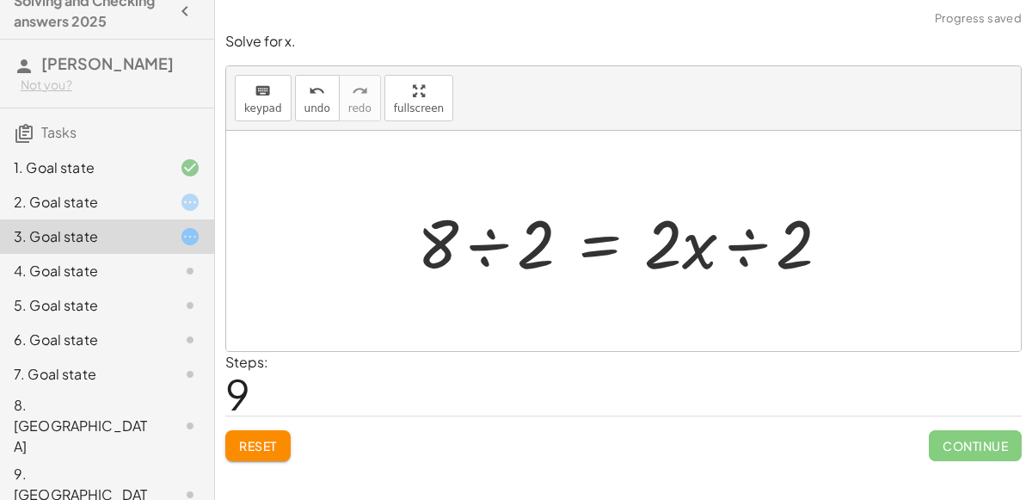
click at [491, 239] on div at bounding box center [630, 241] width 444 height 89
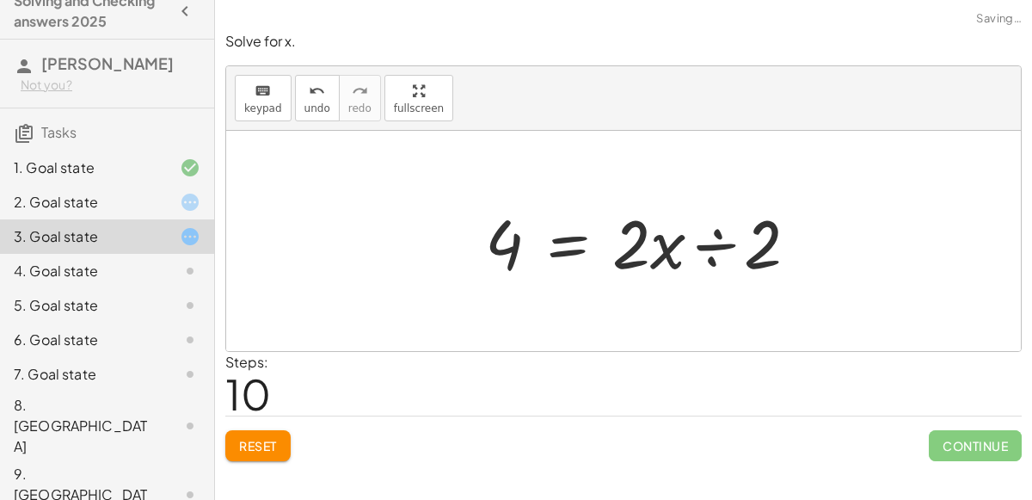
click at [746, 240] on div at bounding box center [648, 241] width 344 height 89
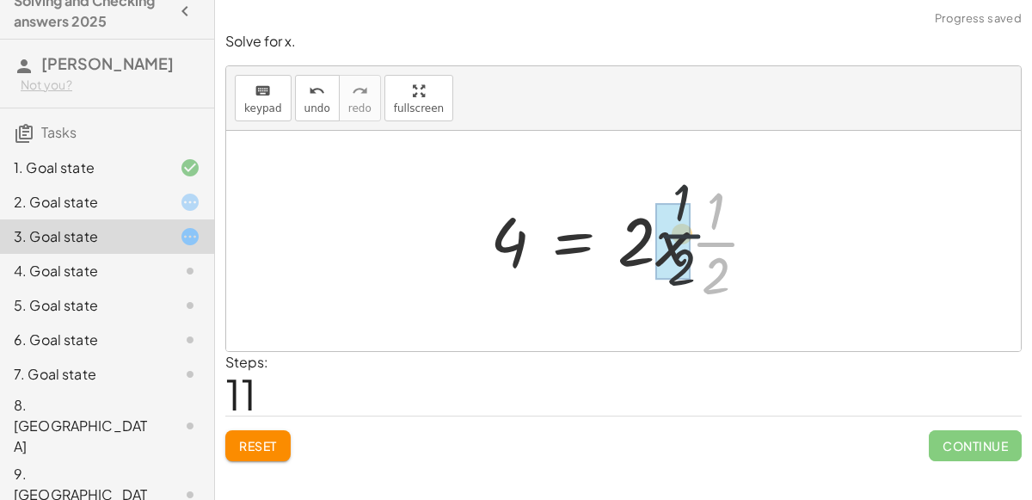
drag, startPoint x: 699, startPoint y: 256, endPoint x: 658, endPoint y: 246, distance: 42.5
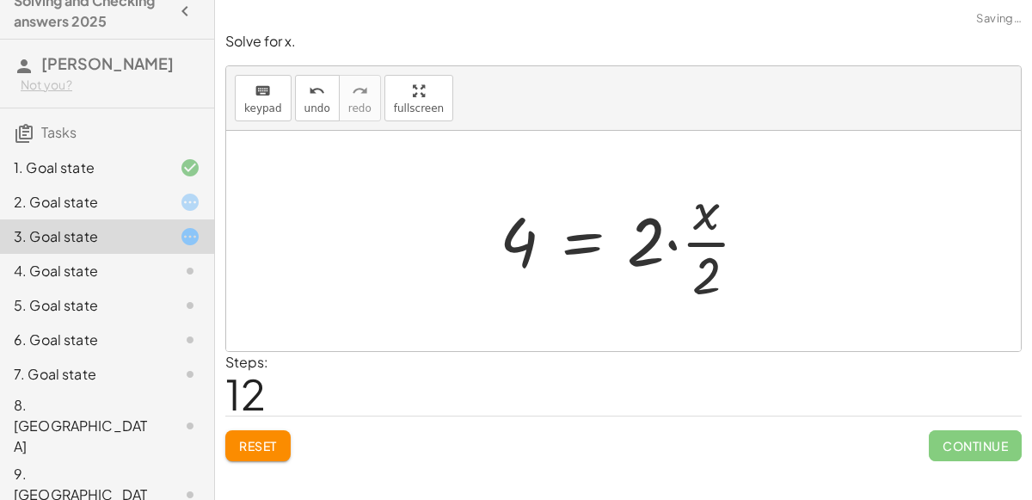
click at [663, 243] on div at bounding box center [630, 241] width 279 height 132
click at [671, 242] on div at bounding box center [630, 241] width 279 height 132
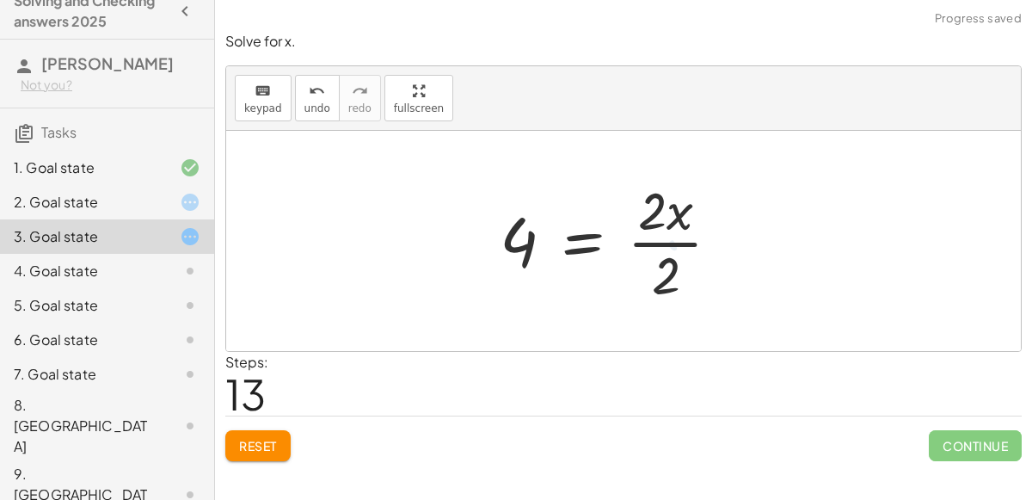
click at [666, 228] on div at bounding box center [617, 241] width 252 height 132
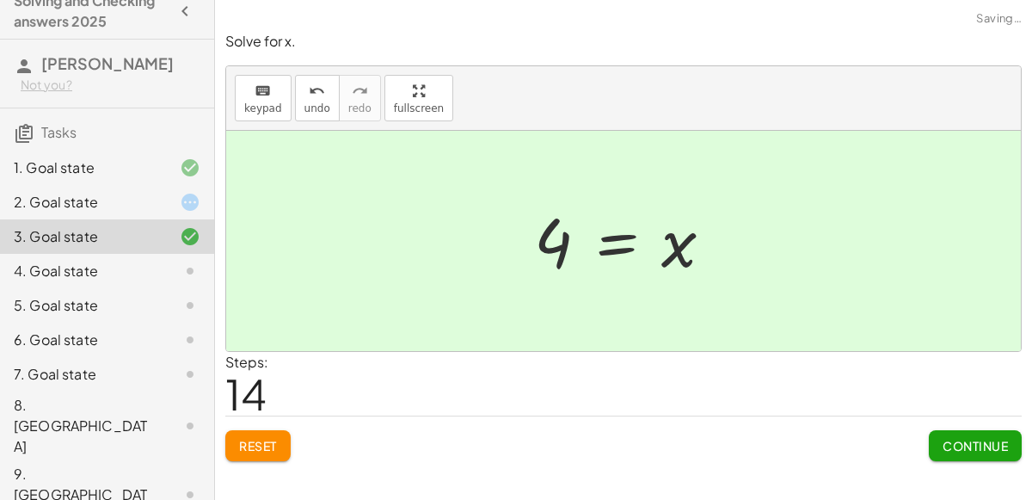
click at [982, 445] on span "Continue" at bounding box center [974, 445] width 65 height 15
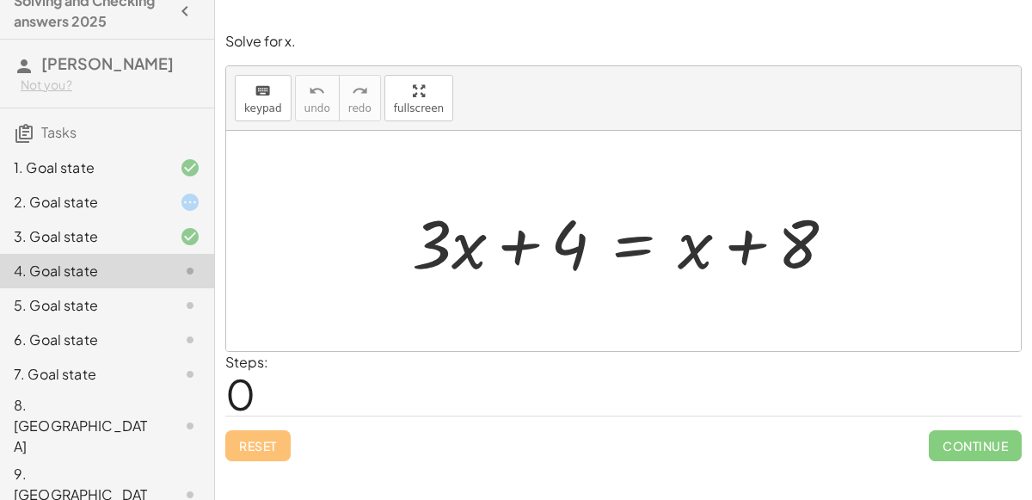
click at [634, 239] on div at bounding box center [630, 241] width 454 height 89
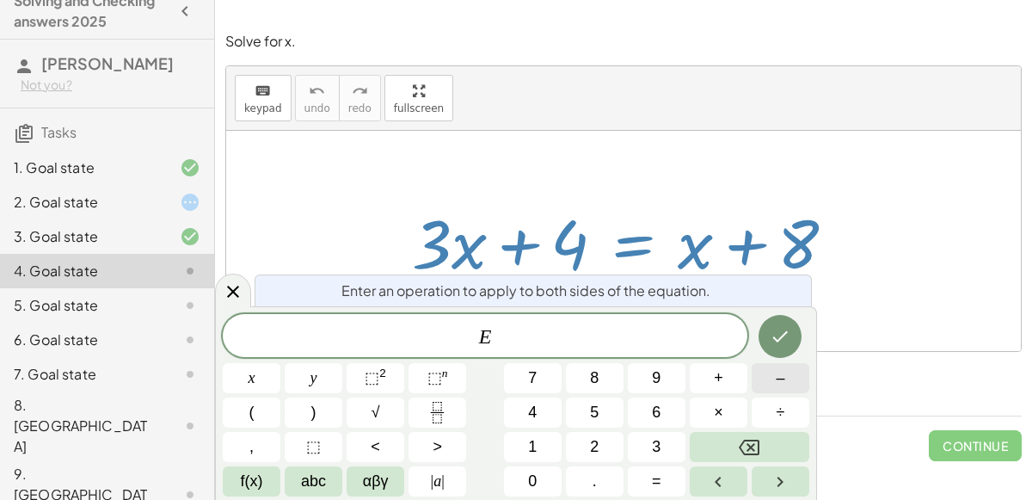
click at [772, 379] on button "–" at bounding box center [780, 378] width 58 height 30
click at [248, 371] on span "x" at bounding box center [251, 377] width 7 height 23
click at [781, 346] on button "Done" at bounding box center [779, 336] width 43 height 43
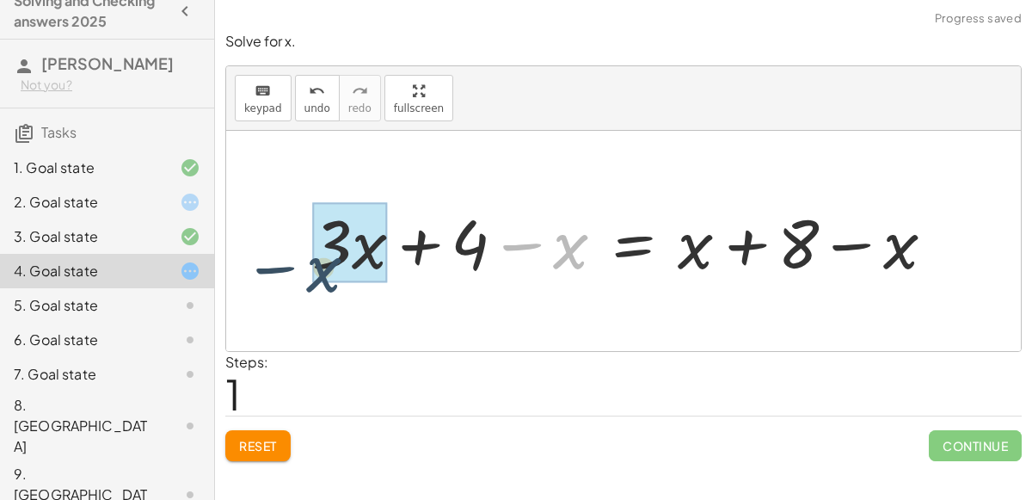
drag, startPoint x: 574, startPoint y: 242, endPoint x: 325, endPoint y: 265, distance: 250.3
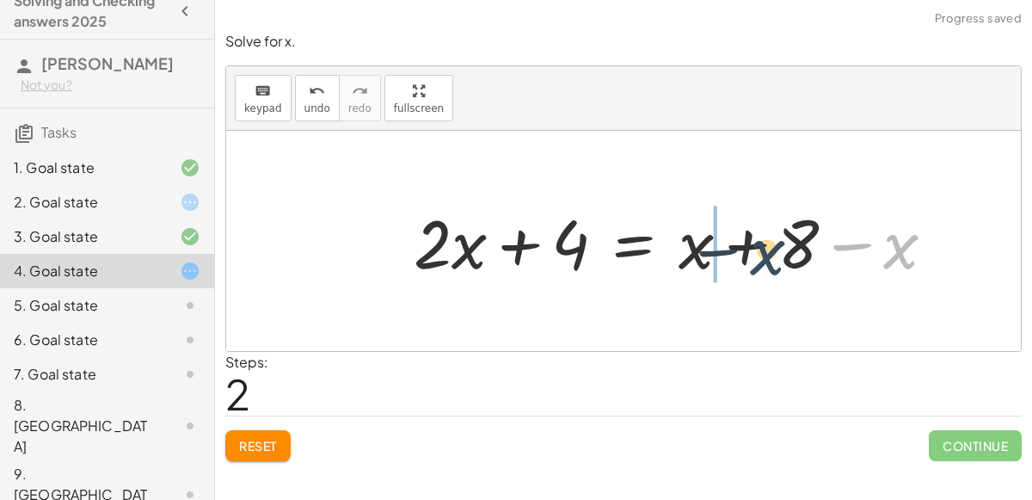
drag, startPoint x: 909, startPoint y: 260, endPoint x: 724, endPoint y: 262, distance: 184.9
click at [724, 262] on div at bounding box center [681, 241] width 552 height 89
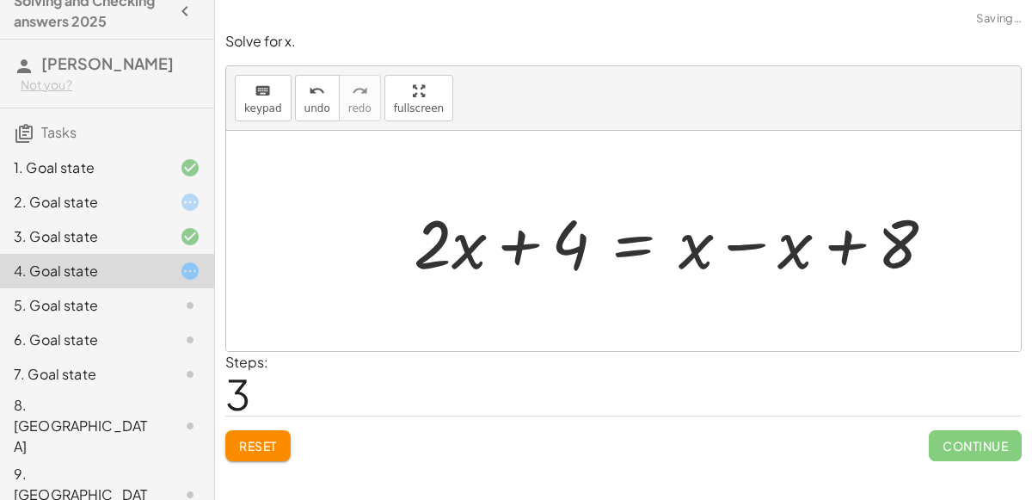
click at [745, 246] on div at bounding box center [681, 241] width 552 height 89
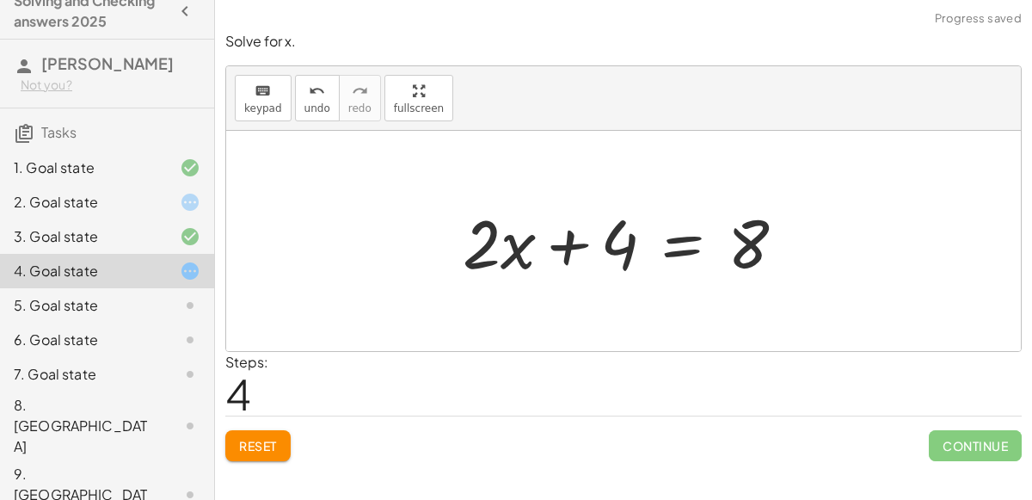
click at [677, 243] on div at bounding box center [630, 241] width 353 height 89
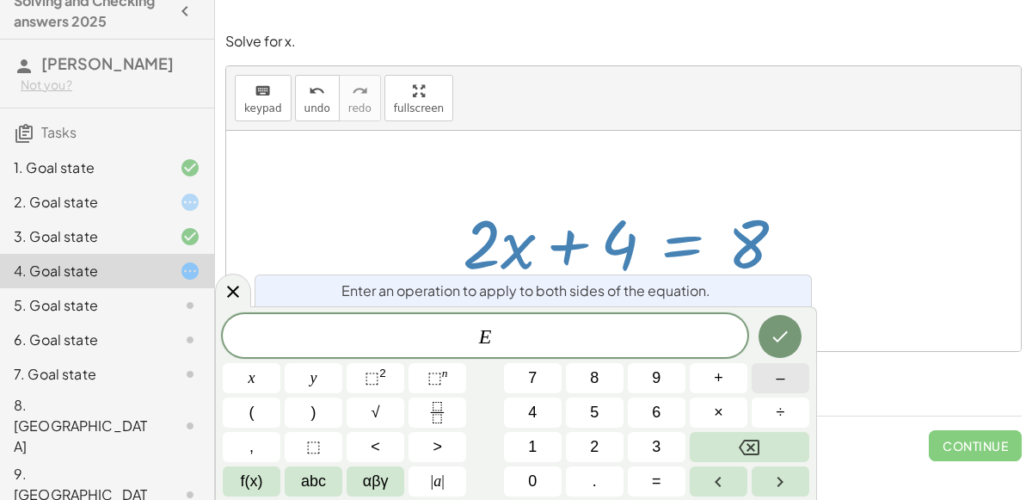
click at [764, 383] on button "–" at bounding box center [780, 378] width 58 height 30
click at [549, 407] on button "4" at bounding box center [533, 412] width 58 height 30
click at [790, 320] on button "Done" at bounding box center [779, 336] width 43 height 43
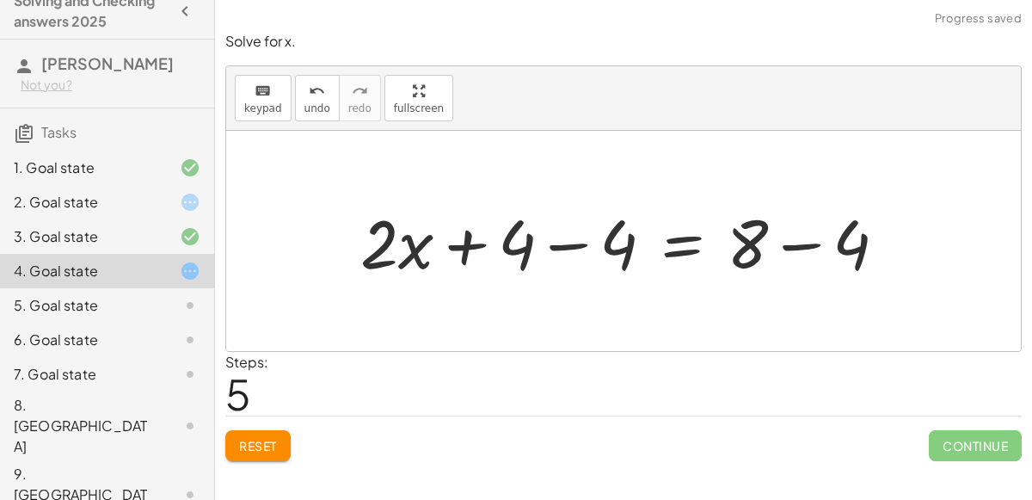
click at [788, 242] on div at bounding box center [630, 241] width 557 height 89
click at [562, 244] on div at bounding box center [577, 241] width 451 height 89
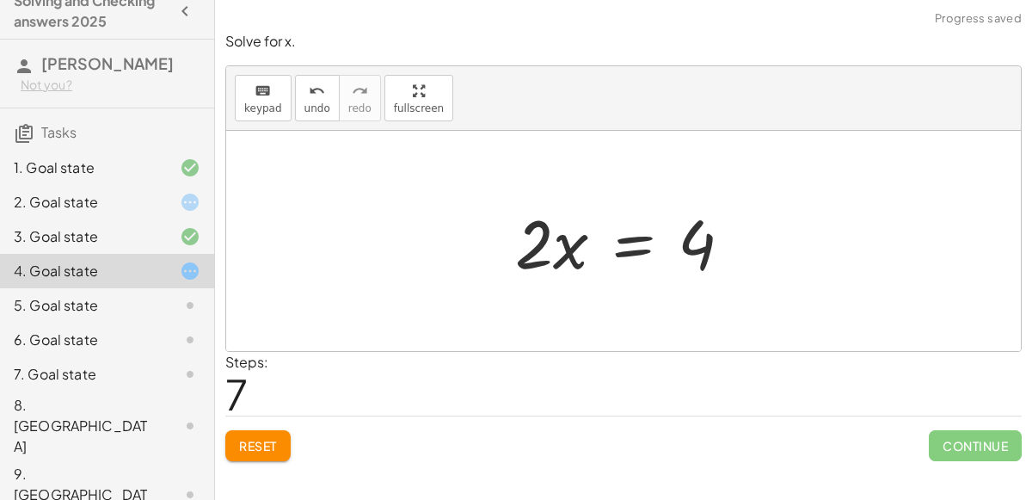
click at [659, 251] on div at bounding box center [630, 241] width 248 height 89
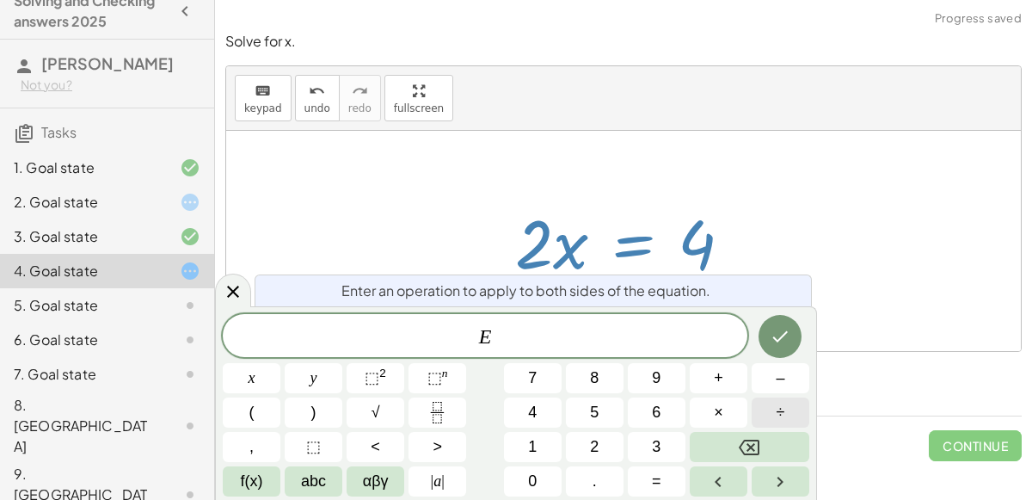
click at [763, 406] on button "÷" at bounding box center [780, 412] width 58 height 30
click at [595, 438] on span "2" at bounding box center [594, 446] width 9 height 23
click at [779, 346] on button "Done" at bounding box center [779, 336] width 43 height 43
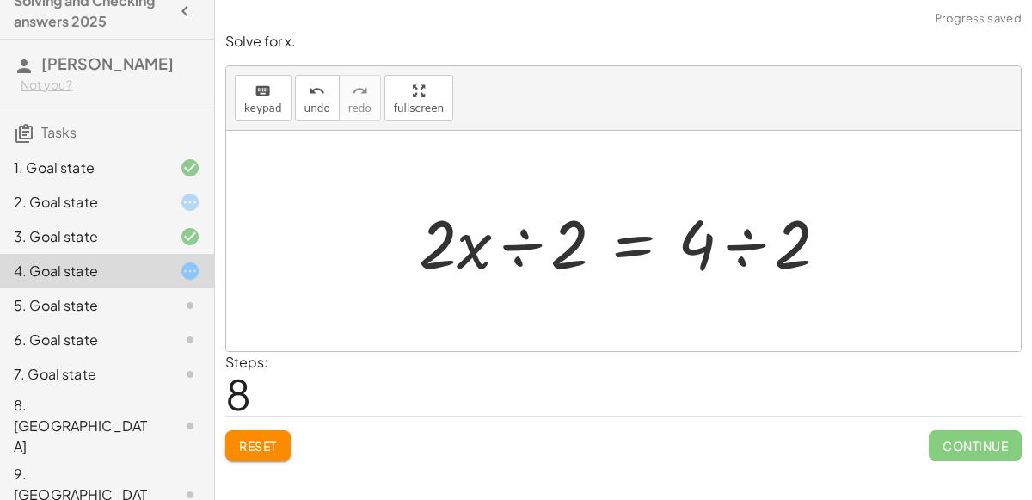
click at [517, 250] on div at bounding box center [630, 241] width 440 height 89
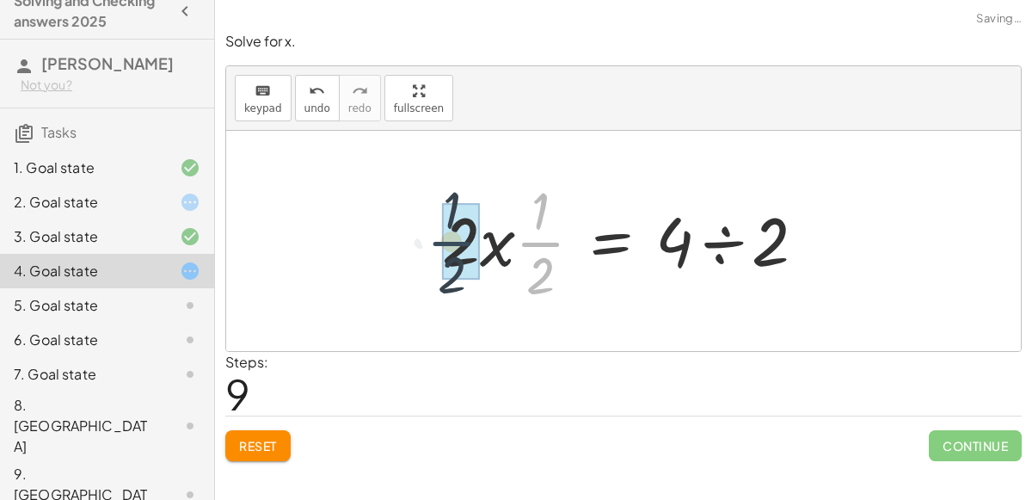
drag, startPoint x: 555, startPoint y: 254, endPoint x: 464, endPoint y: 252, distance: 90.3
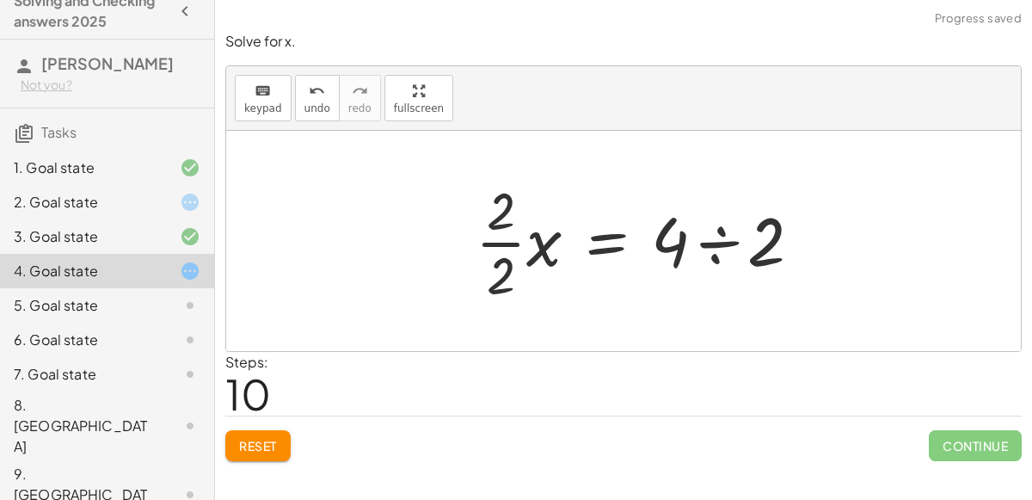
click at [516, 212] on div at bounding box center [645, 241] width 357 height 132
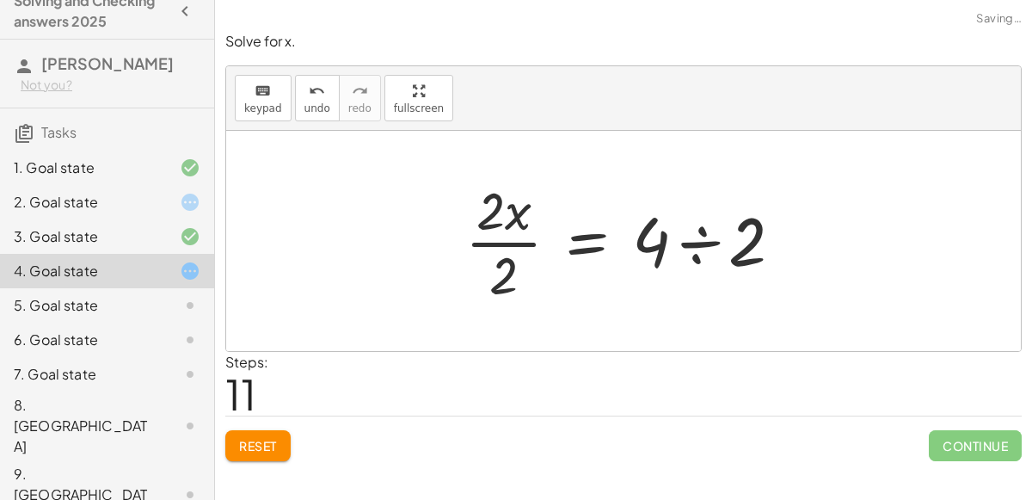
click at [506, 226] on div at bounding box center [631, 241] width 348 height 132
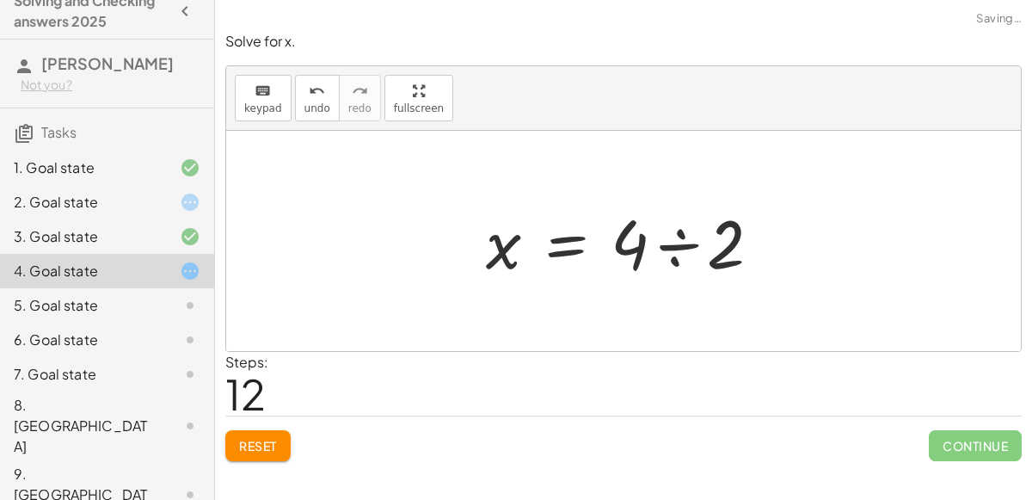
click at [663, 248] on div at bounding box center [630, 241] width 306 height 89
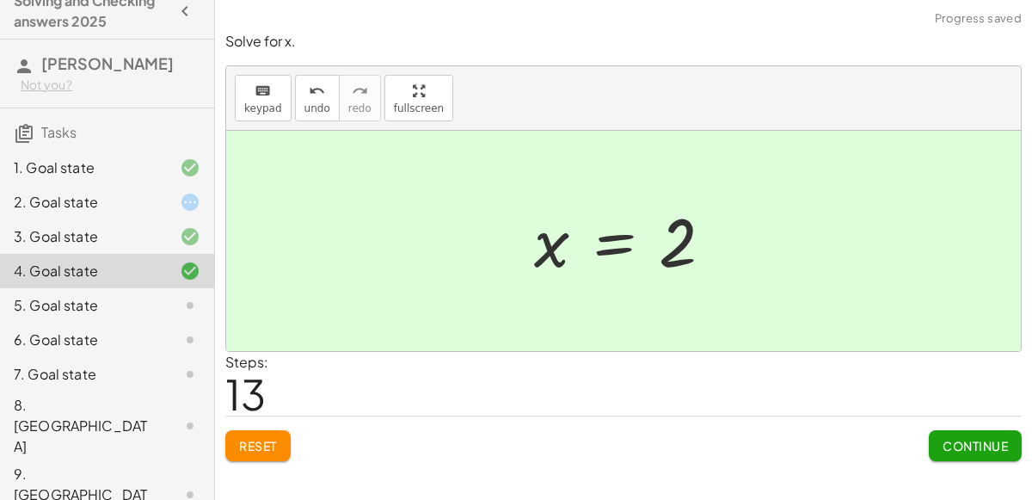
click at [961, 435] on button "Continue" at bounding box center [975, 445] width 93 height 31
